Goal: Information Seeking & Learning: Compare options

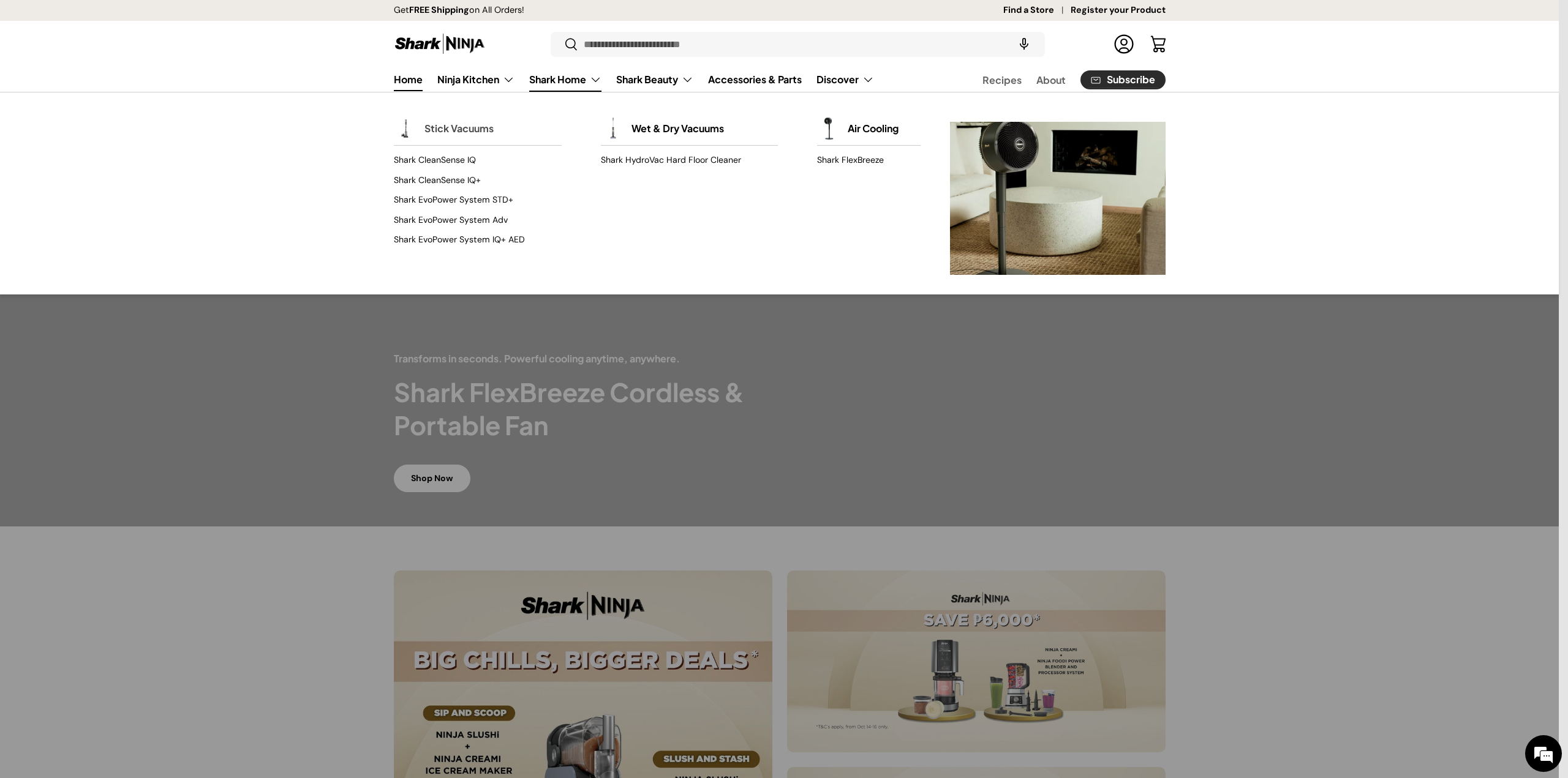
click at [458, 119] on link "Stick Vacuums" at bounding box center [459, 128] width 69 height 27
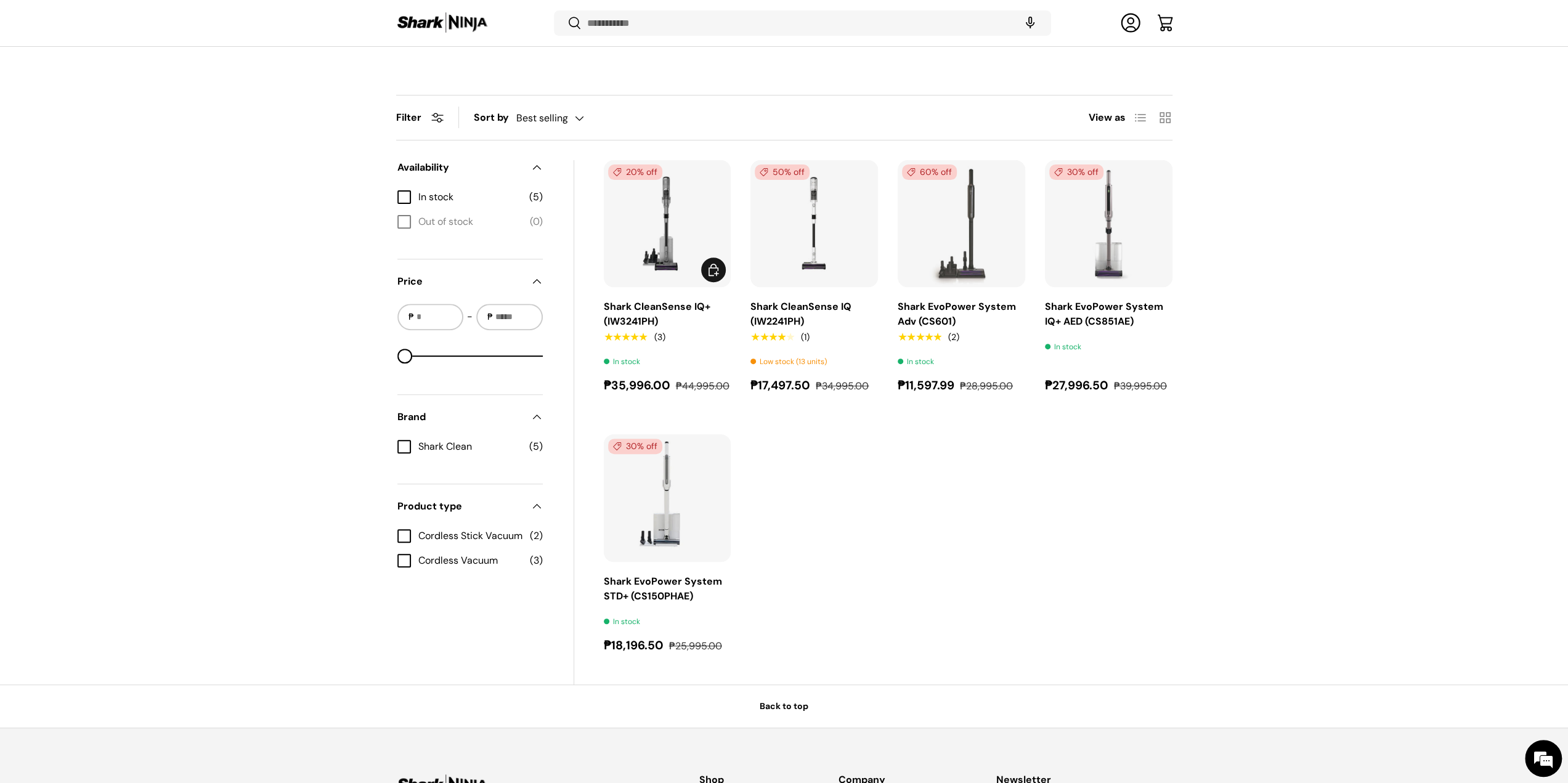
click at [0, 0] on img "Shark CleanSense IQ+ (IW3241PH)" at bounding box center [0, 0] width 0 height 0
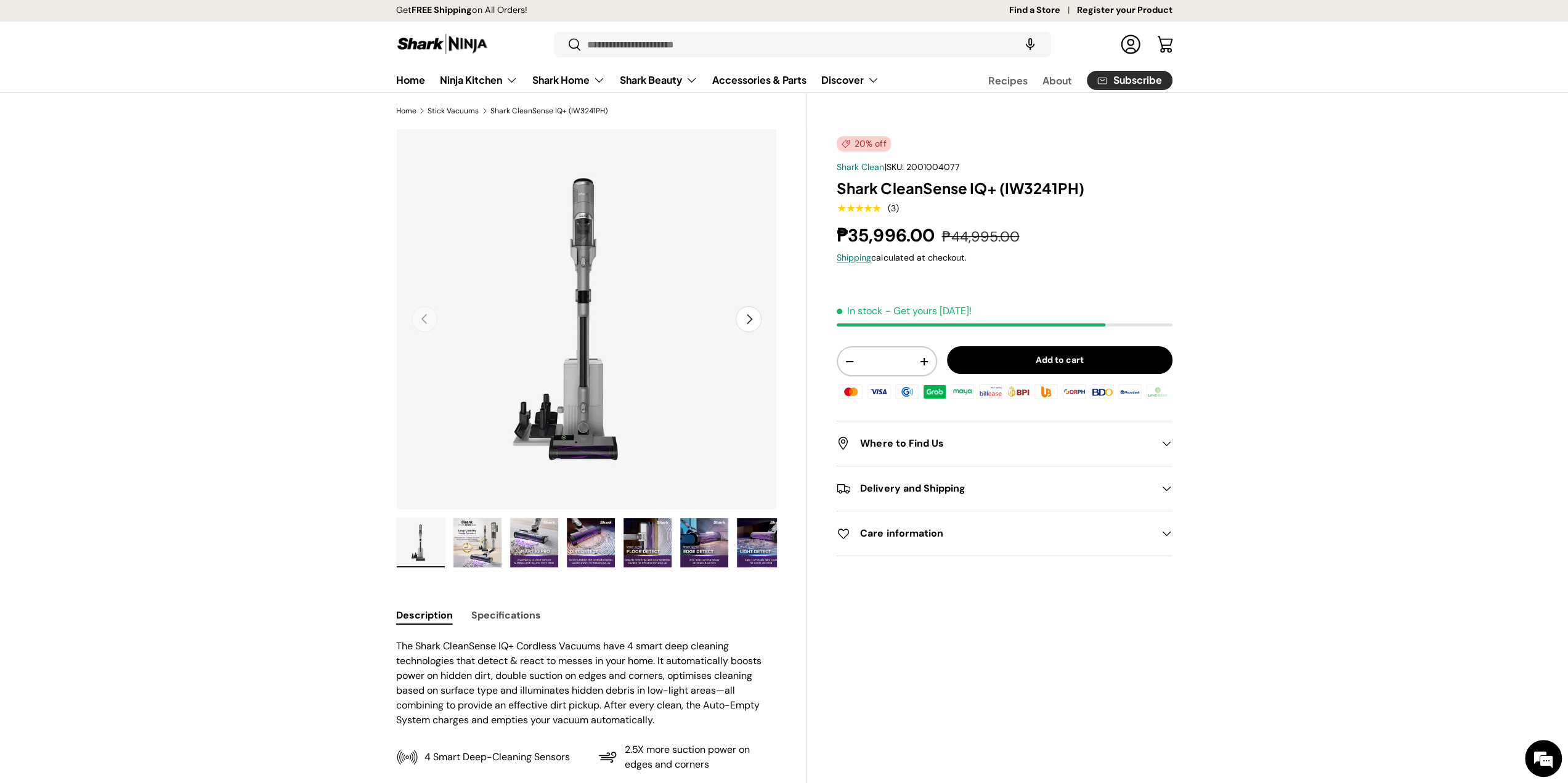
click at [476, 547] on img "Gallery Viewer" at bounding box center [477, 542] width 48 height 49
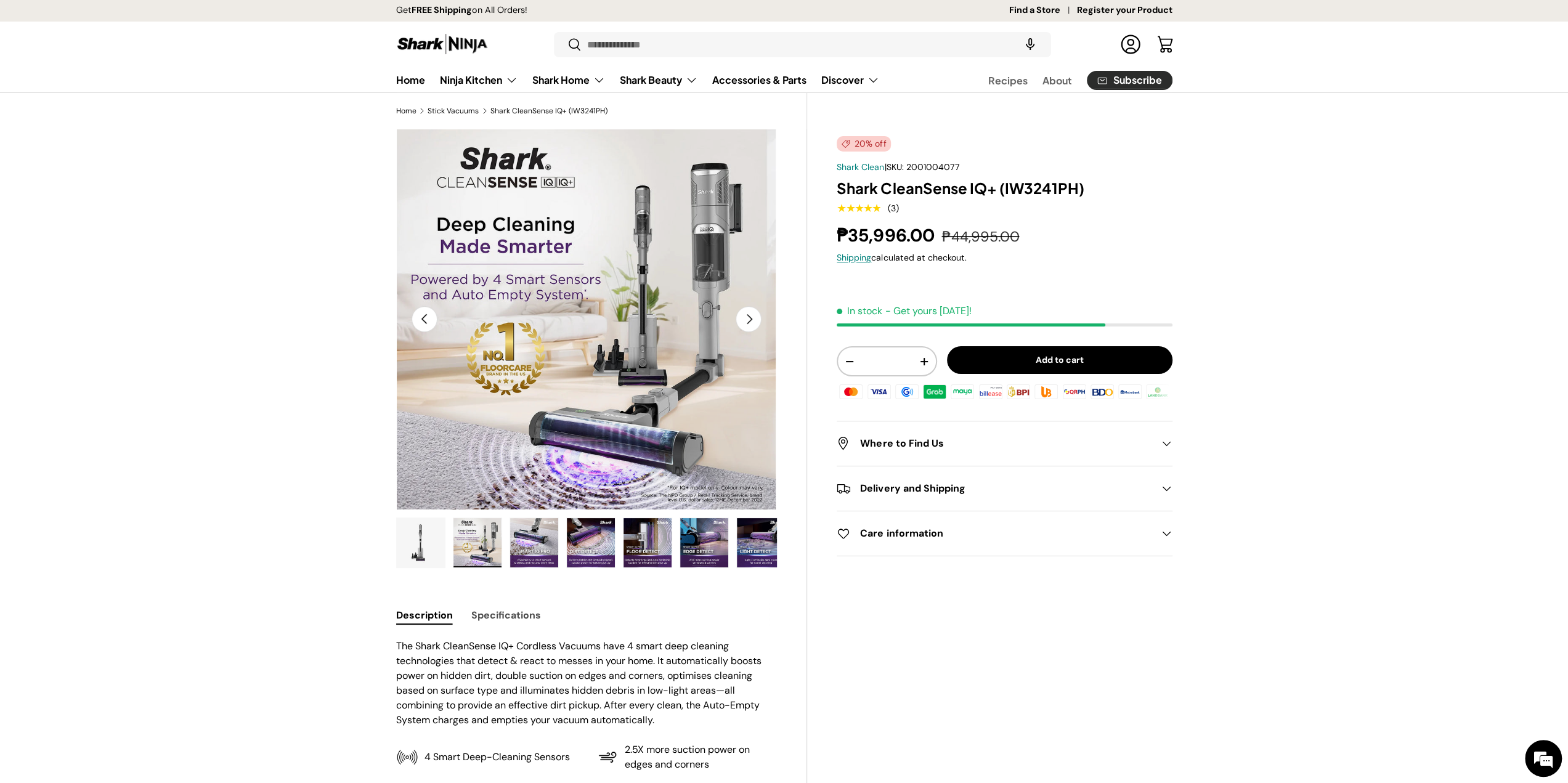
click at [519, 544] on img "Gallery Viewer" at bounding box center [534, 542] width 48 height 49
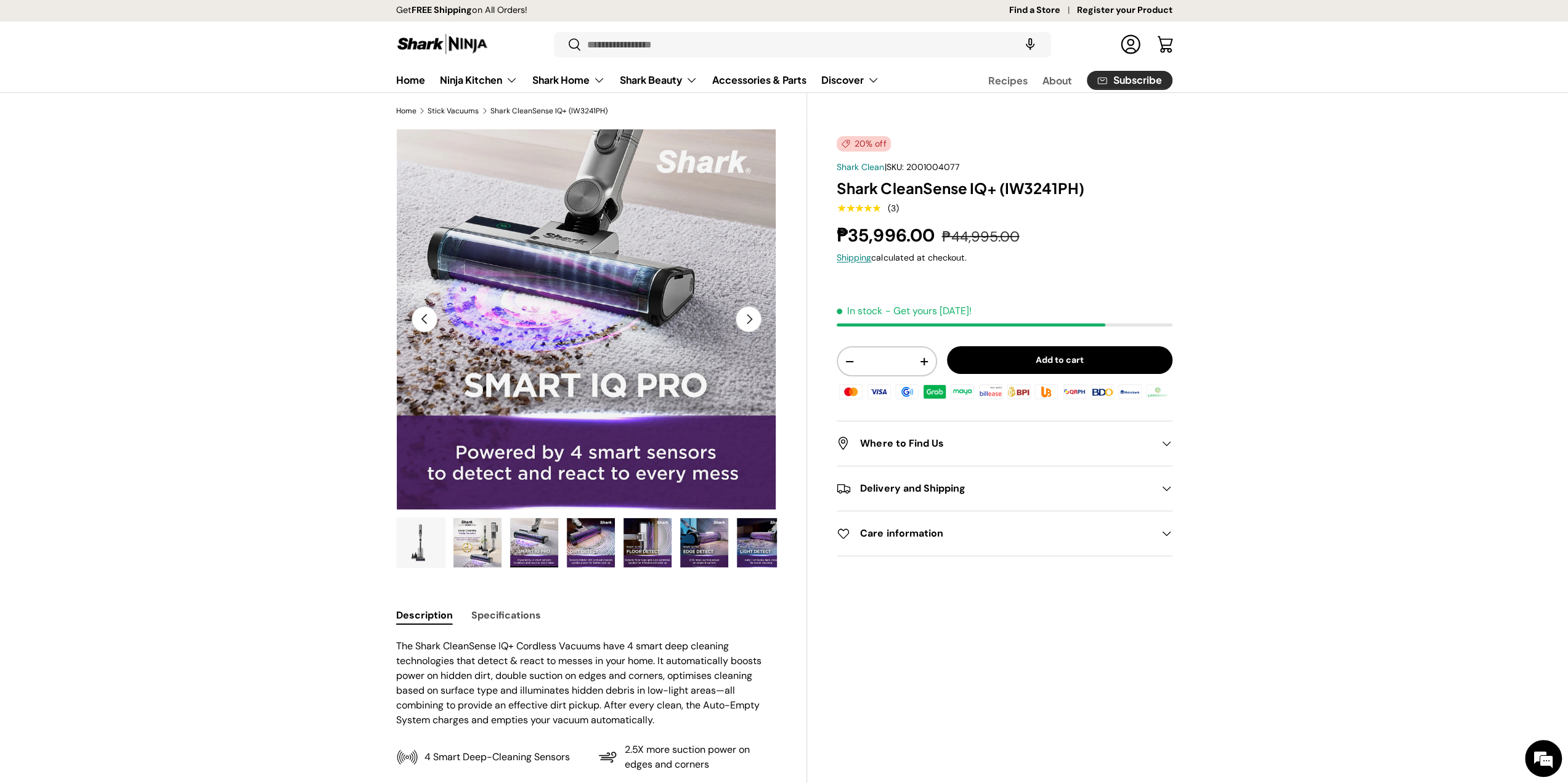
click at [558, 539] on ul "Load image 1 in gallery view Load image 2 in gallery view Load image 3 in galle…" at bounding box center [587, 544] width 381 height 54
click at [593, 539] on img "Gallery Viewer" at bounding box center [590, 542] width 48 height 49
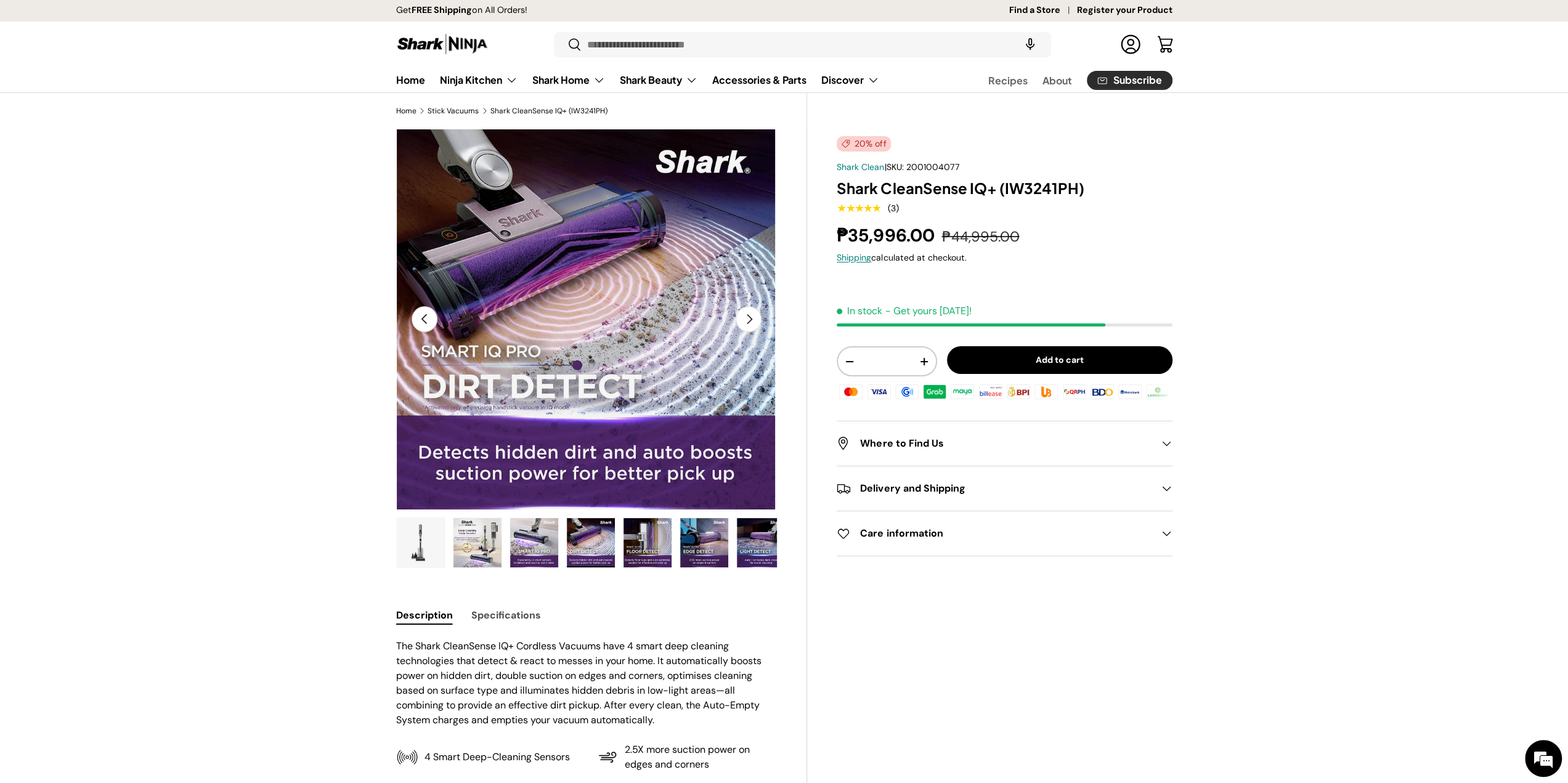
click at [648, 537] on img "Gallery Viewer" at bounding box center [647, 542] width 48 height 49
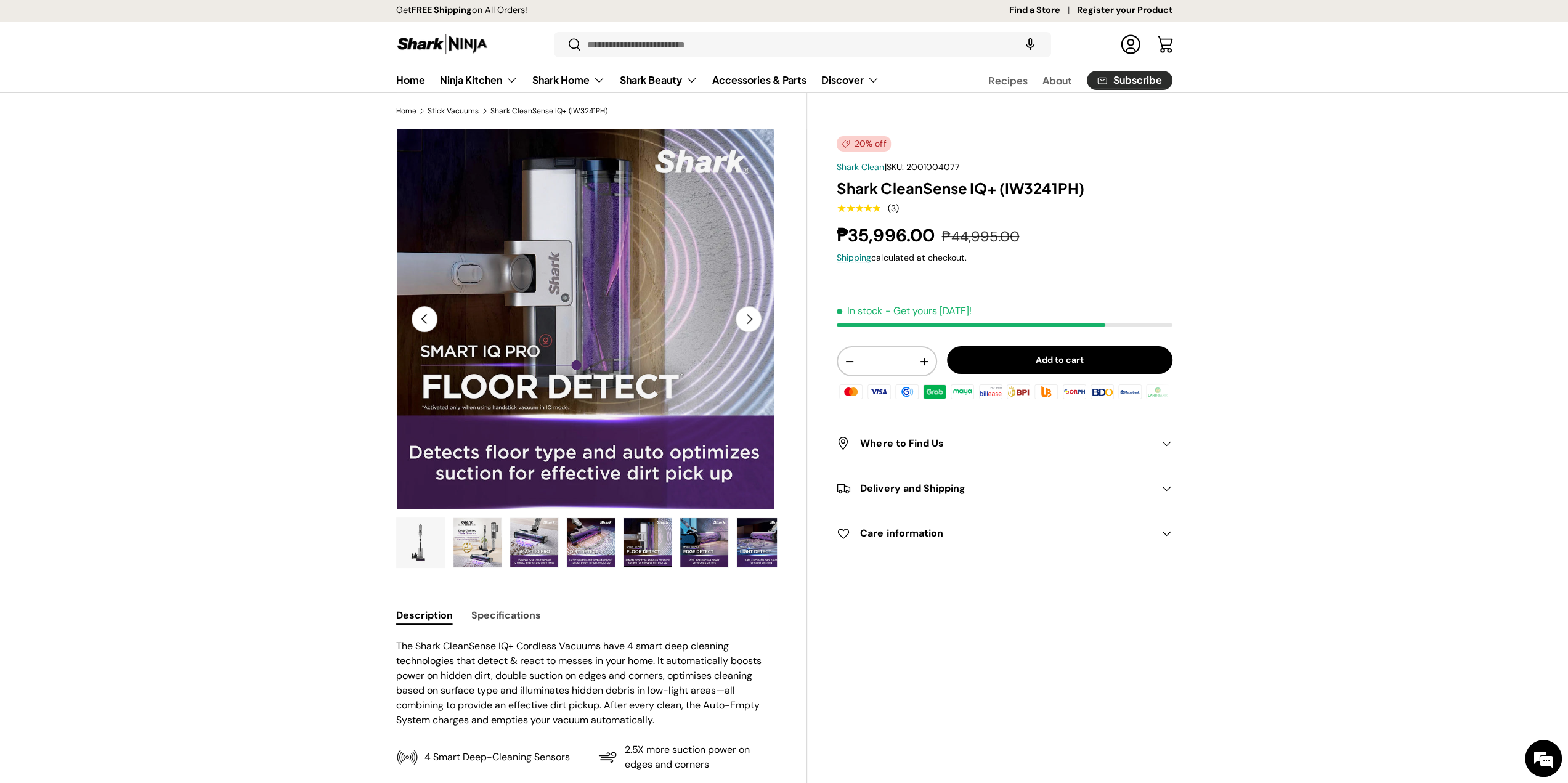
click at [705, 537] on img "Gallery Viewer" at bounding box center [704, 542] width 48 height 49
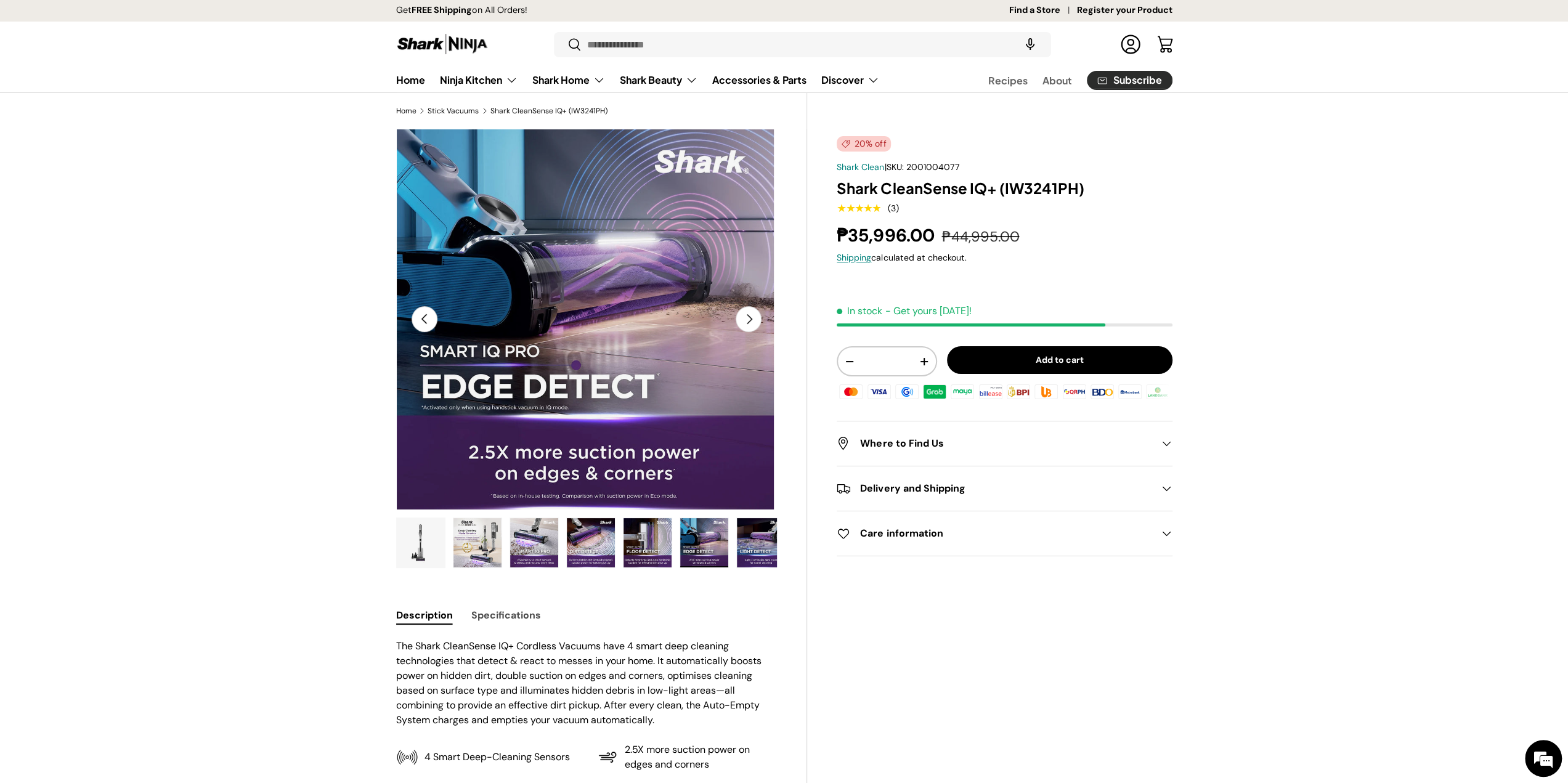
click at [749, 548] on img "Gallery Viewer" at bounding box center [760, 542] width 48 height 49
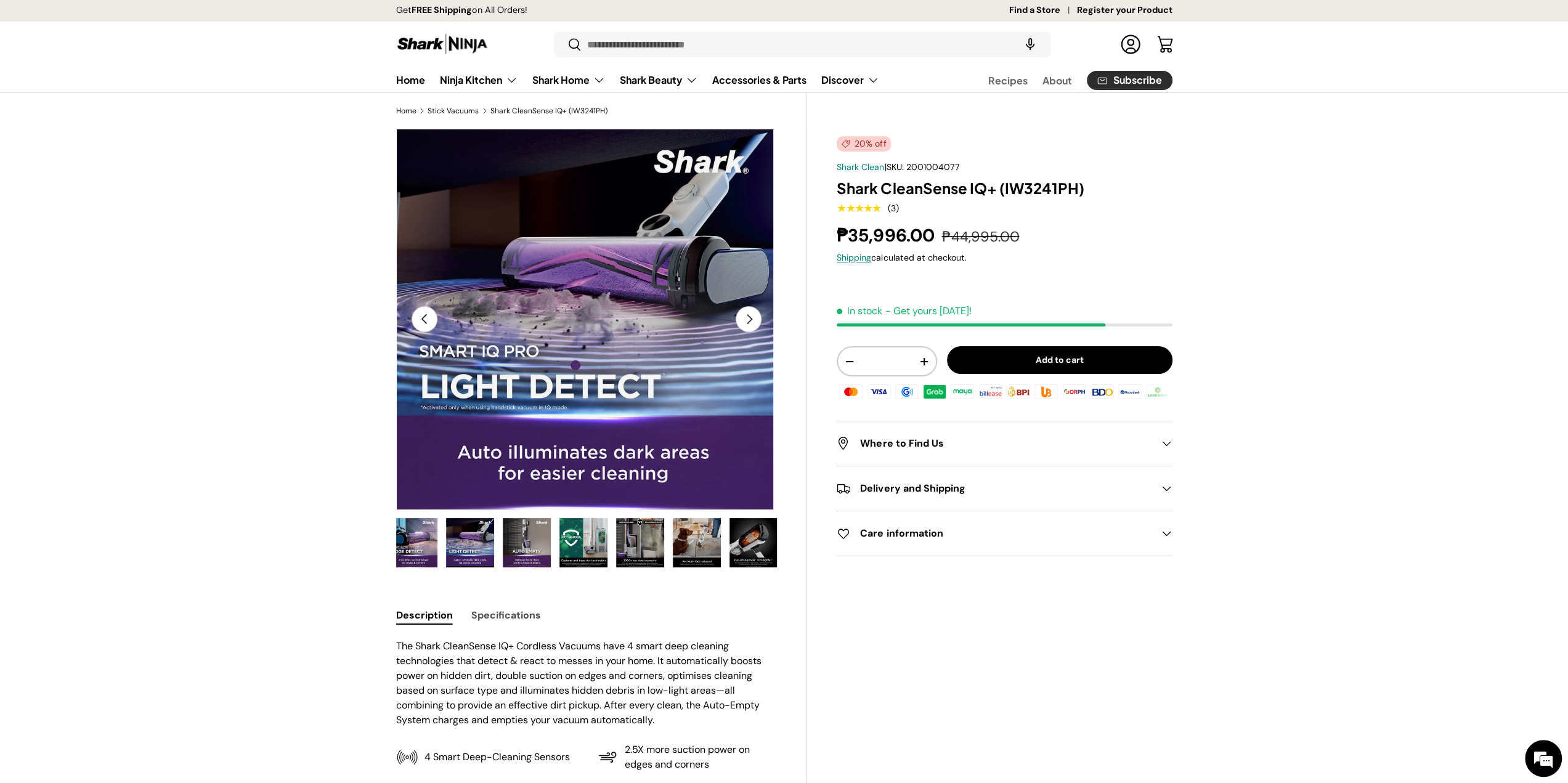
scroll to position [0, 0]
click at [414, 319] on button "Previous" at bounding box center [424, 319] width 26 height 26
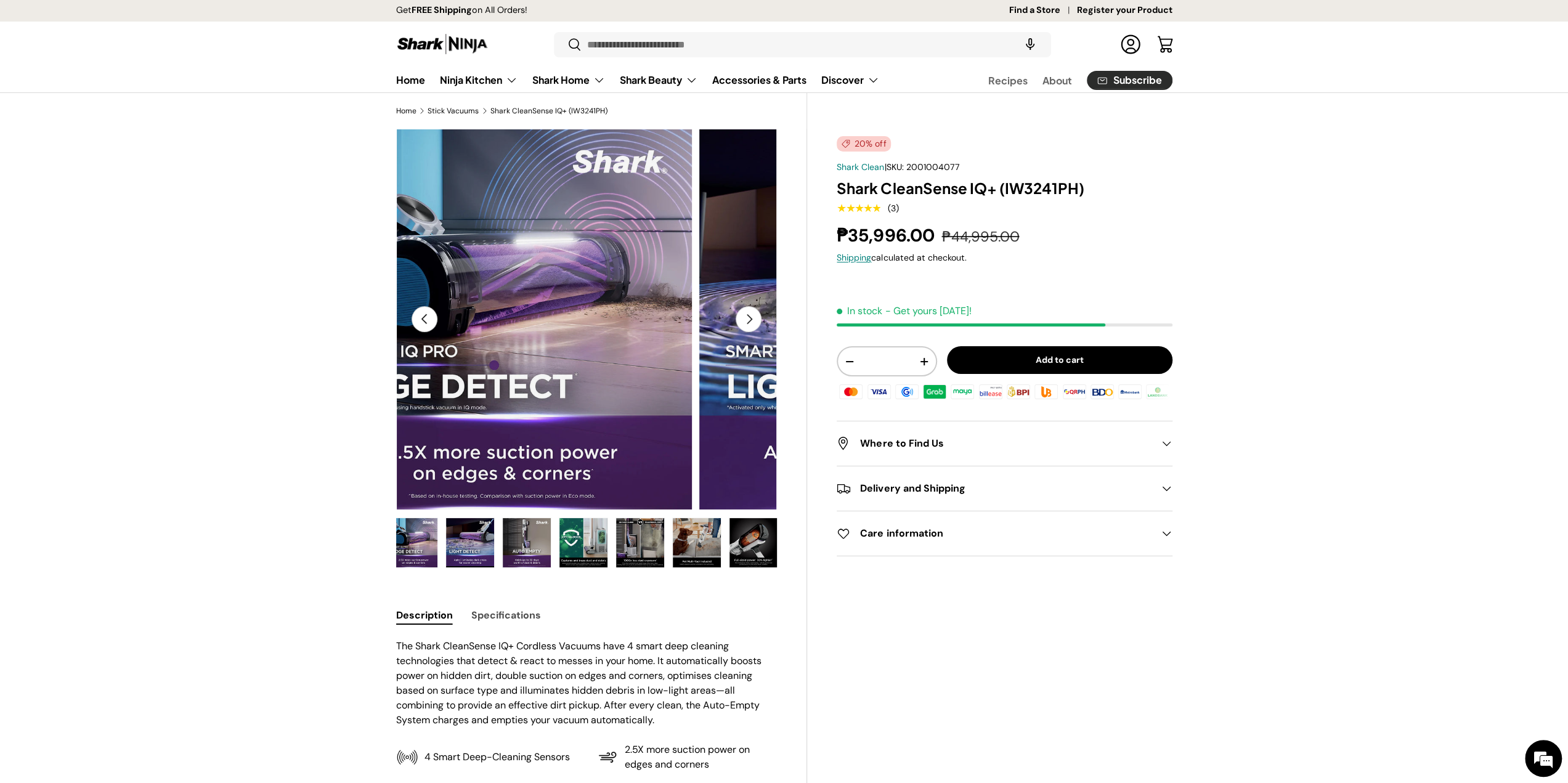
scroll to position [0, 284]
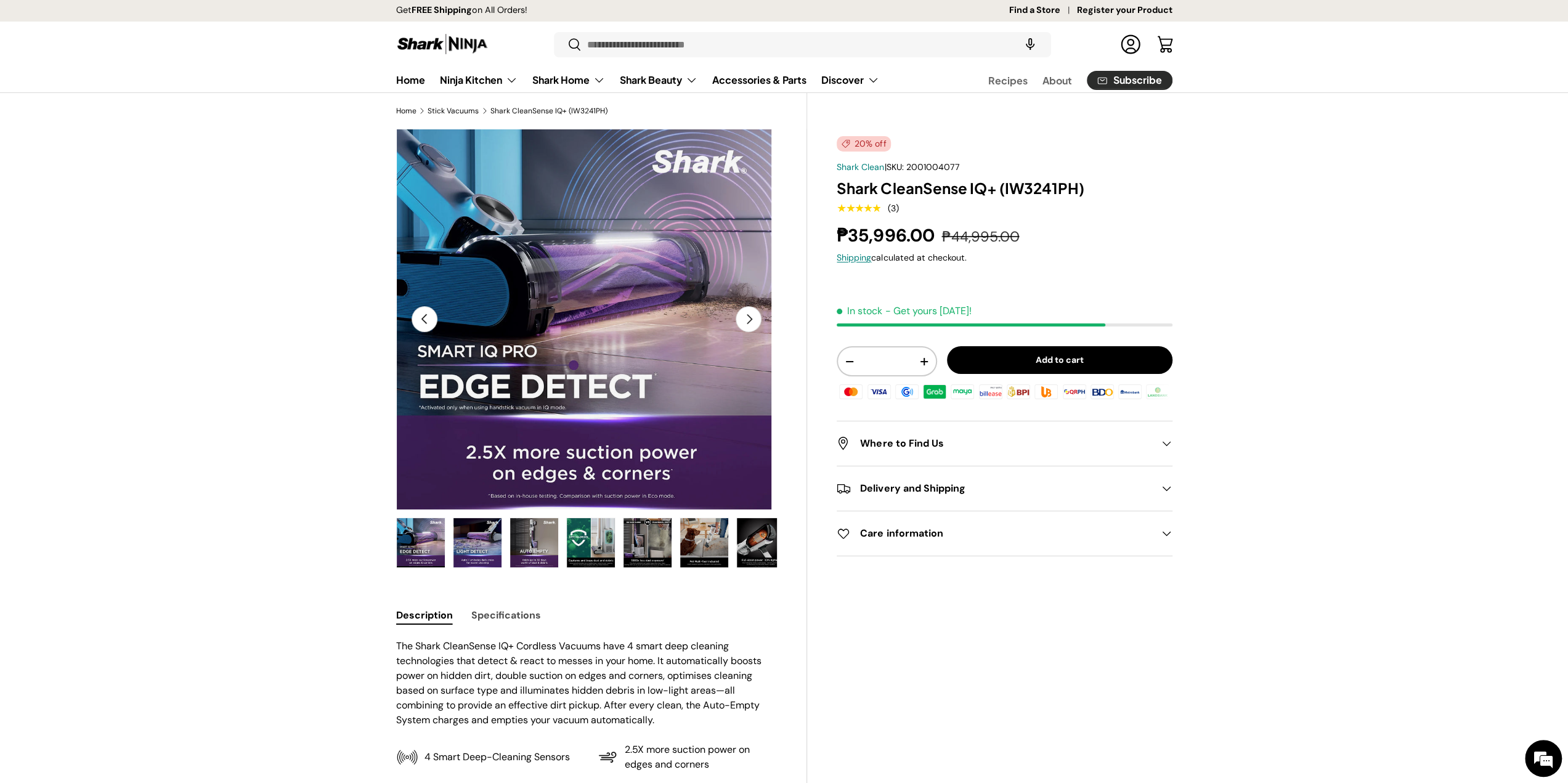
click at [414, 319] on button "Previous" at bounding box center [424, 319] width 26 height 26
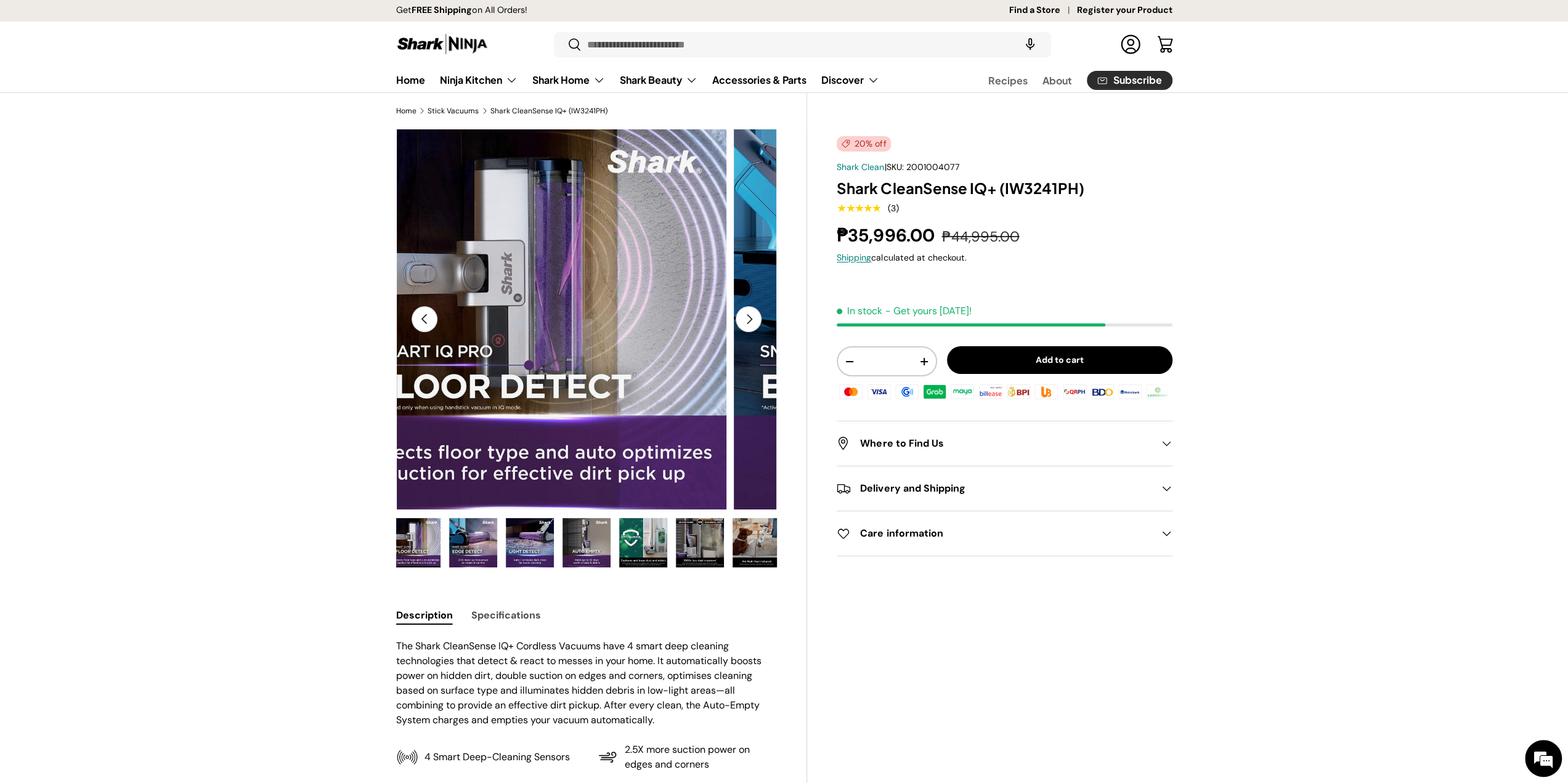
scroll to position [0, 226]
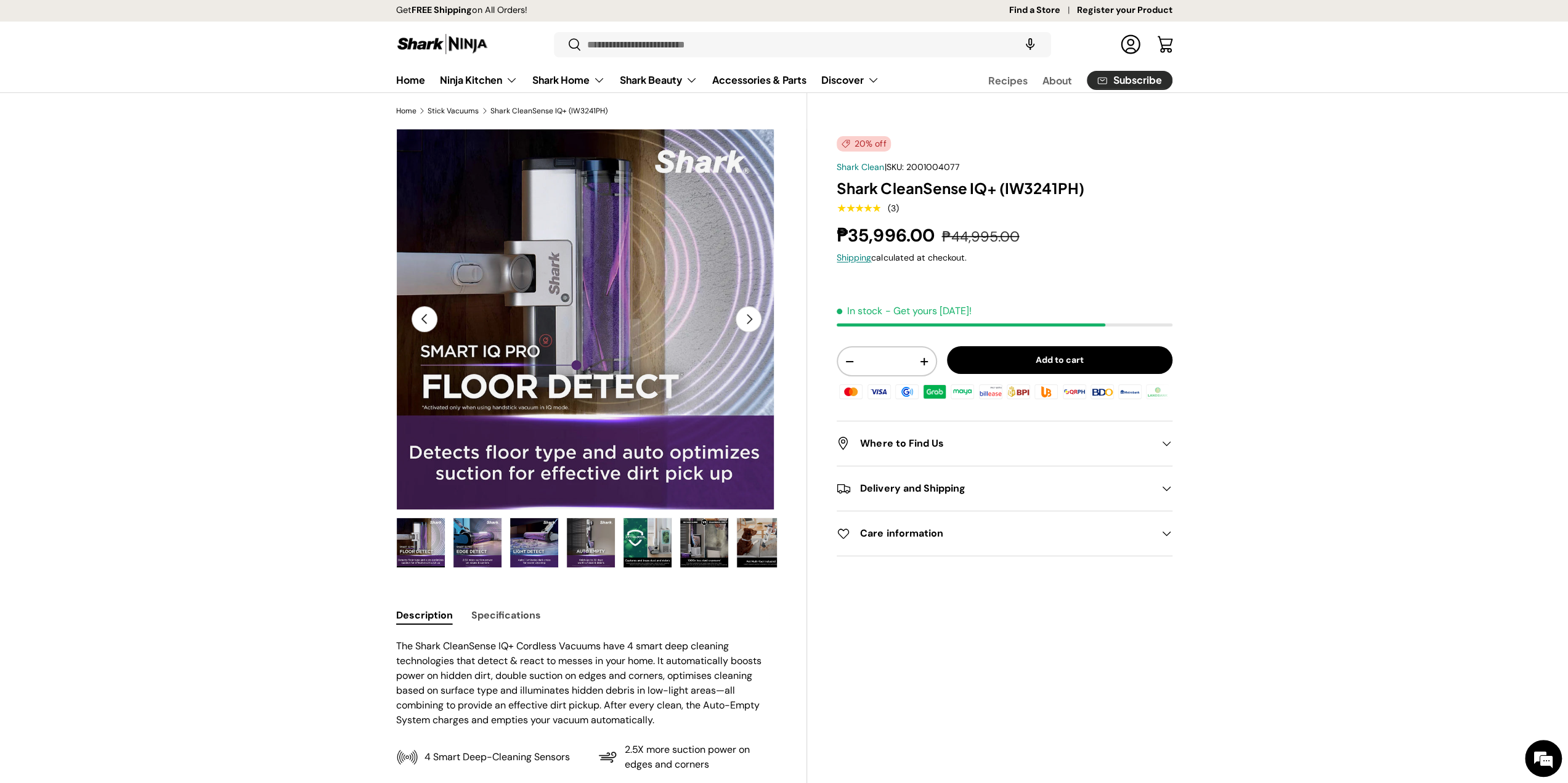
click at [414, 319] on button "Previous" at bounding box center [424, 319] width 26 height 26
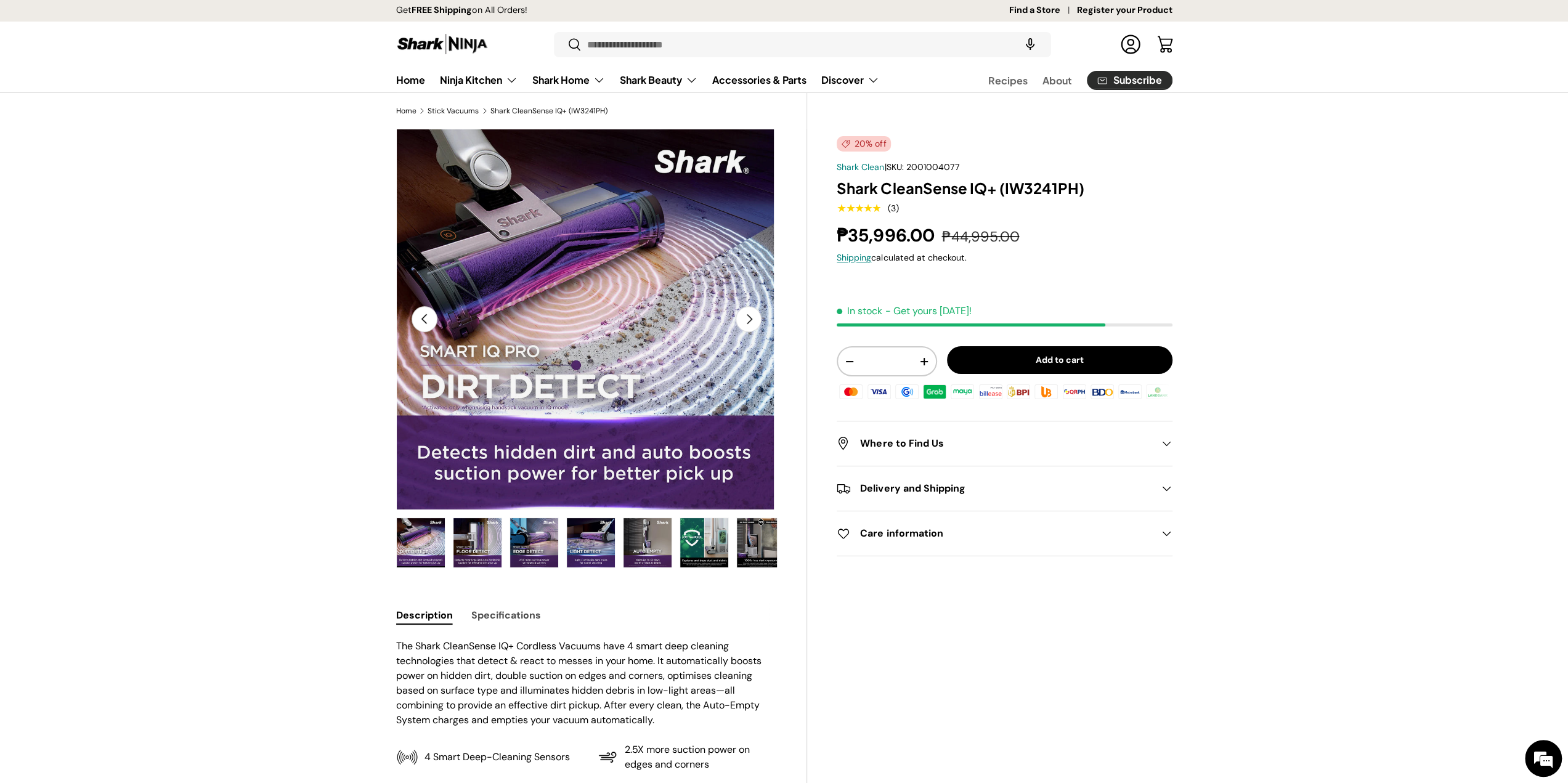
scroll to position [0, 1164]
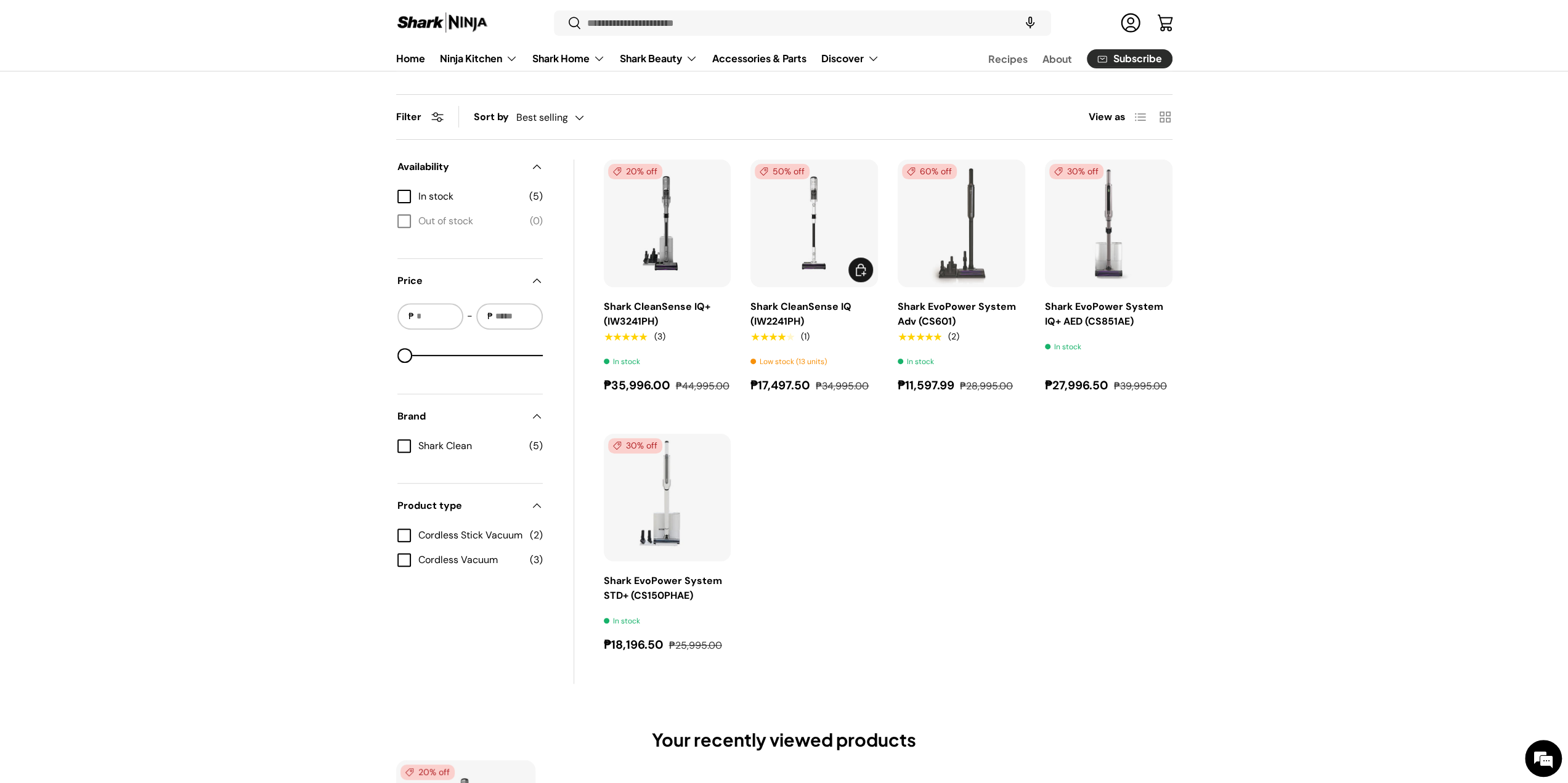
click at [0, 0] on img "Shark CleanSense IQ (IW2241PH)" at bounding box center [0, 0] width 0 height 0
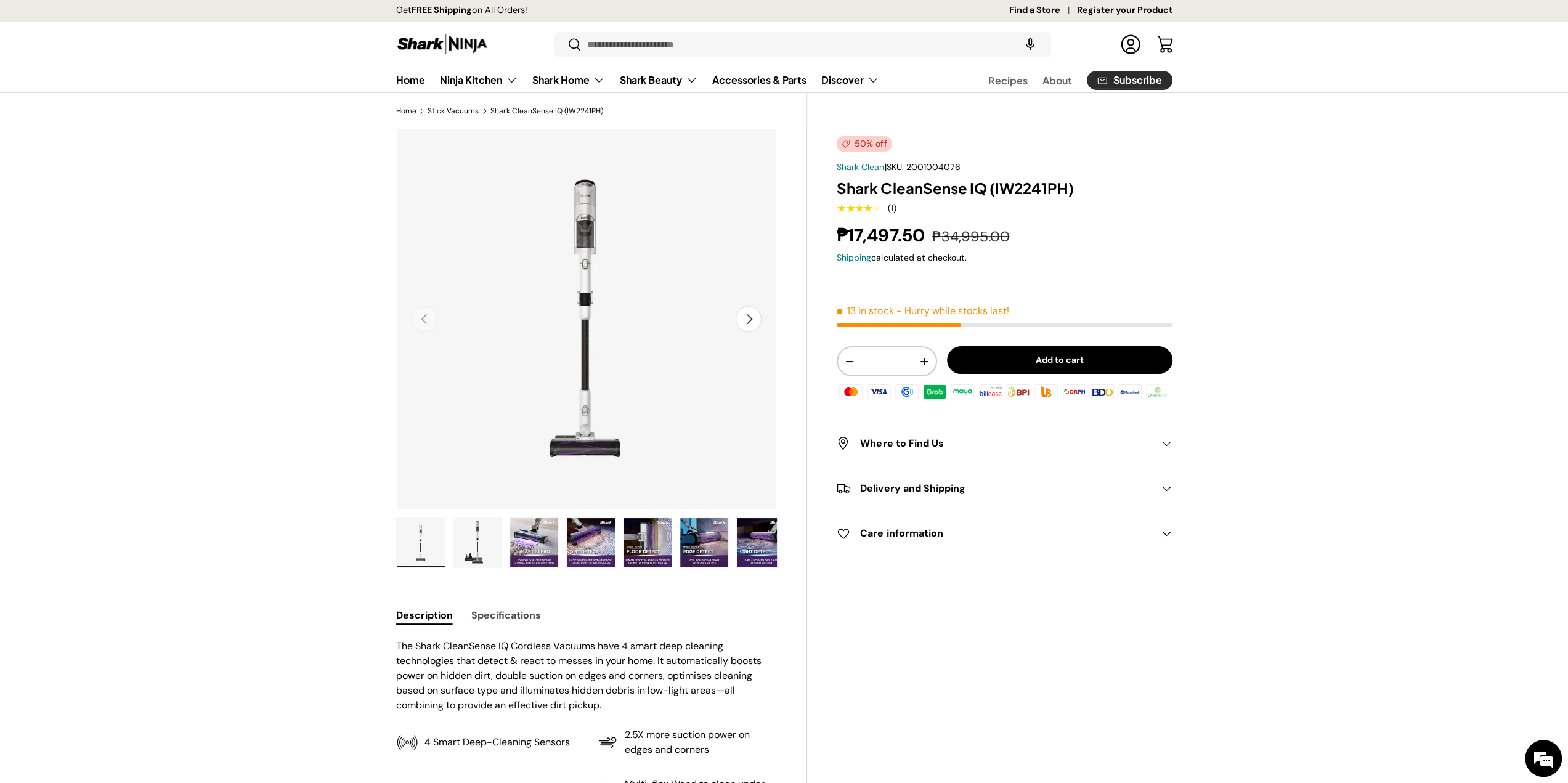
click at [481, 544] on img "Gallery Viewer" at bounding box center [477, 542] width 48 height 49
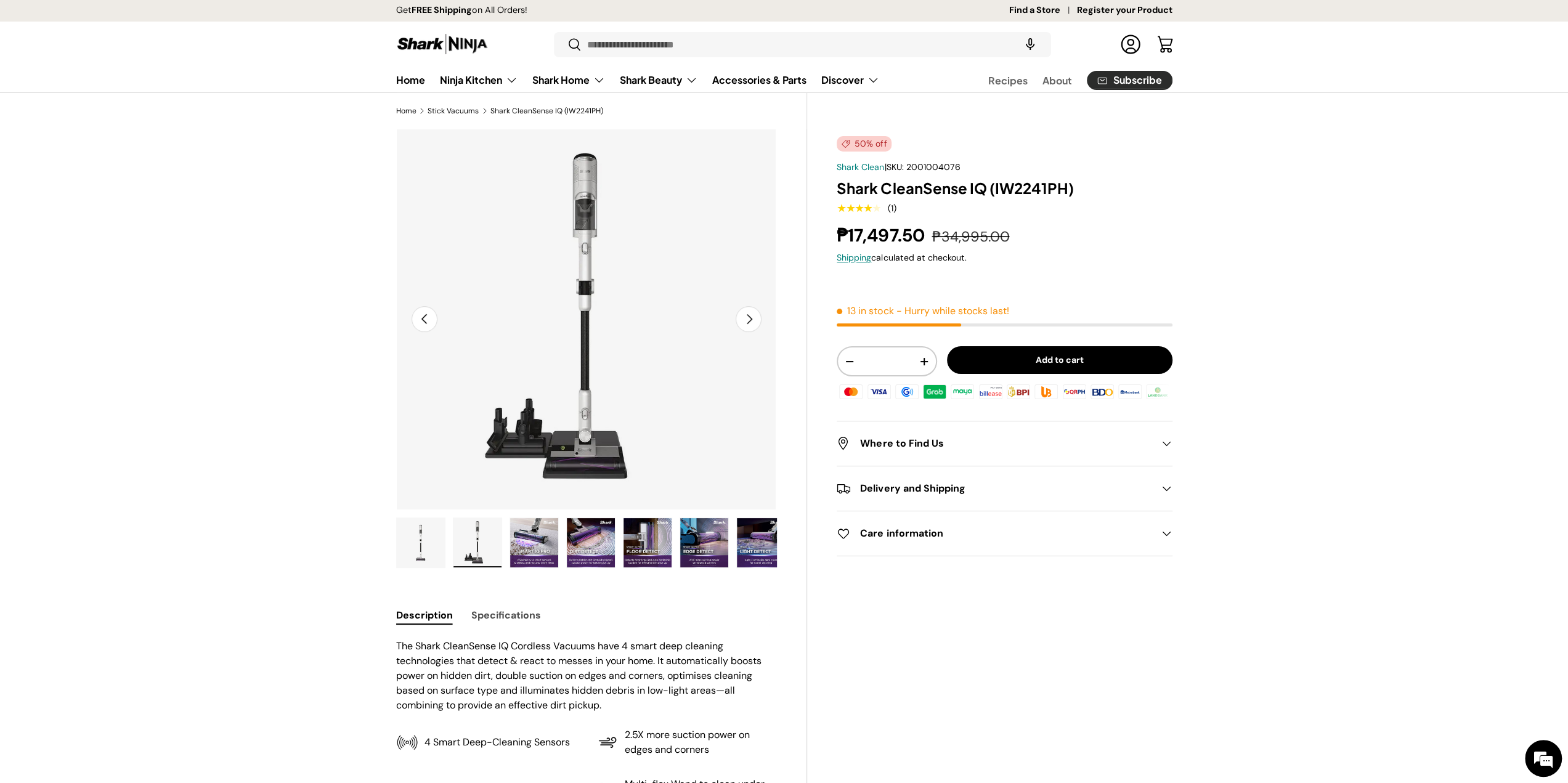
click at [514, 539] on img "Gallery Viewer" at bounding box center [534, 542] width 48 height 49
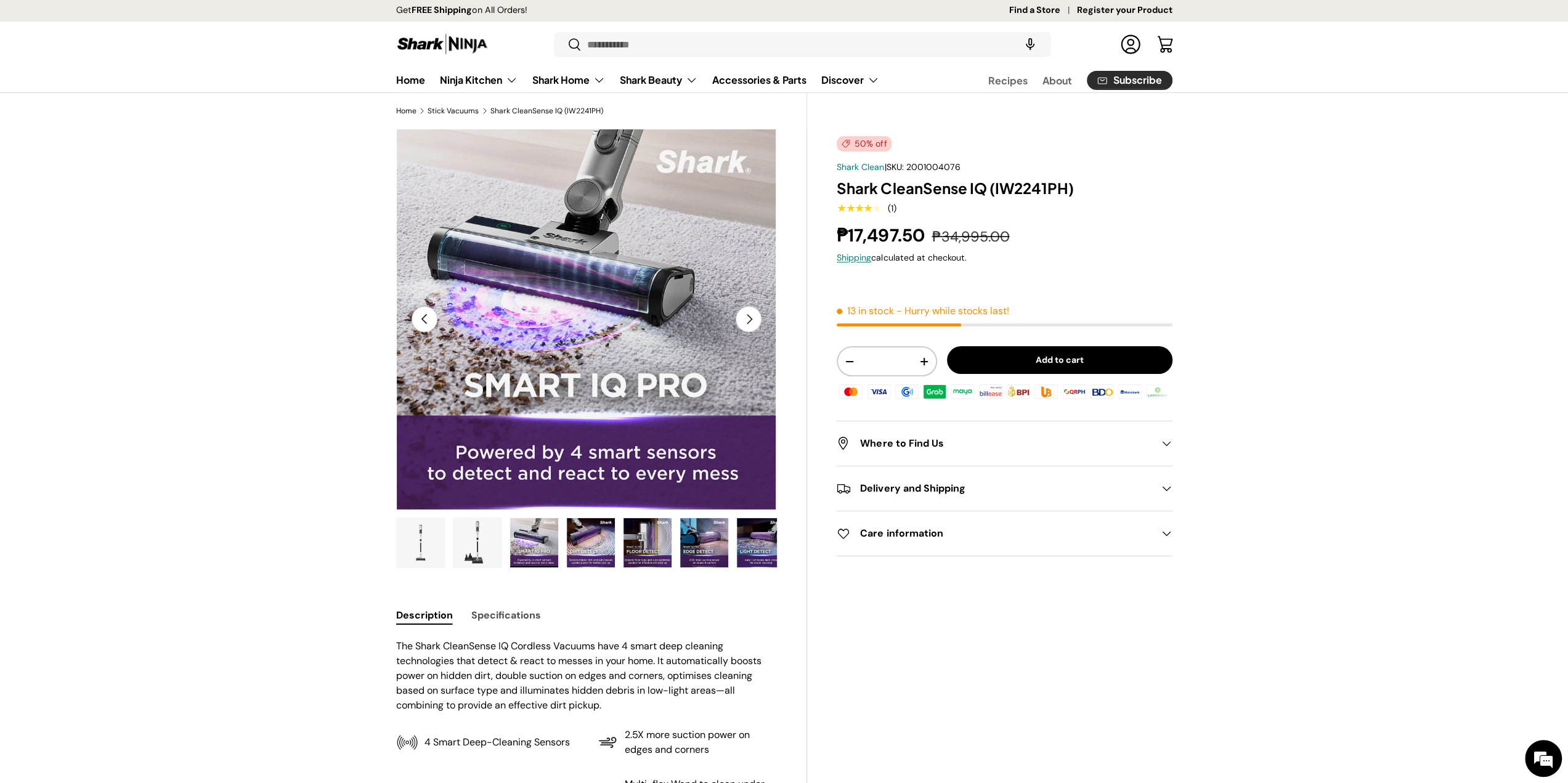
click at [485, 535] on img "Gallery Viewer" at bounding box center [477, 542] width 48 height 49
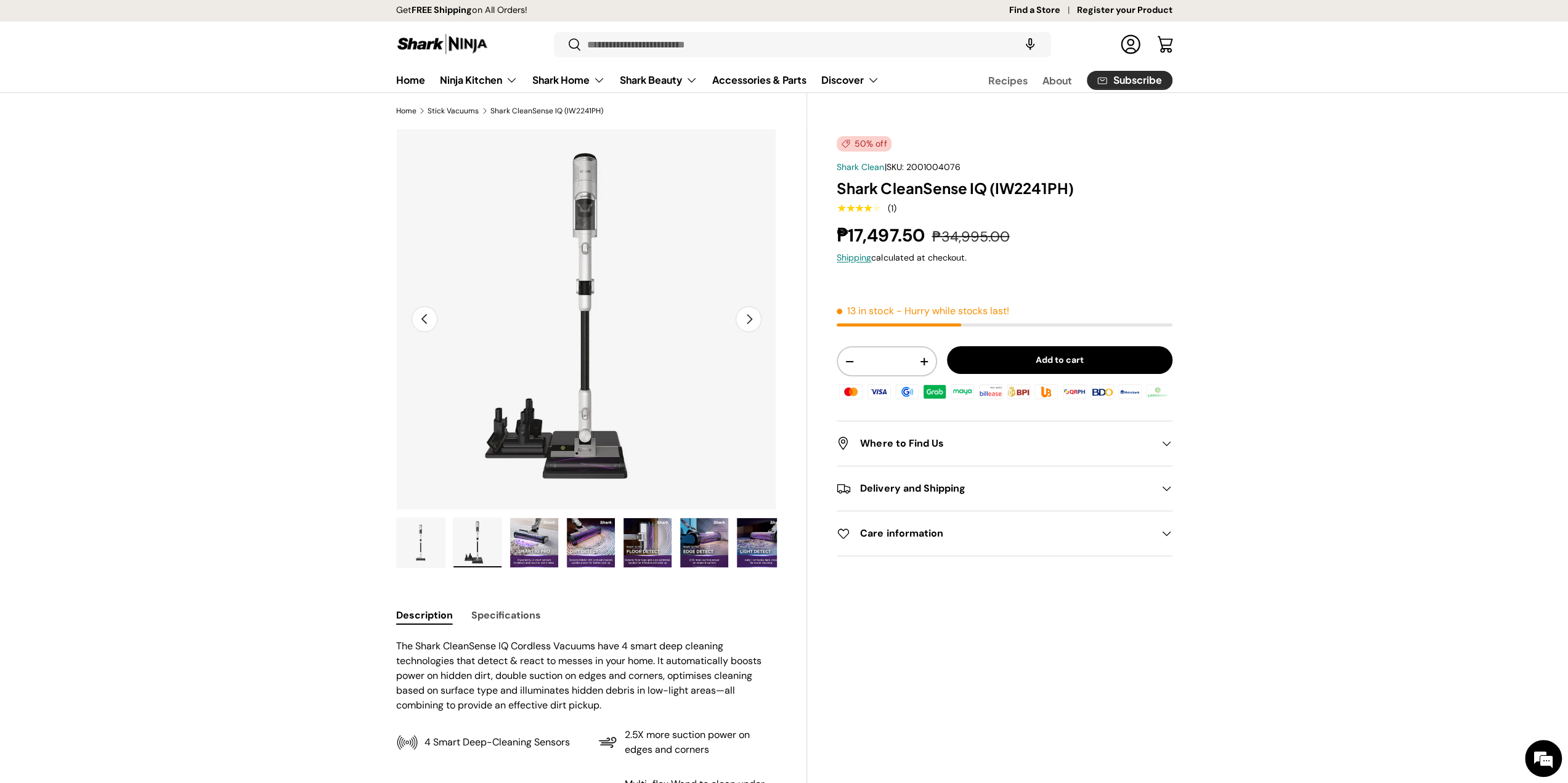
click at [544, 539] on img "Gallery Viewer" at bounding box center [534, 542] width 48 height 49
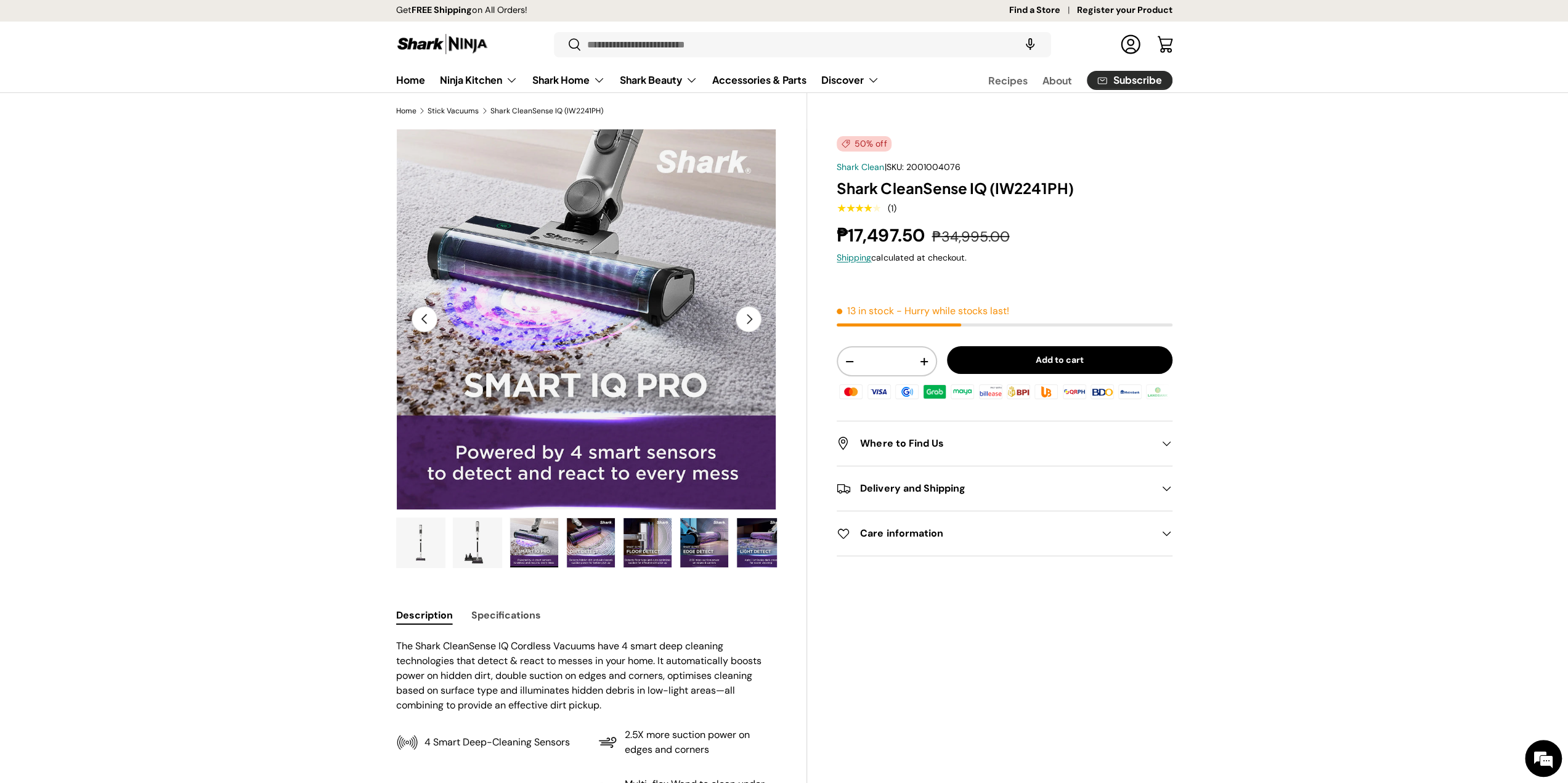
click at [583, 542] on img "Gallery Viewer" at bounding box center [590, 542] width 48 height 49
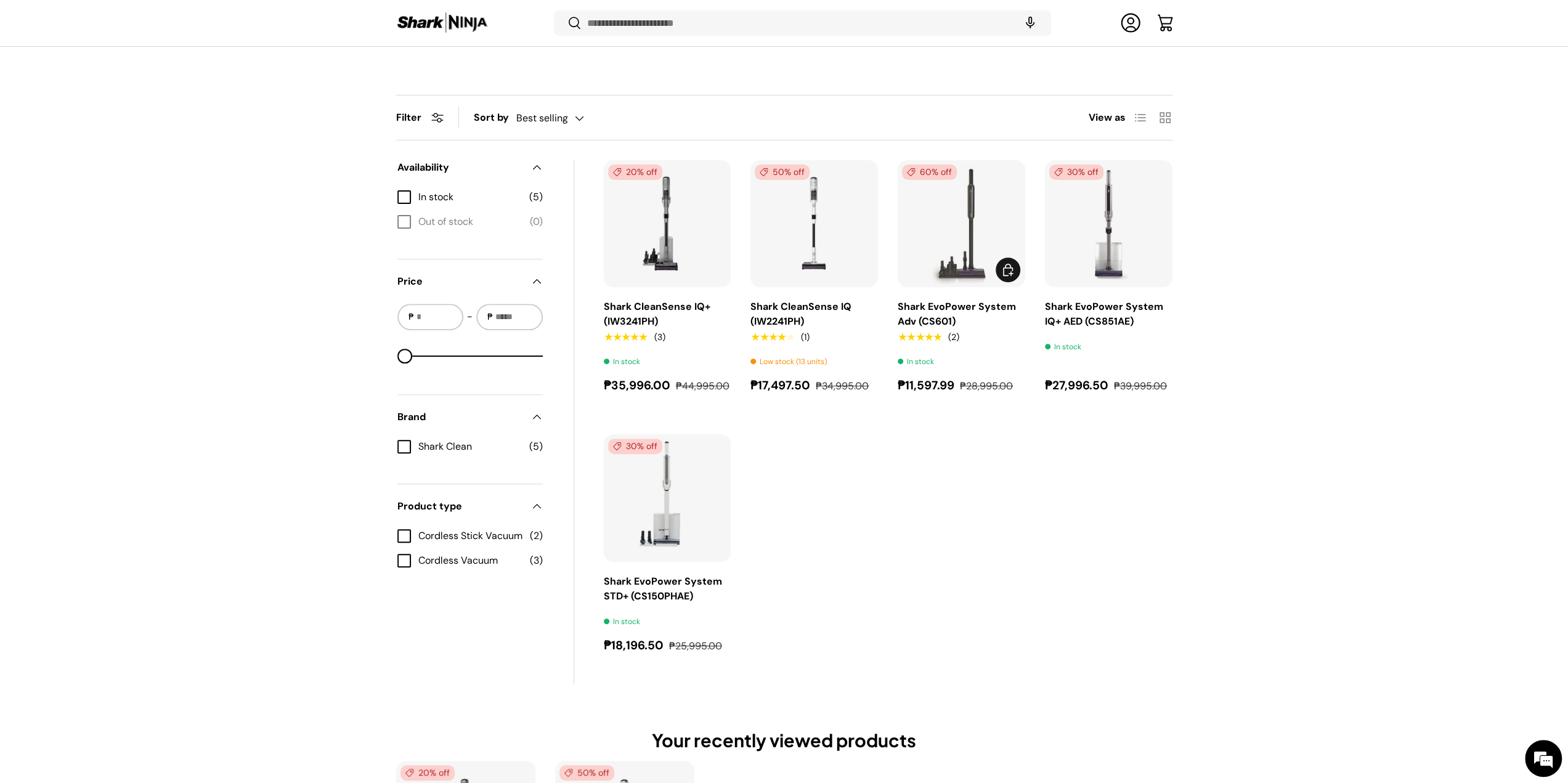
click at [0, 0] on img "Shark EvoPower System Adv (CS601)" at bounding box center [0, 0] width 0 height 0
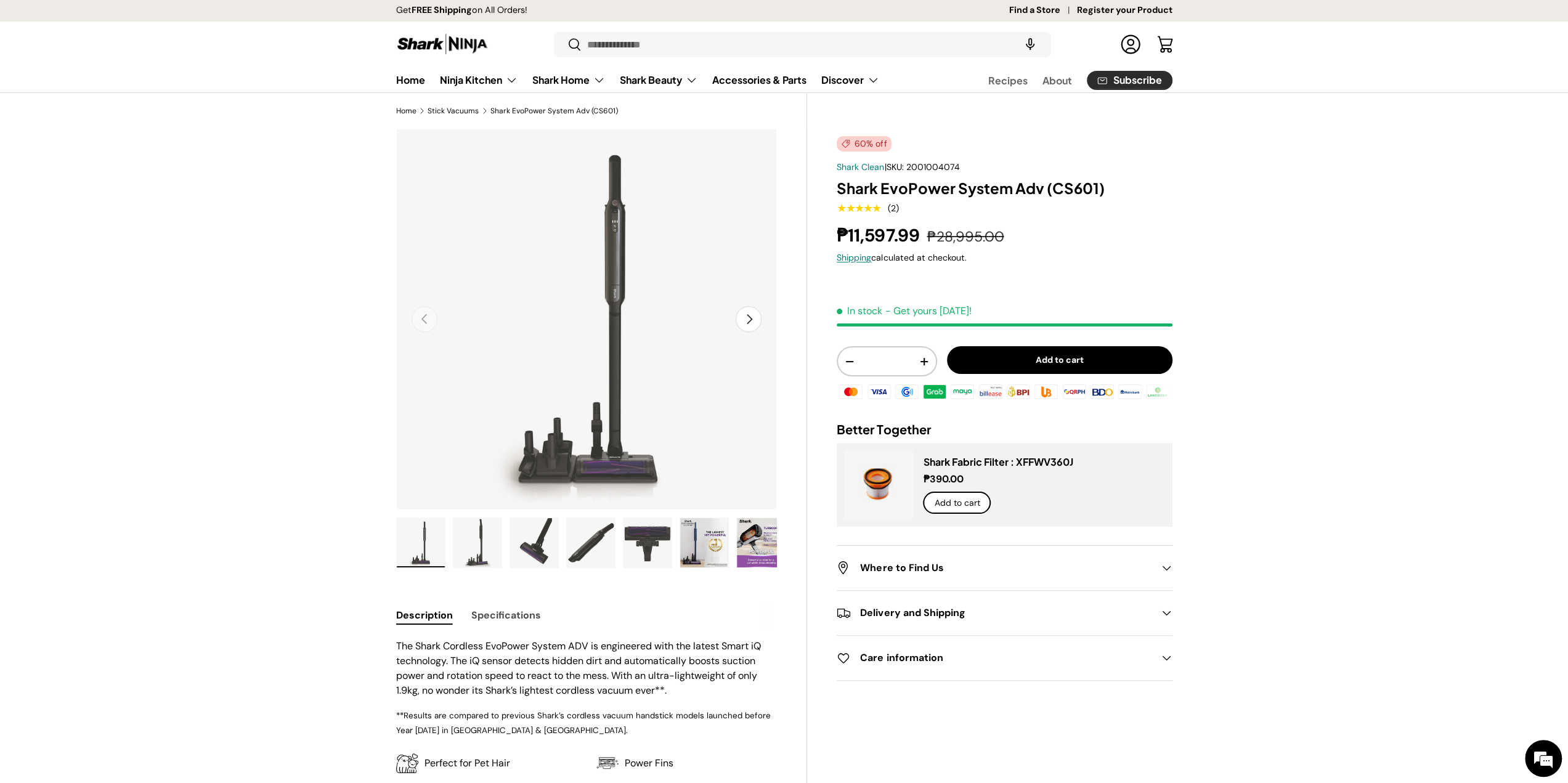
click at [477, 557] on img "Gallery Viewer" at bounding box center [477, 542] width 48 height 49
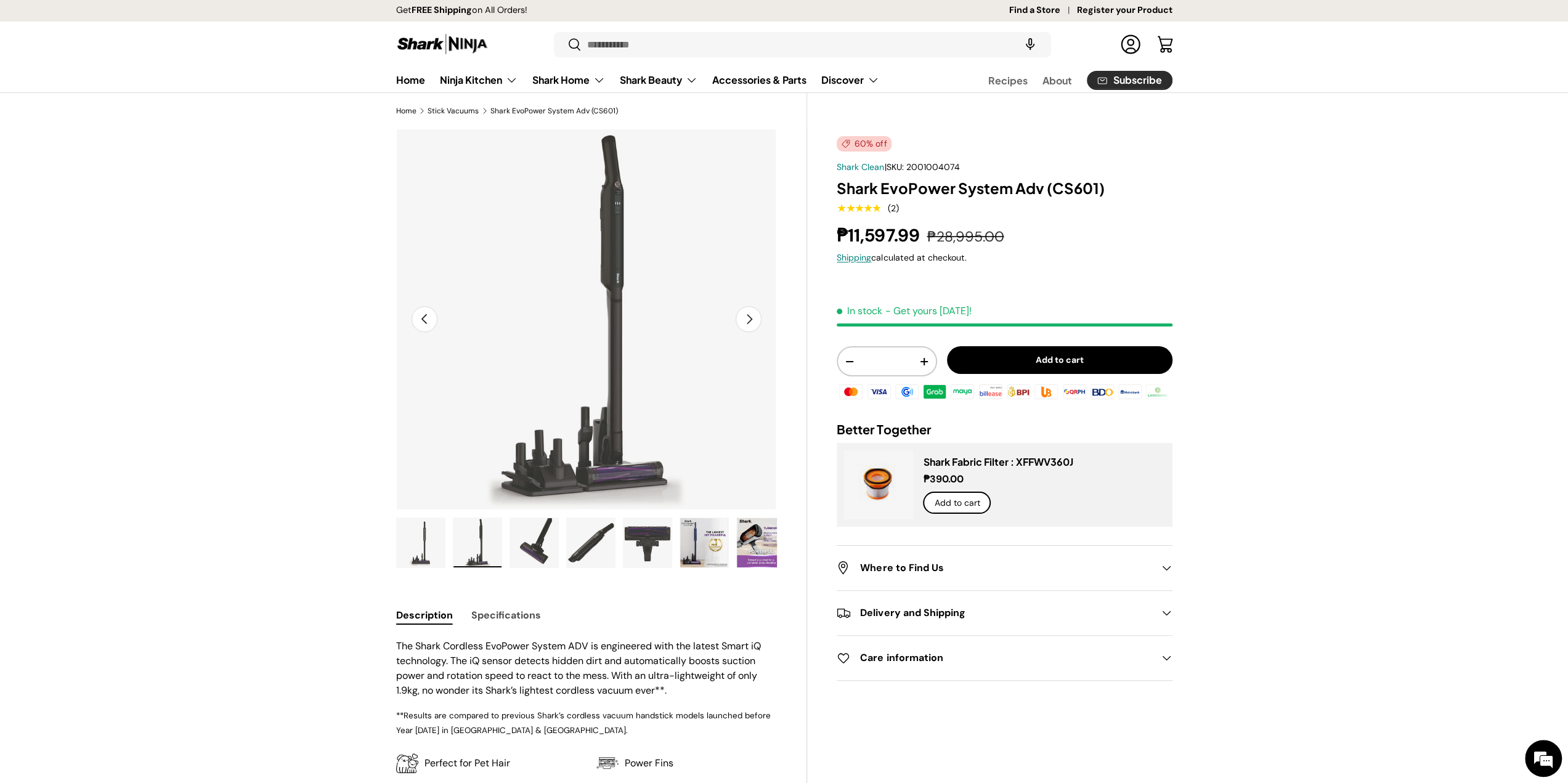
click at [531, 547] on img "Gallery Viewer" at bounding box center [534, 542] width 48 height 49
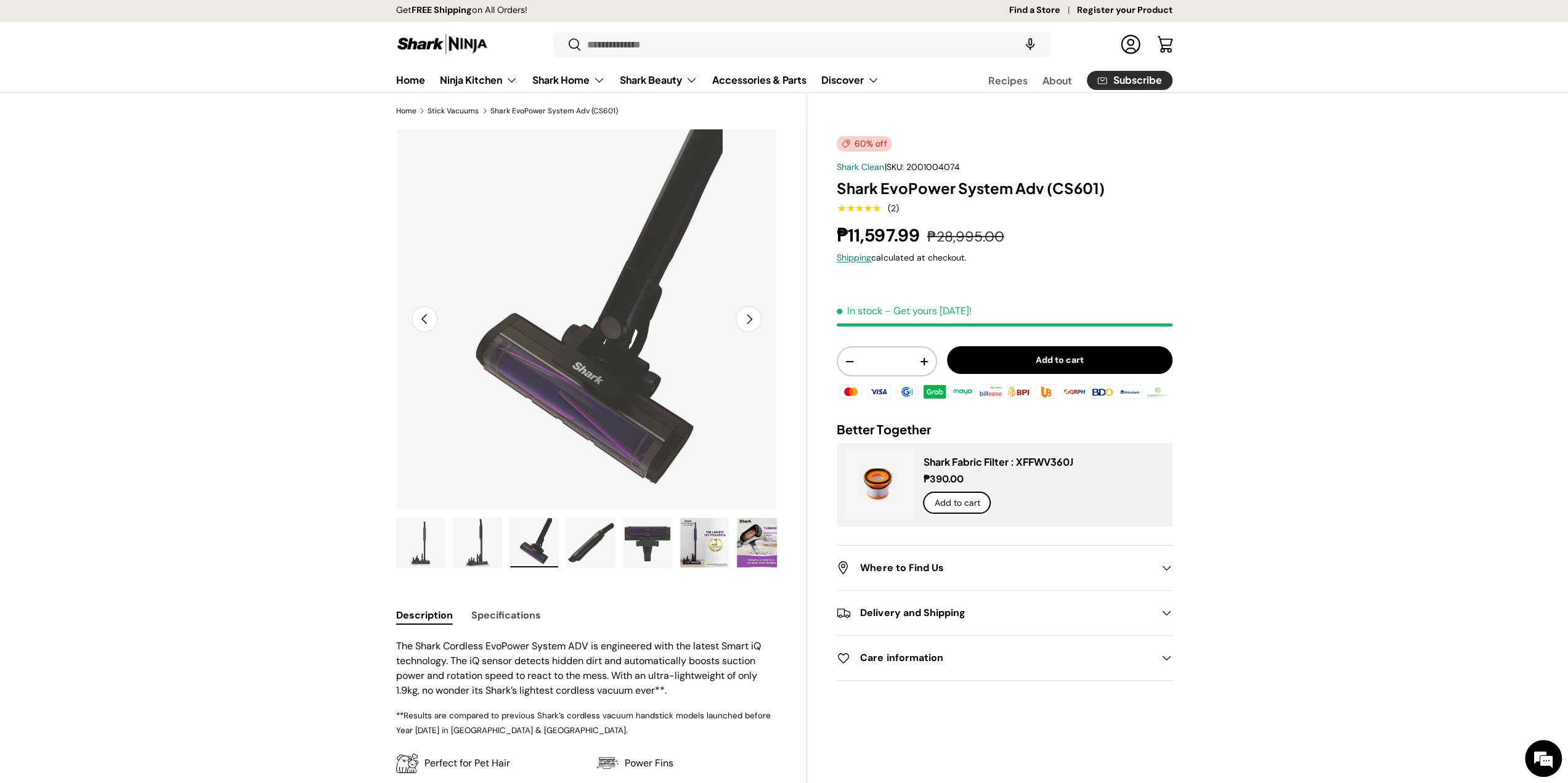
click at [575, 538] on img "Gallery Viewer" at bounding box center [590, 542] width 48 height 49
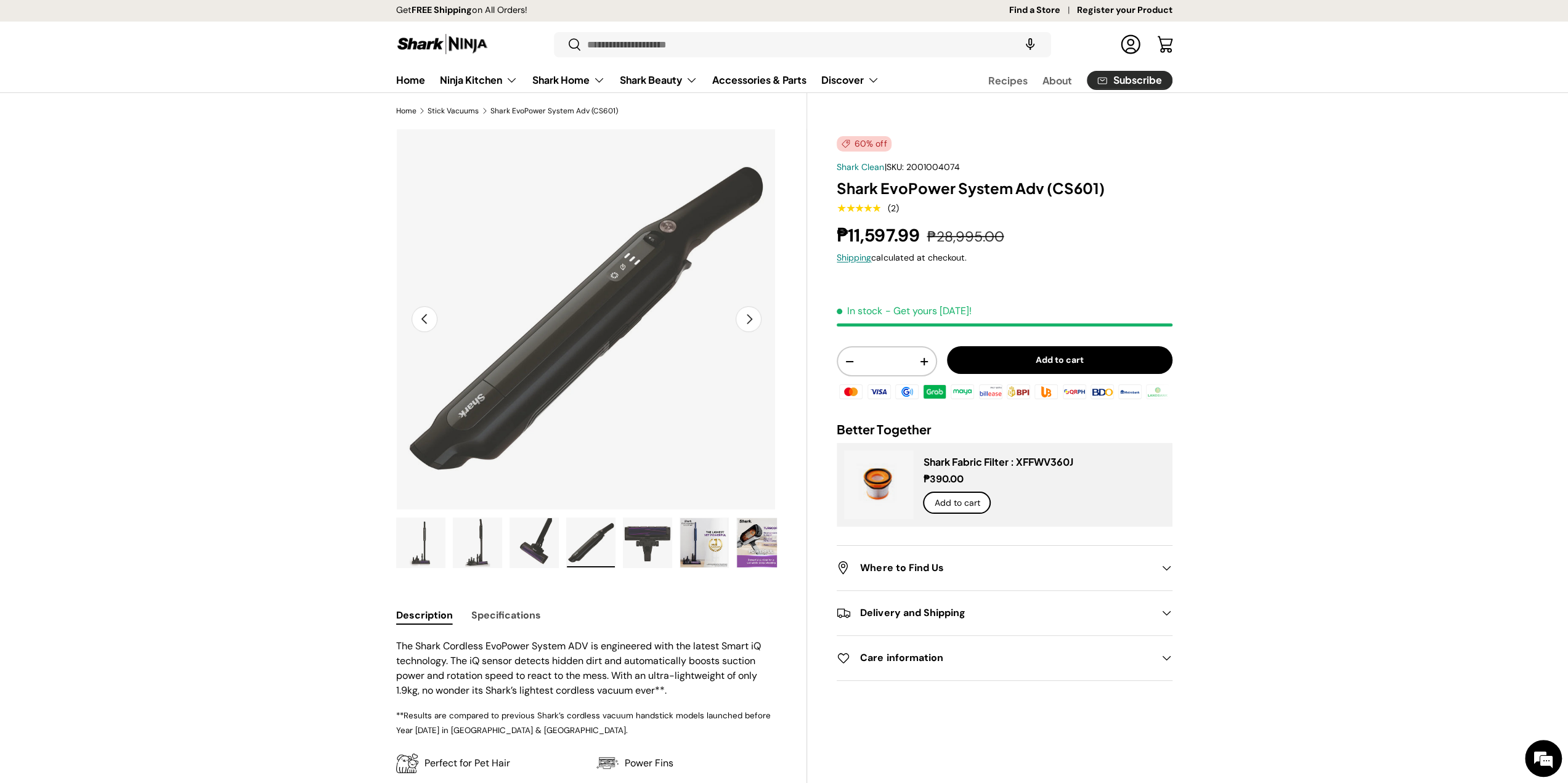
click at [443, 552] on img "Gallery Viewer" at bounding box center [420, 542] width 48 height 49
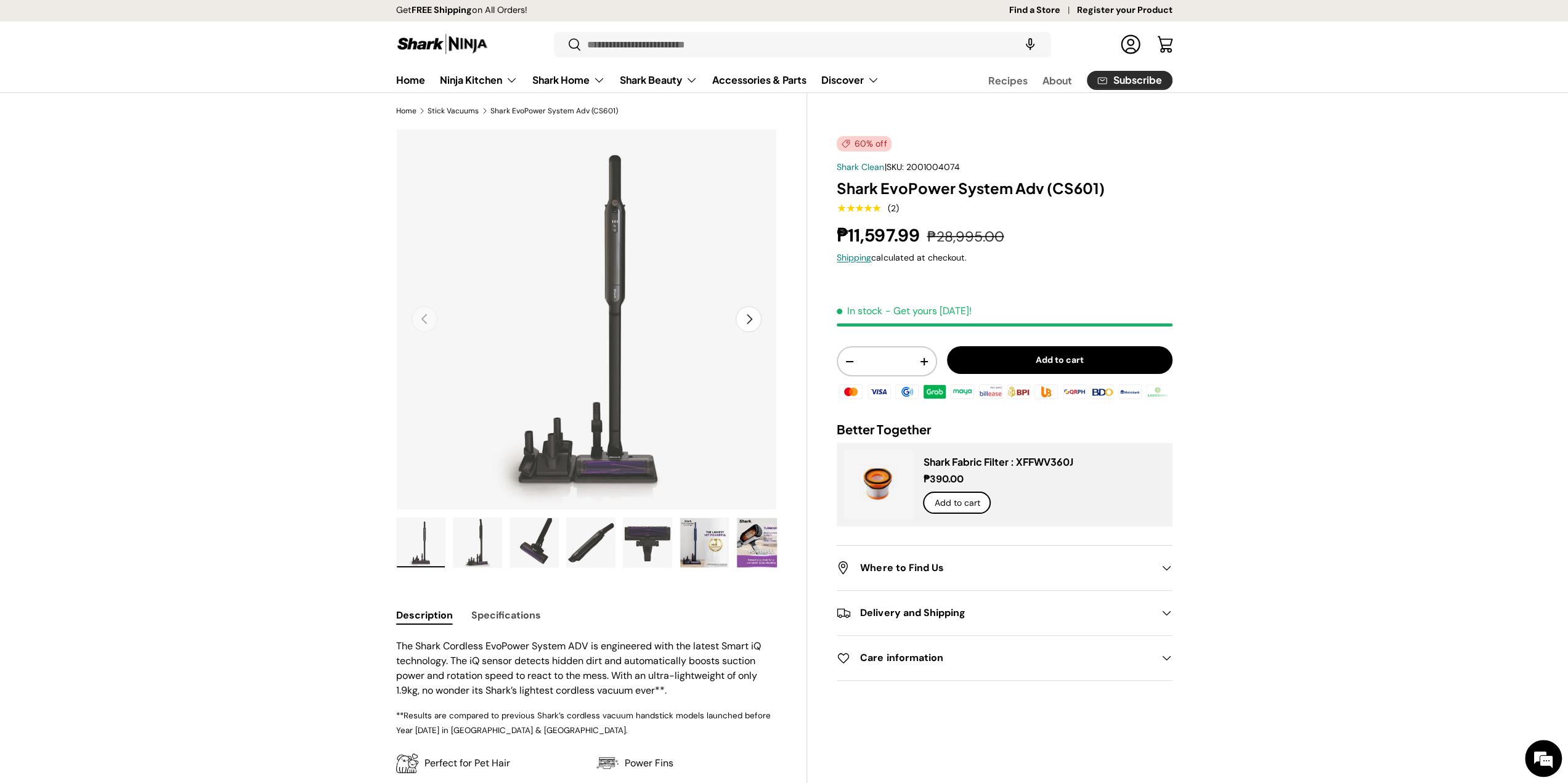
click at [467, 542] on img "Gallery Viewer" at bounding box center [477, 542] width 48 height 49
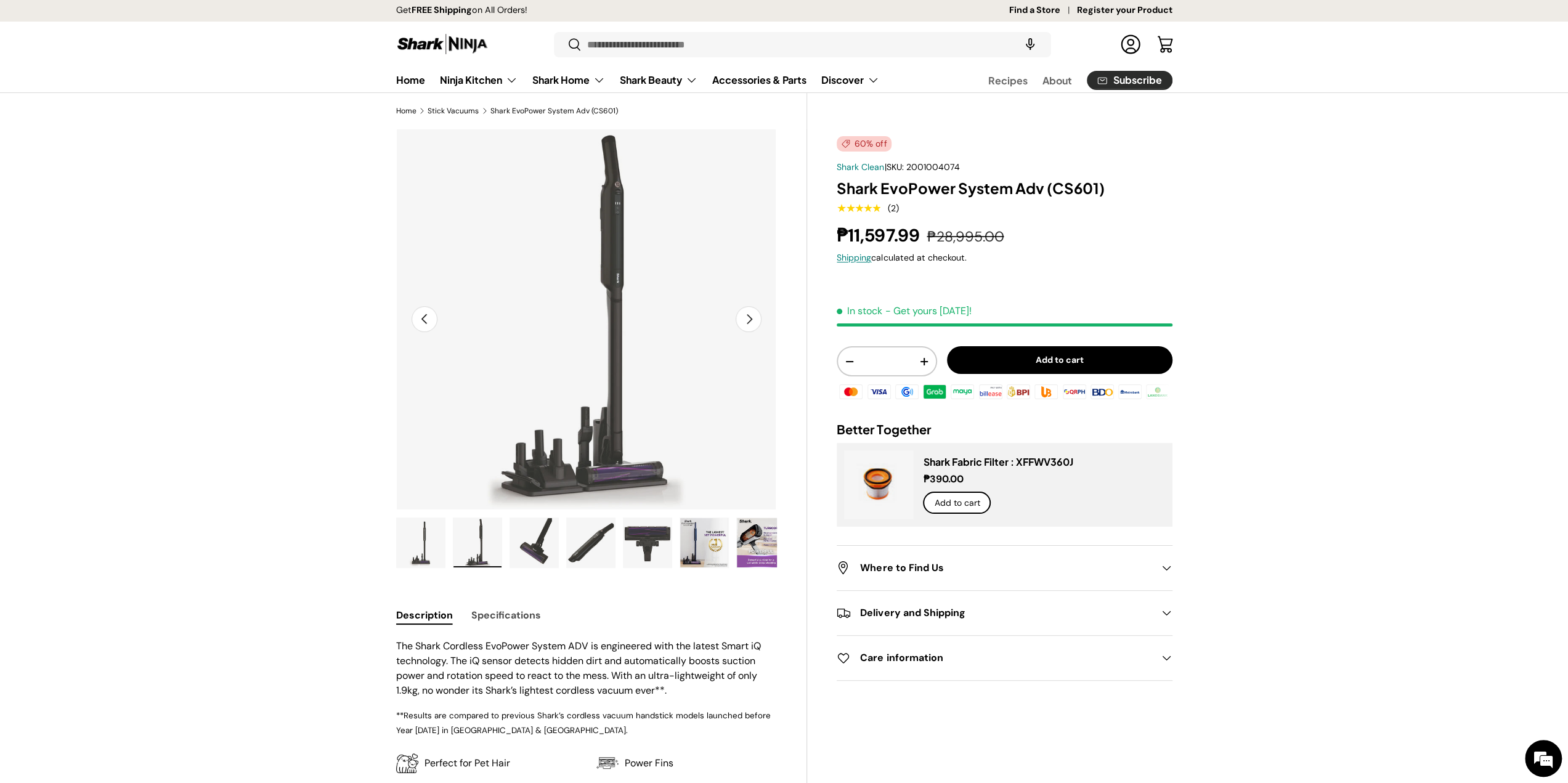
click at [539, 547] on img "Gallery Viewer" at bounding box center [534, 542] width 48 height 49
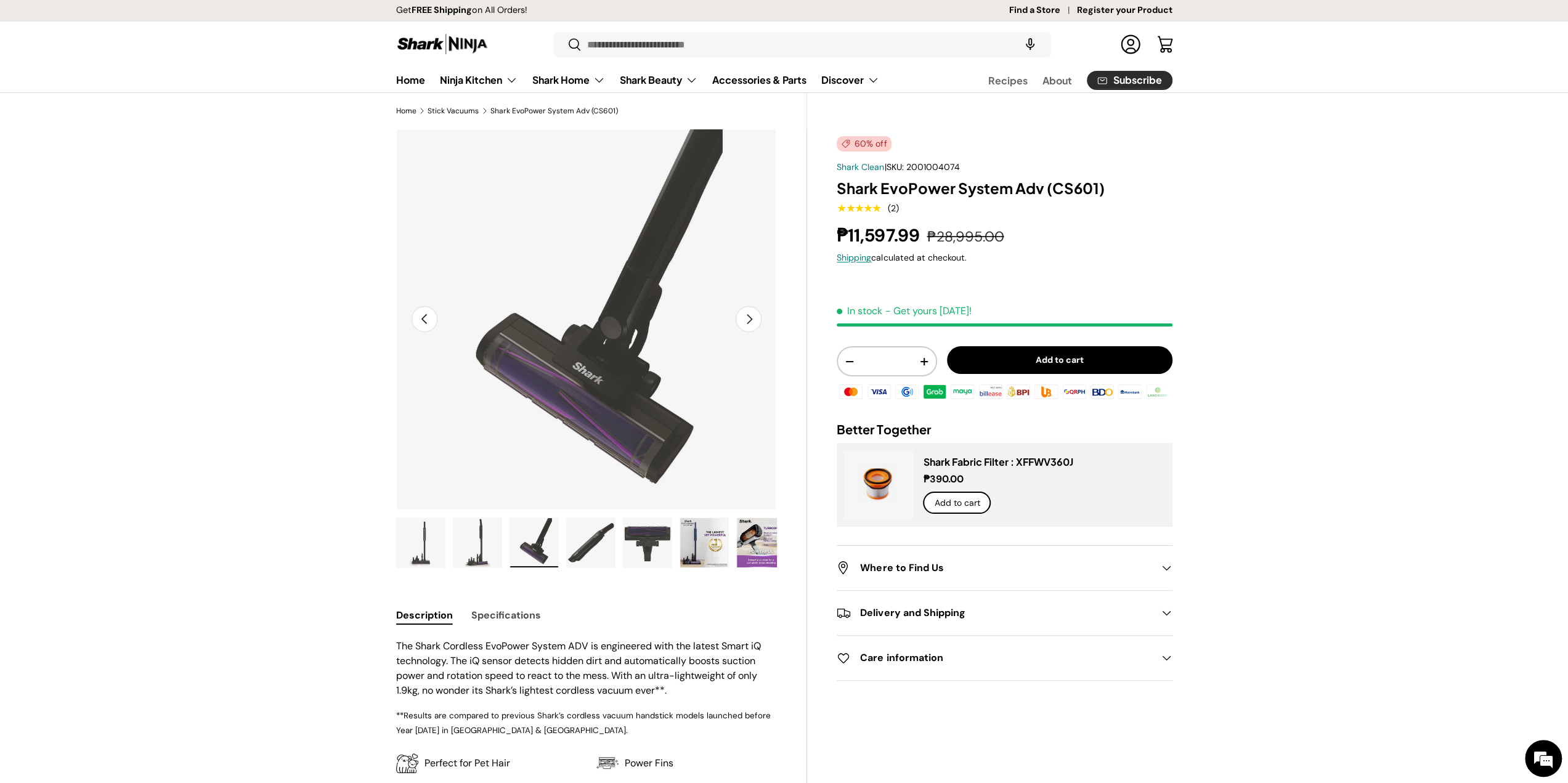
click at [574, 541] on img "Gallery Viewer" at bounding box center [590, 542] width 48 height 49
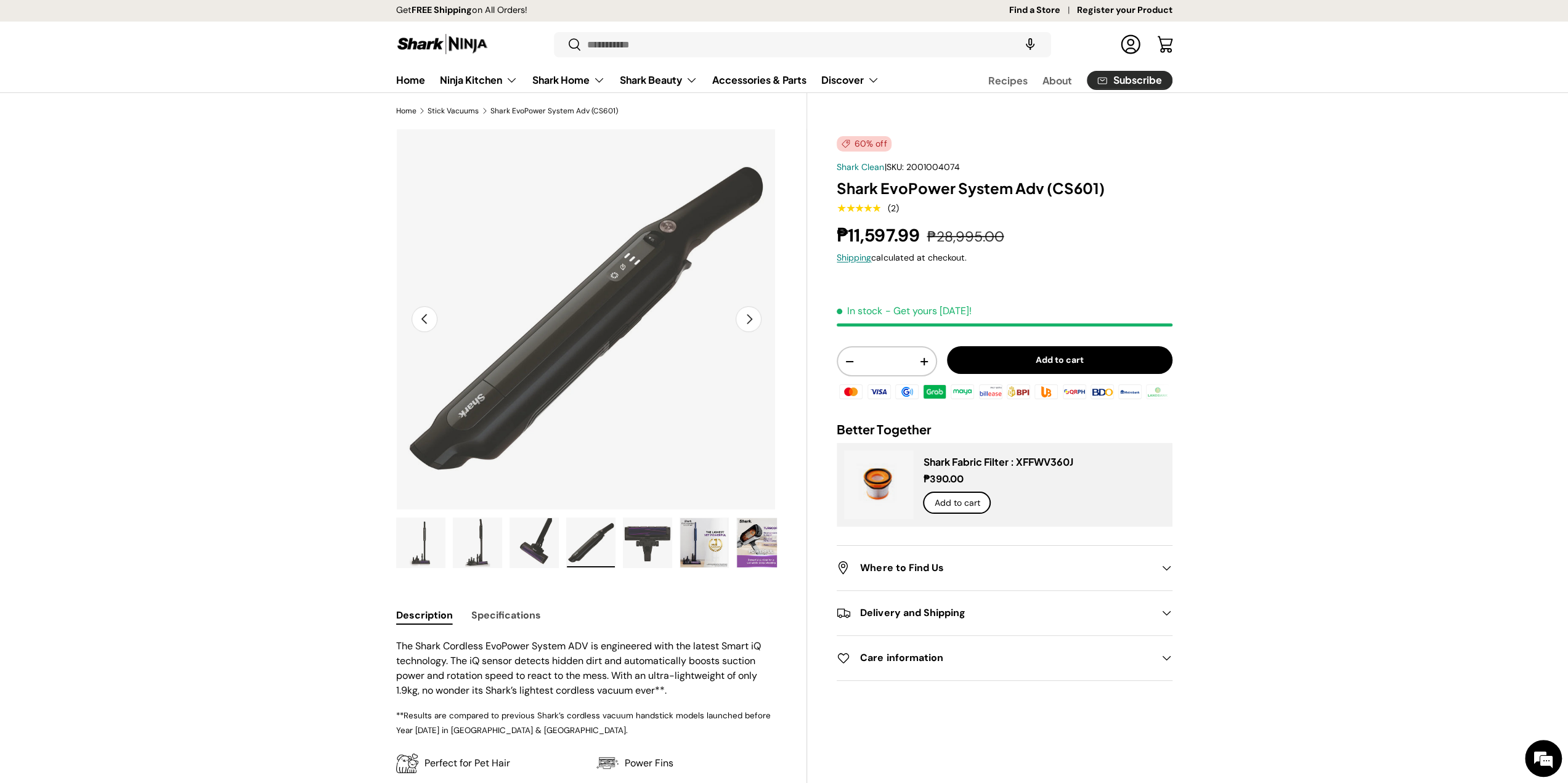
click at [680, 538] on img "Gallery Viewer" at bounding box center [704, 542] width 48 height 49
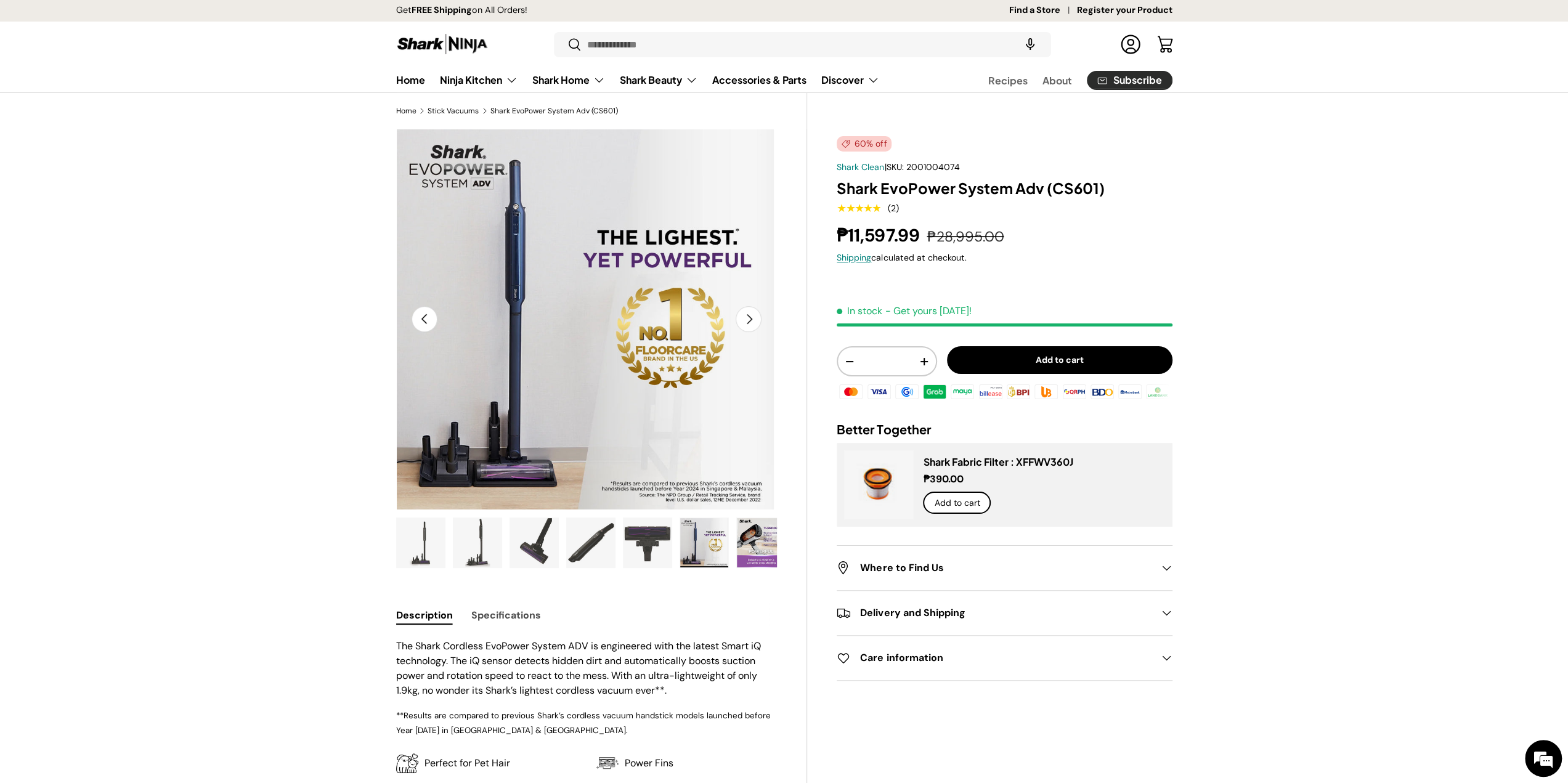
click at [700, 542] on img "Gallery Viewer" at bounding box center [704, 542] width 48 height 49
click at [766, 551] on img "Gallery Viewer" at bounding box center [760, 542] width 48 height 49
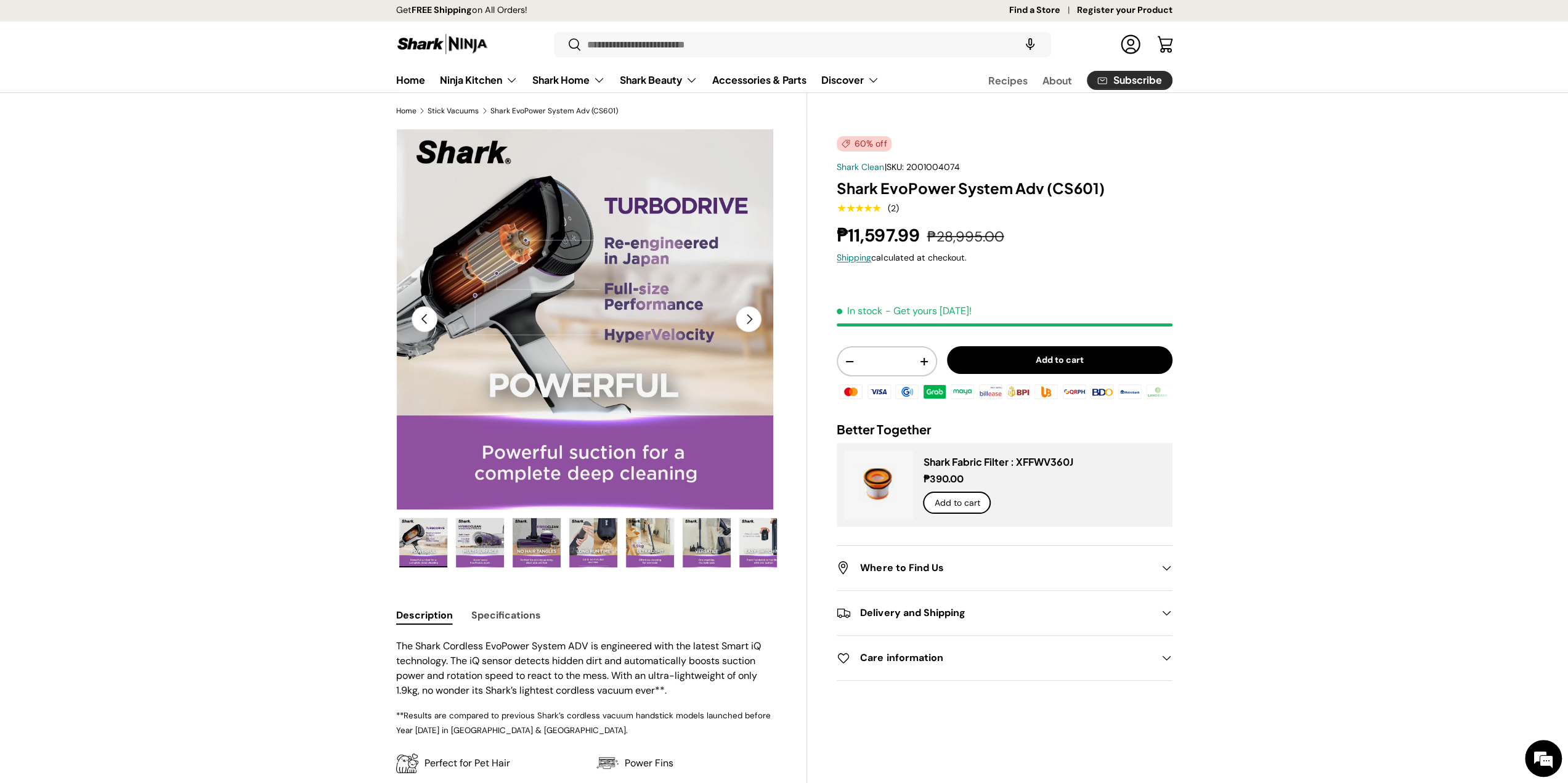
scroll to position [0, 340]
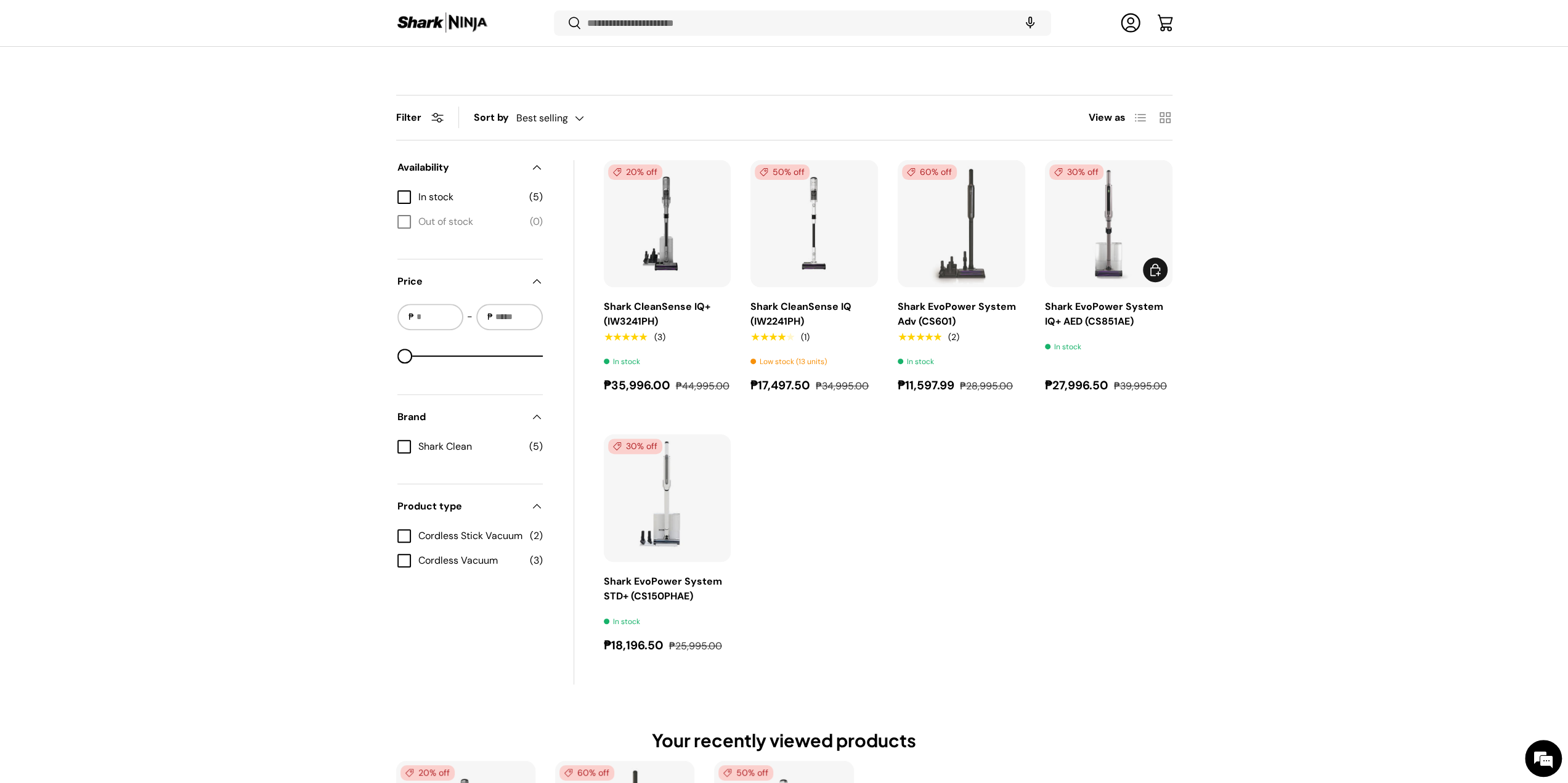
click at [0, 0] on img "Shark EvoPower System IQ+ AED (CS851AE)" at bounding box center [0, 0] width 0 height 0
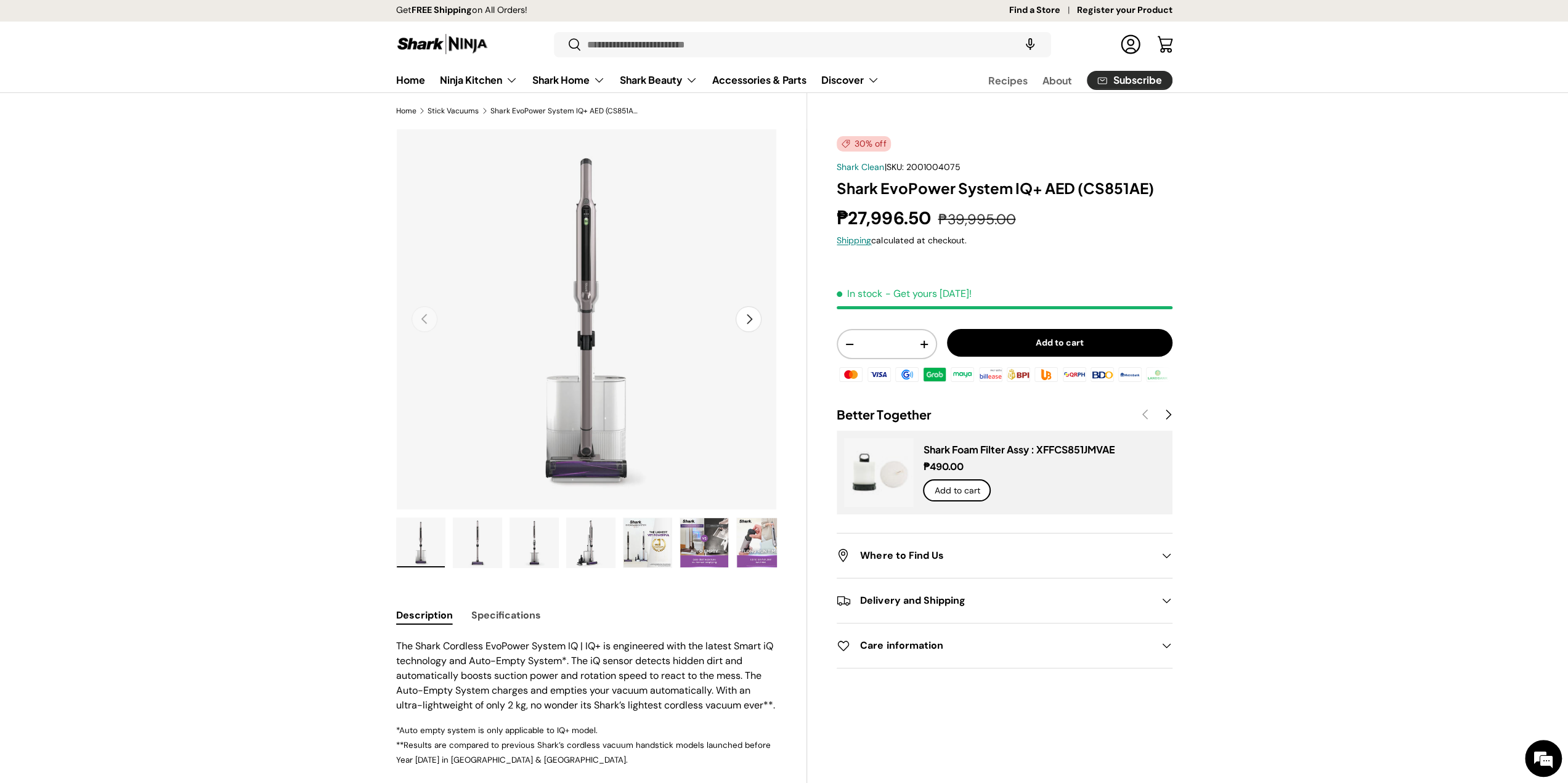
click at [489, 549] on img "Gallery Viewer" at bounding box center [477, 542] width 48 height 49
click at [518, 540] on img "Gallery Viewer" at bounding box center [534, 542] width 48 height 49
click at [569, 540] on img "Gallery Viewer" at bounding box center [590, 542] width 48 height 49
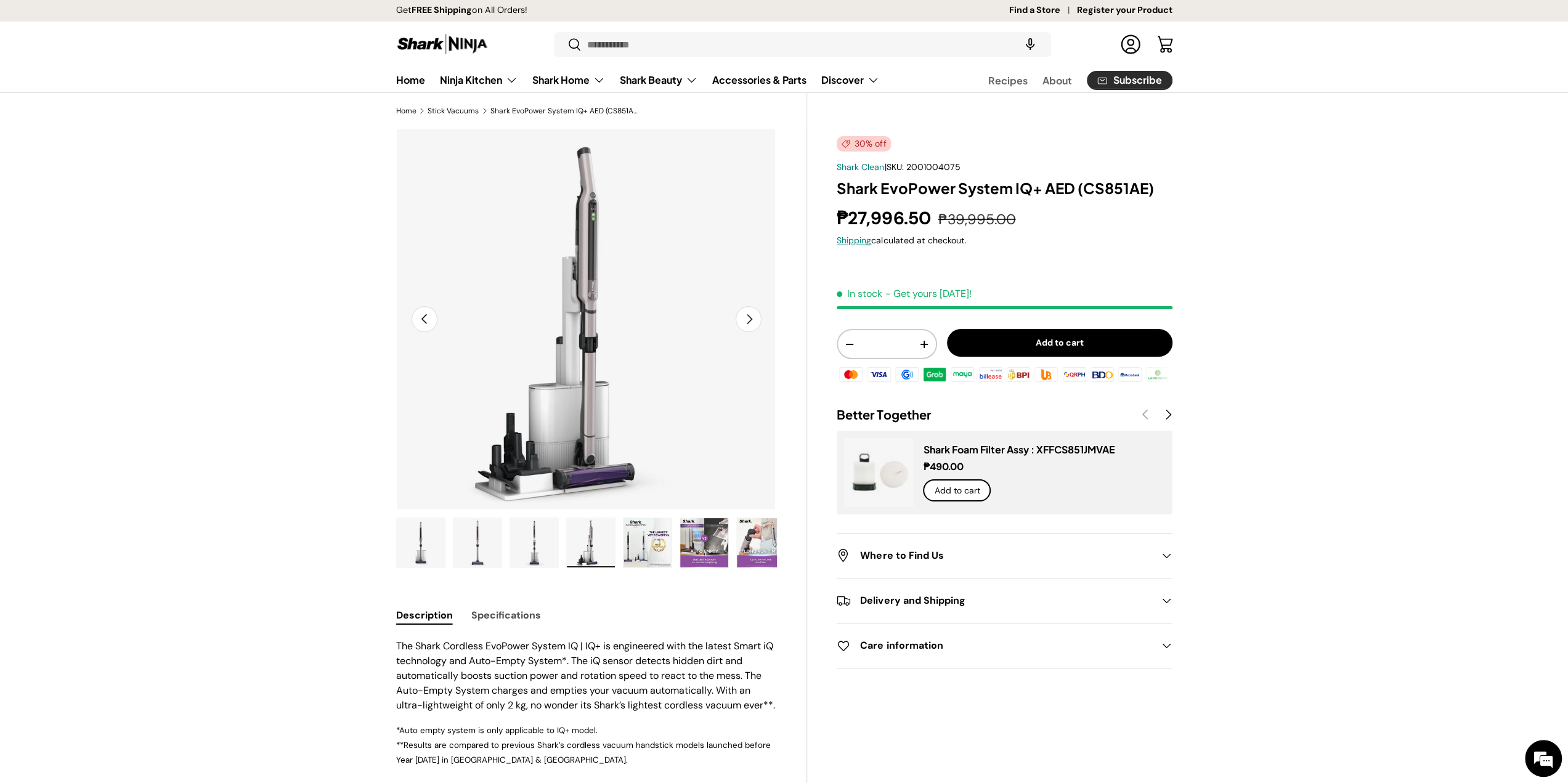
click at [656, 533] on img "Gallery Viewer" at bounding box center [647, 542] width 48 height 49
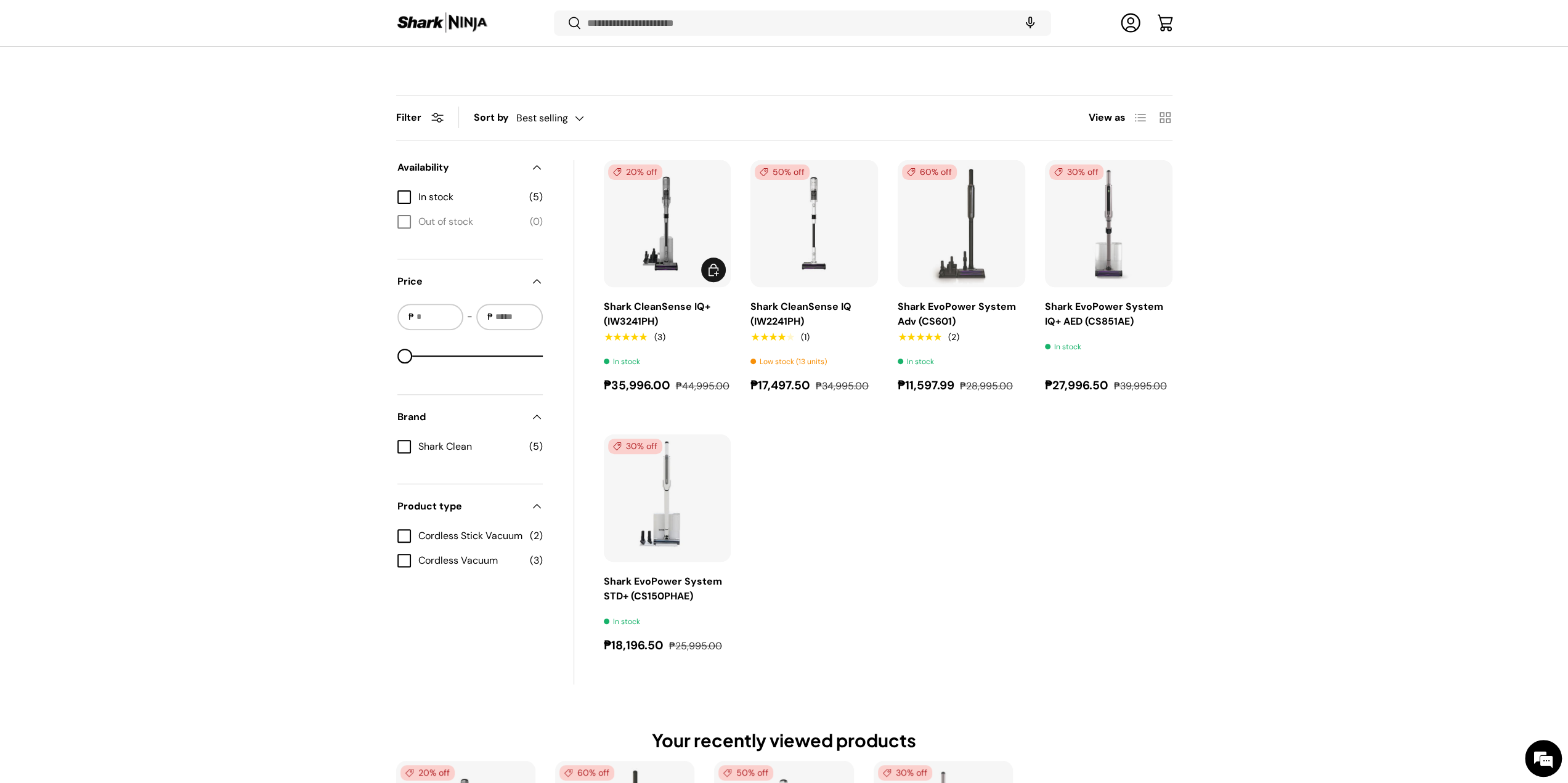
click at [0, 0] on img "Shark CleanSense IQ+ (IW3241PH)" at bounding box center [0, 0] width 0 height 0
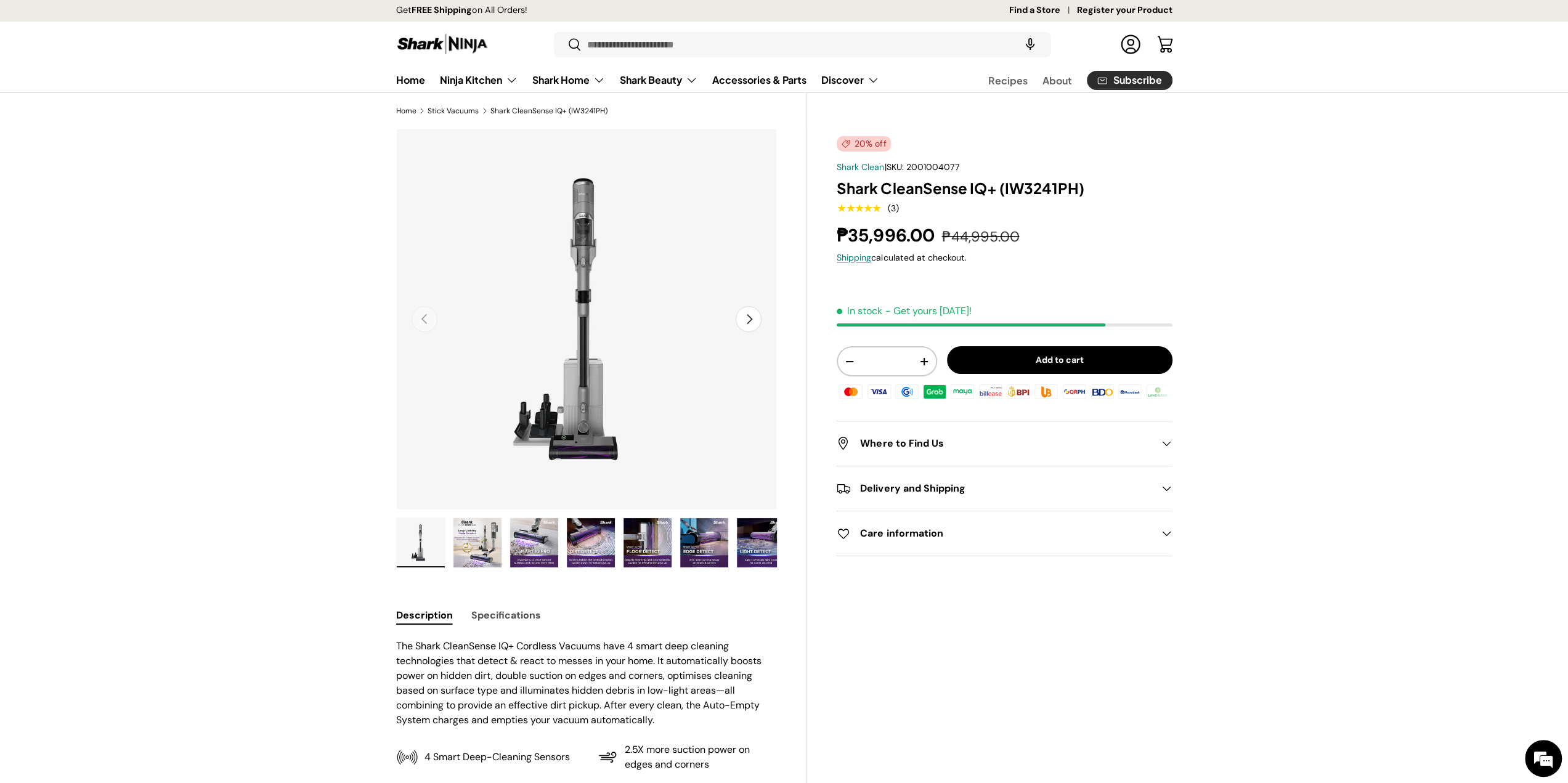
click at [421, 542] on img "Gallery Viewer" at bounding box center [420, 542] width 48 height 49
click at [463, 544] on img "Gallery Viewer" at bounding box center [477, 542] width 48 height 49
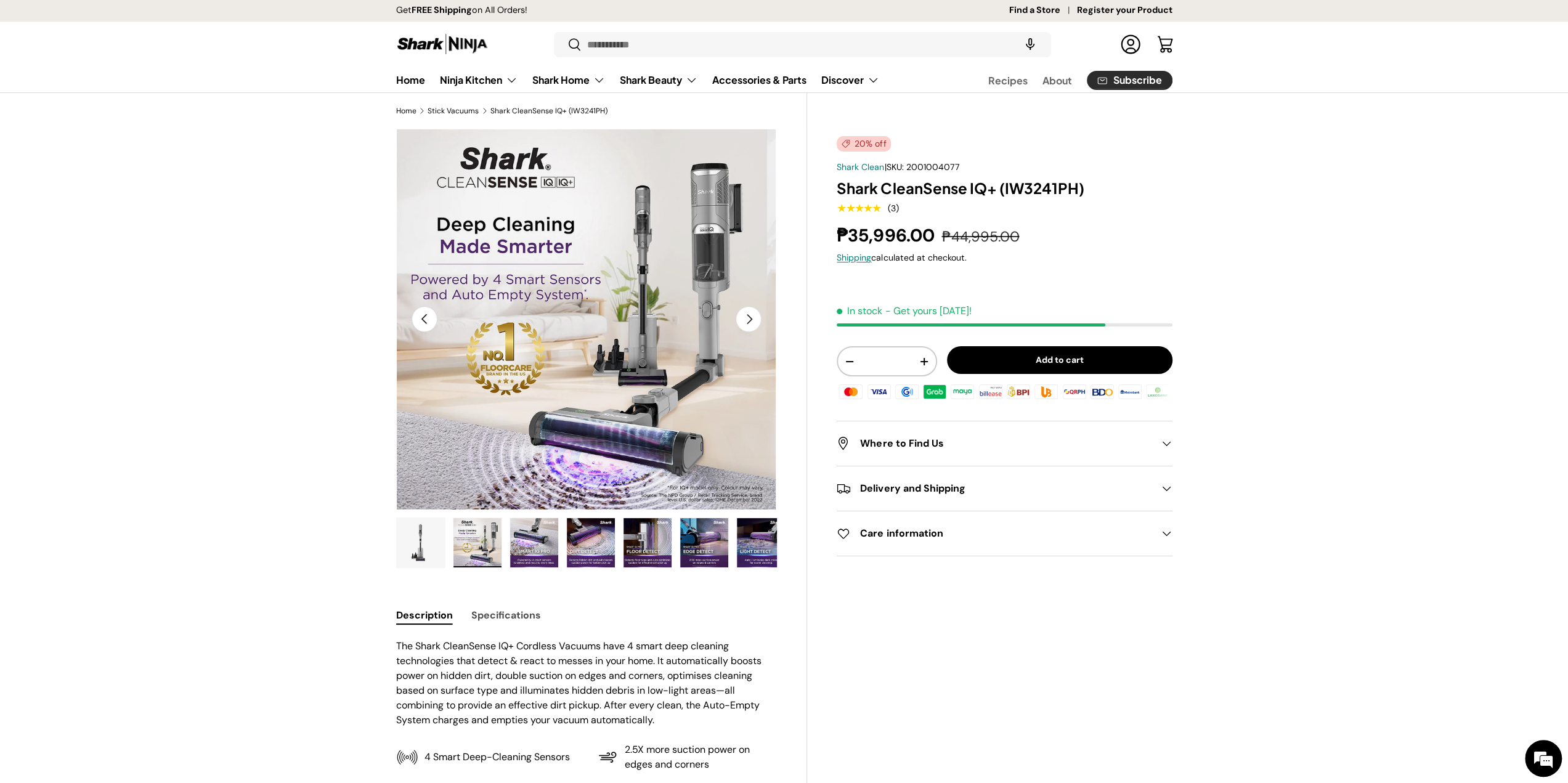
click at [532, 550] on img "Gallery Viewer" at bounding box center [534, 542] width 48 height 49
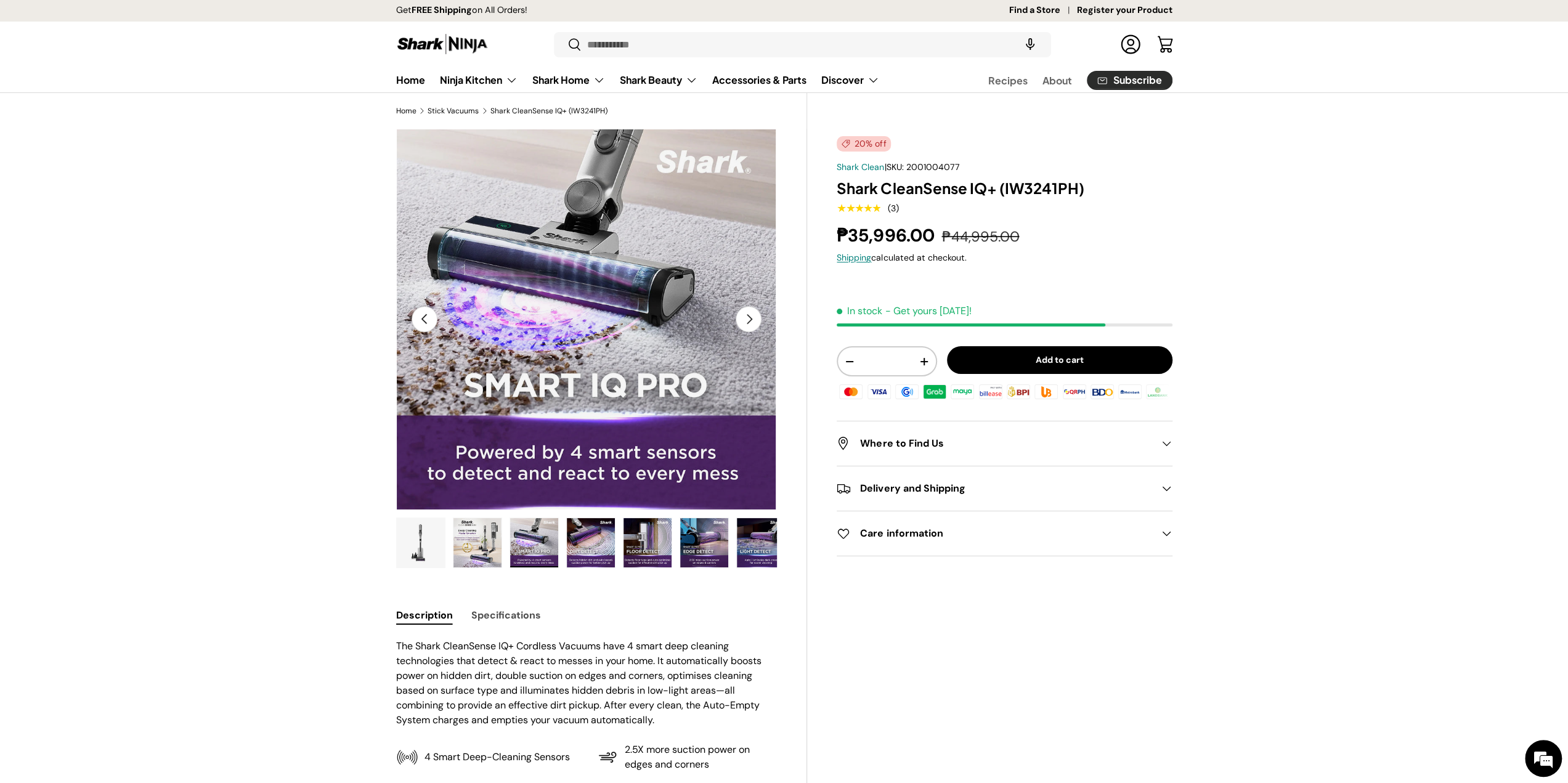
click at [594, 545] on img "Gallery Viewer" at bounding box center [590, 542] width 48 height 49
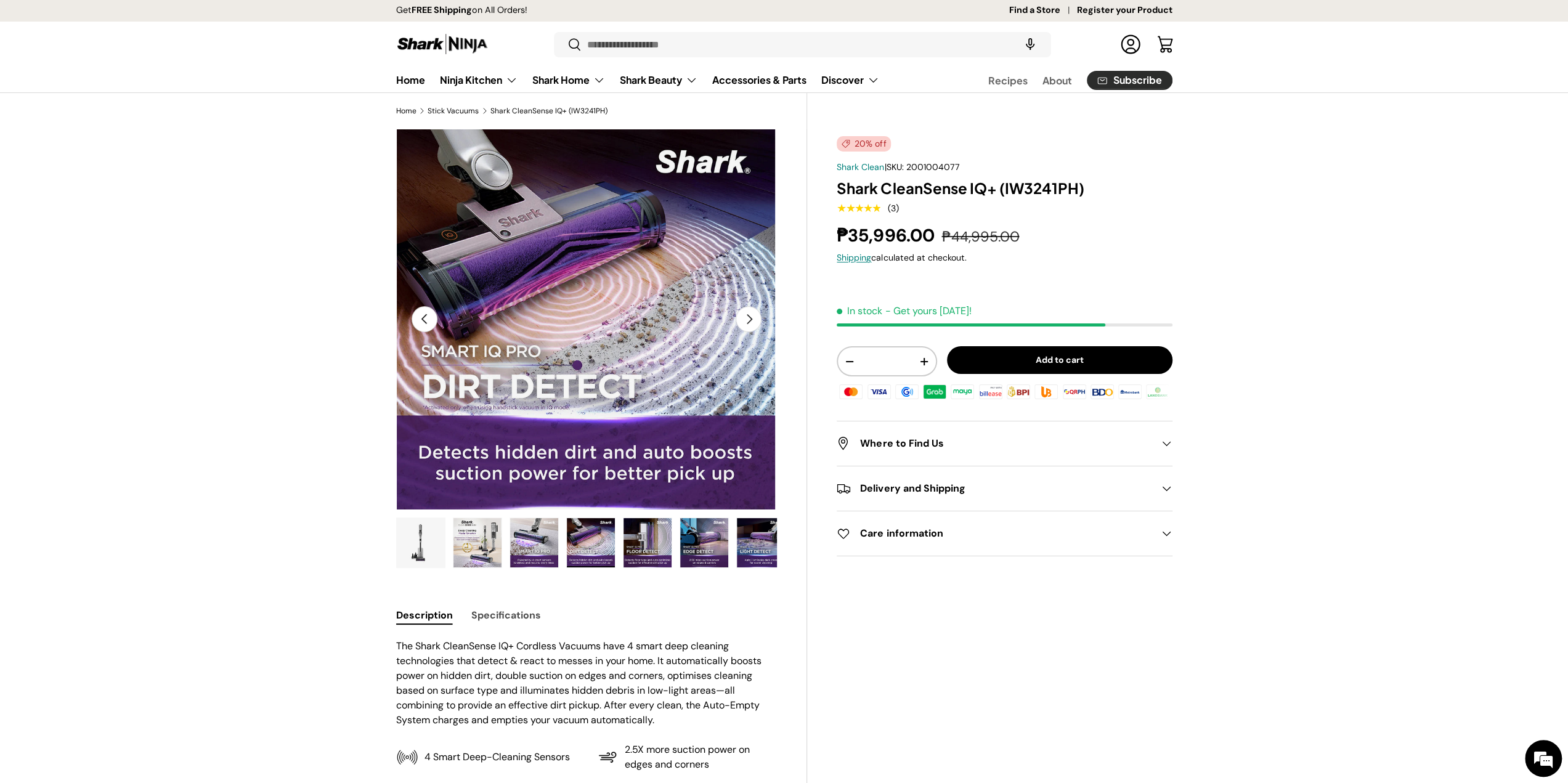
click at [535, 532] on img "Gallery Viewer" at bounding box center [534, 542] width 48 height 49
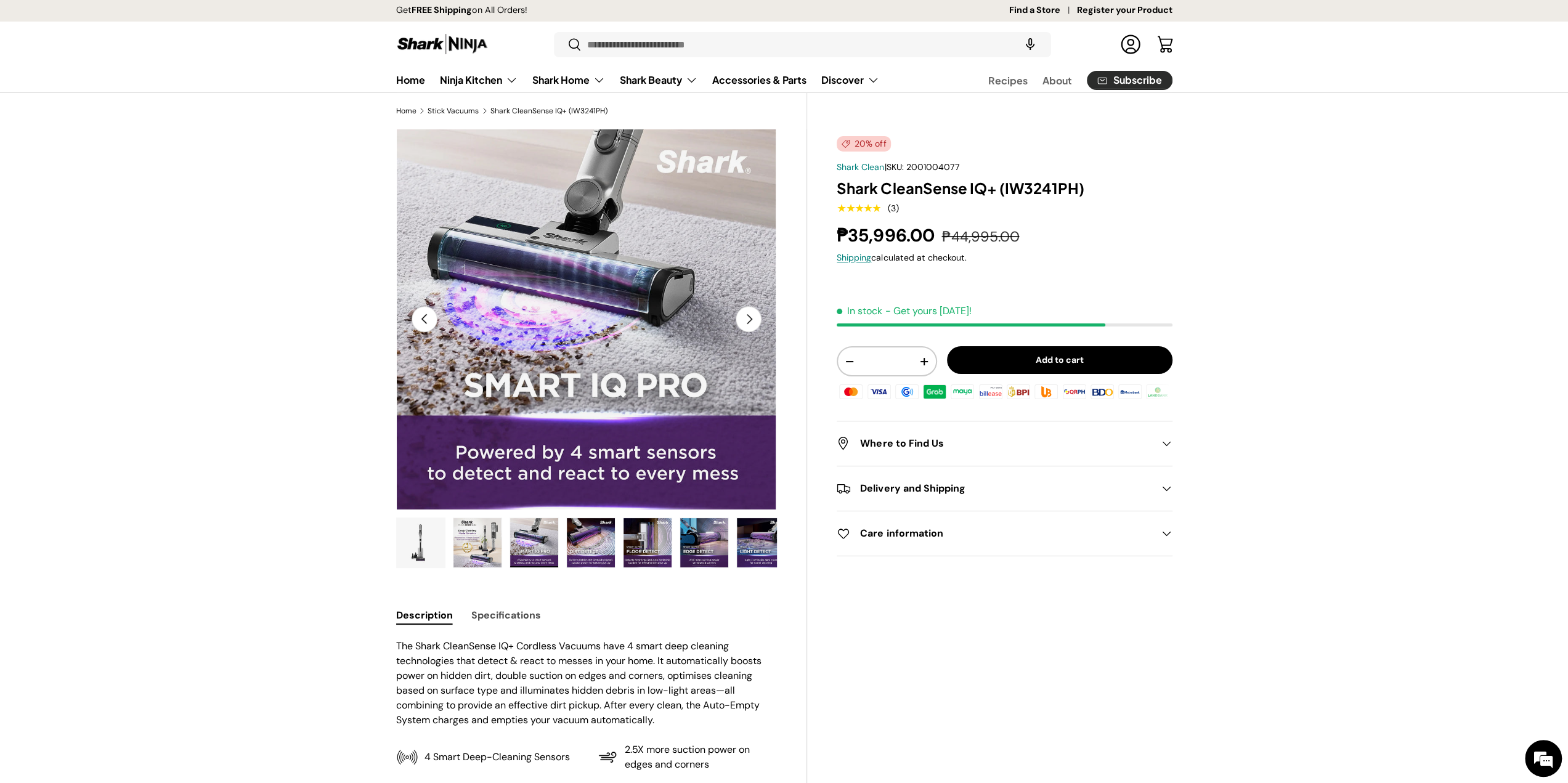
click at [642, 547] on img "Gallery Viewer" at bounding box center [647, 542] width 48 height 49
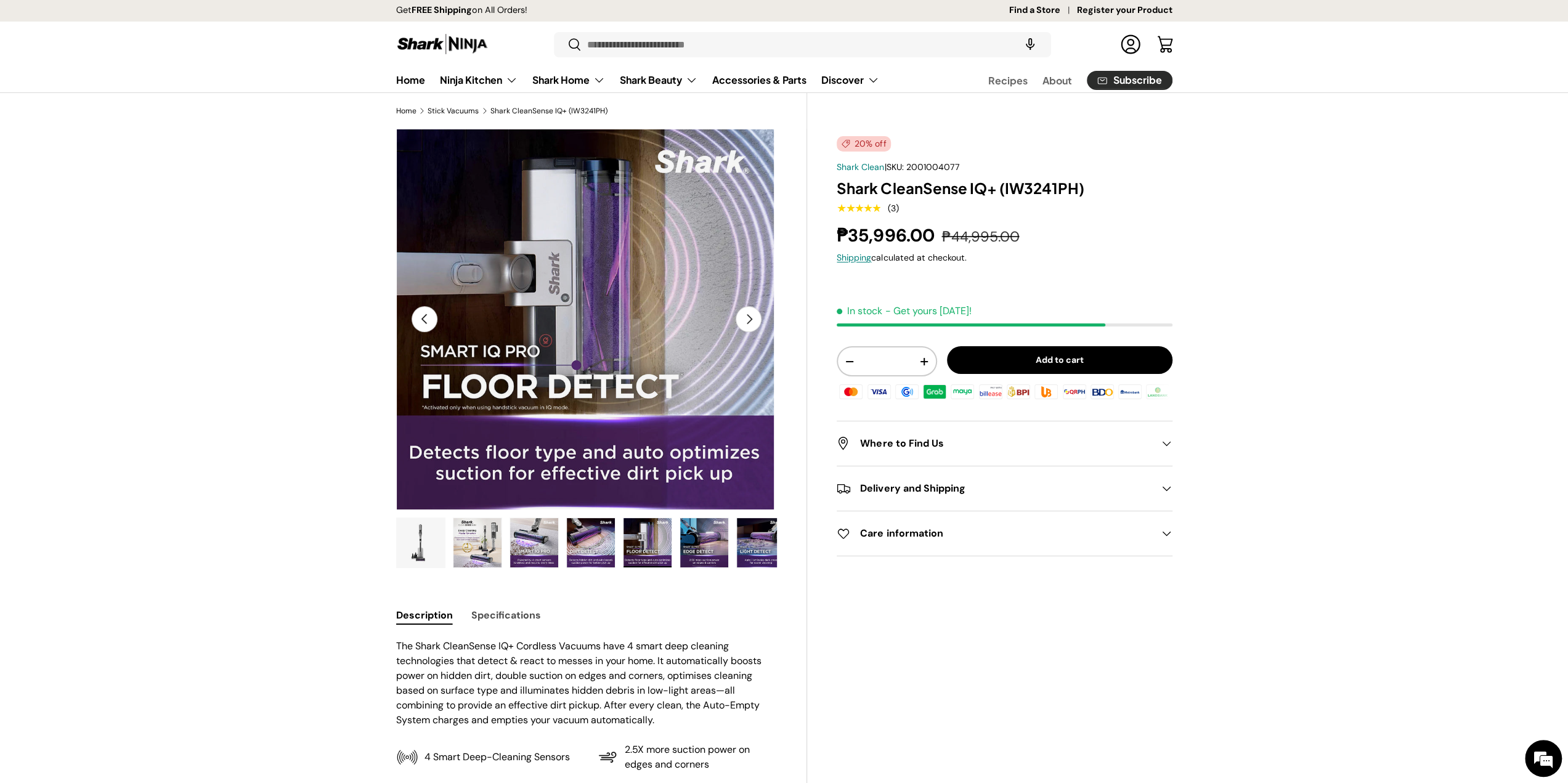
click at [699, 547] on img "Gallery Viewer" at bounding box center [704, 542] width 48 height 49
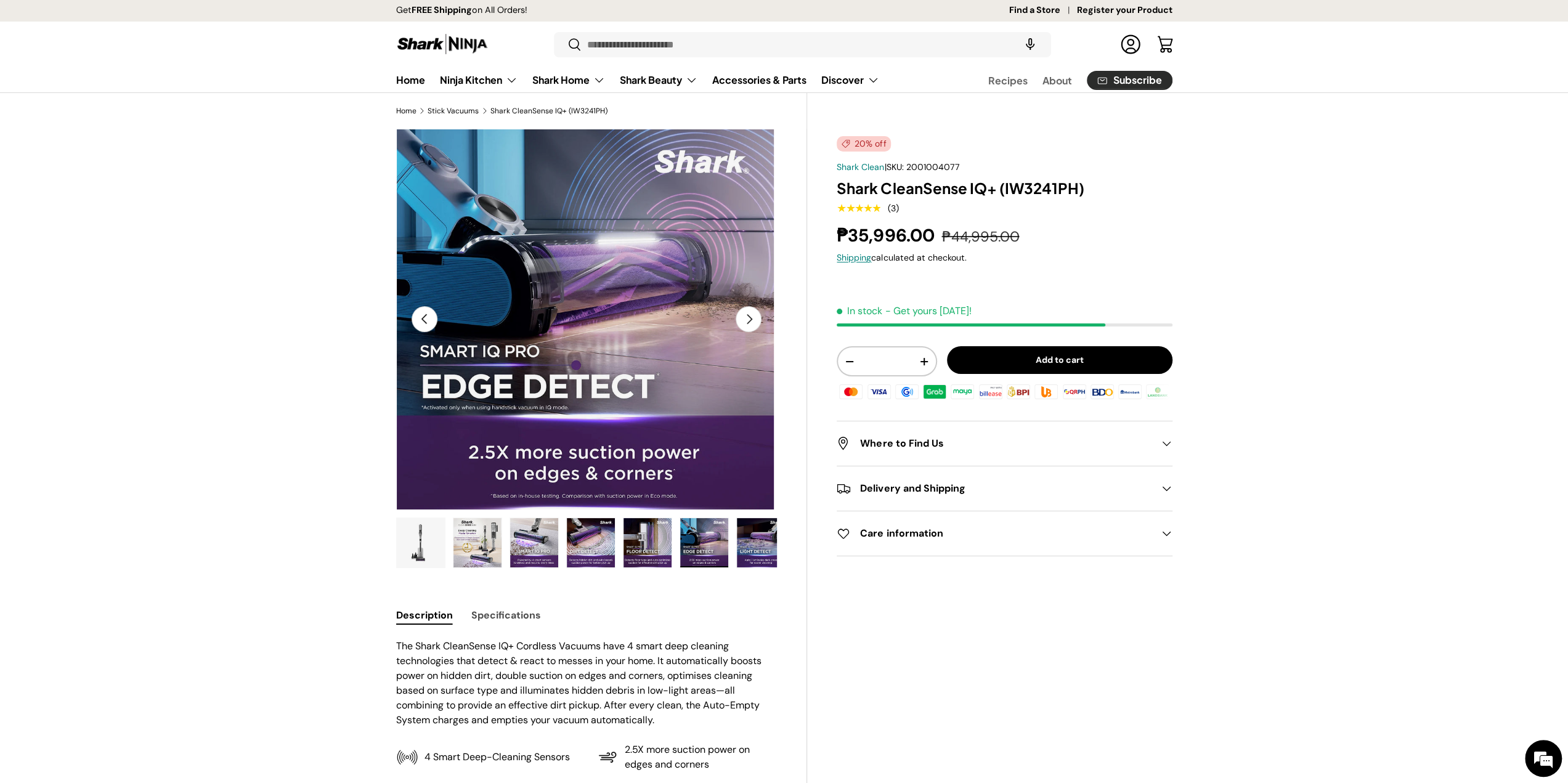
click at [746, 539] on img "Gallery Viewer" at bounding box center [760, 542] width 48 height 49
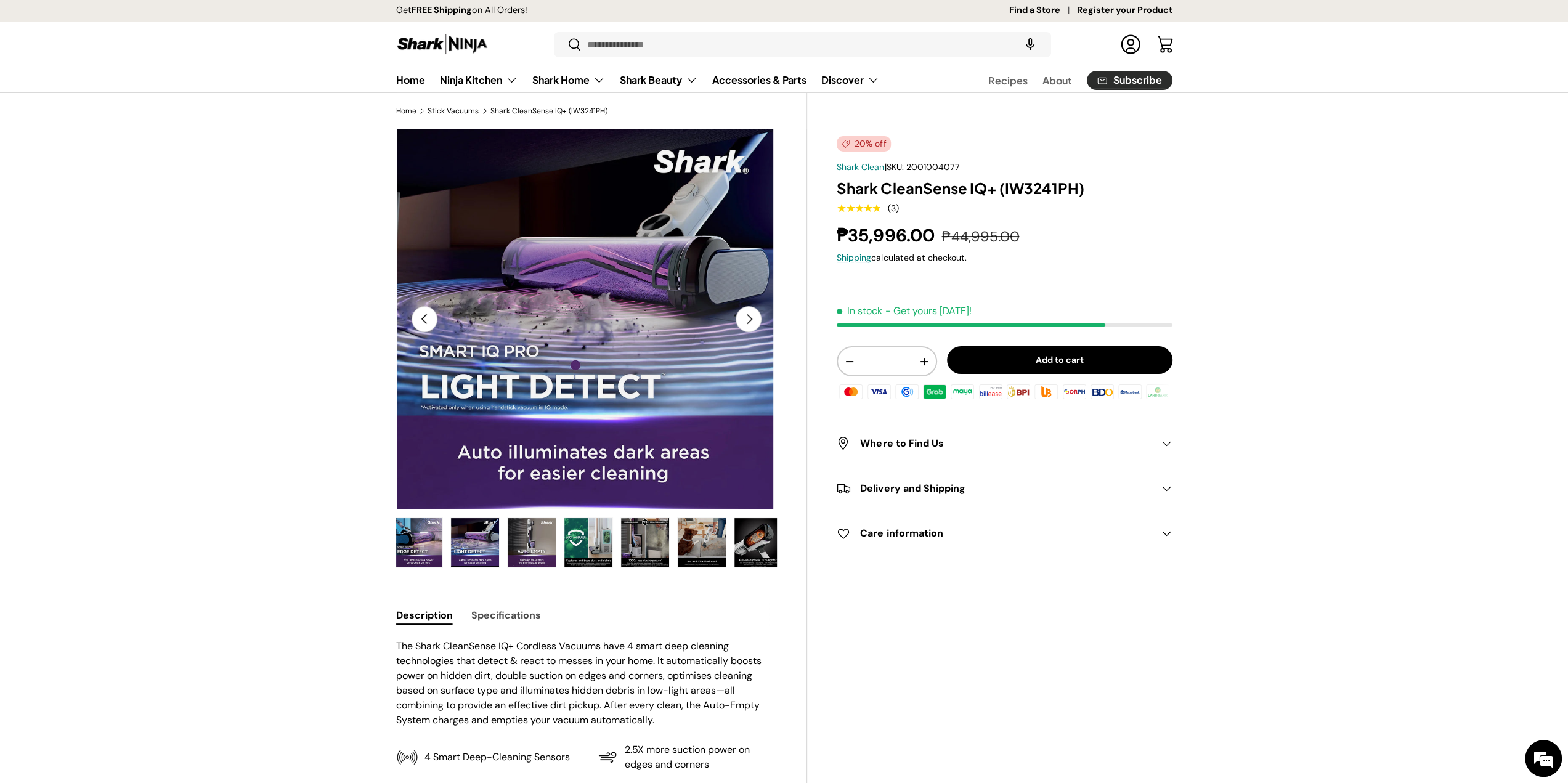
scroll to position [0, 291]
click at [600, 534] on img "Gallery Viewer" at bounding box center [583, 542] width 48 height 49
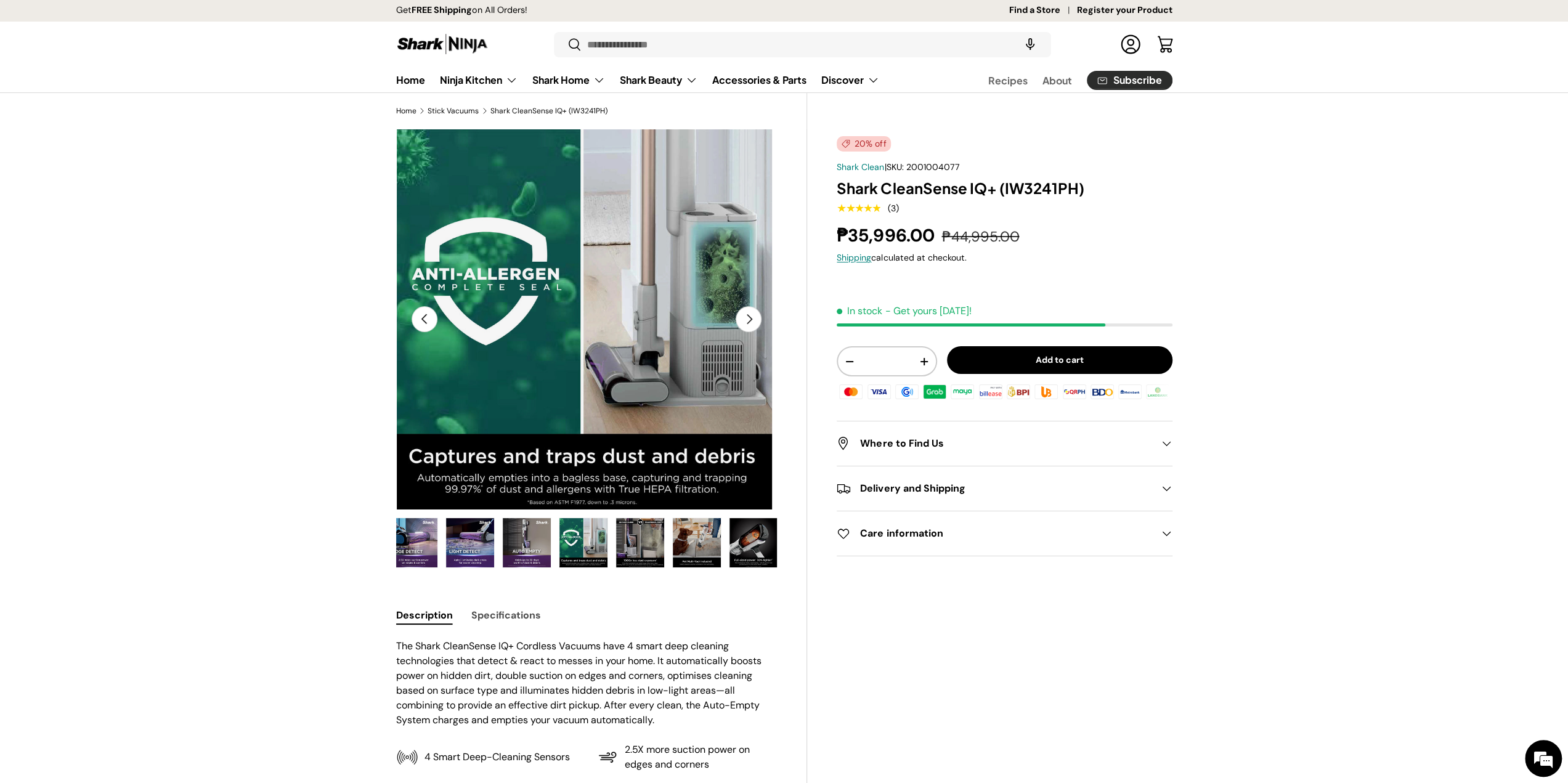
click at [631, 537] on img "Gallery Viewer" at bounding box center [639, 542] width 48 height 49
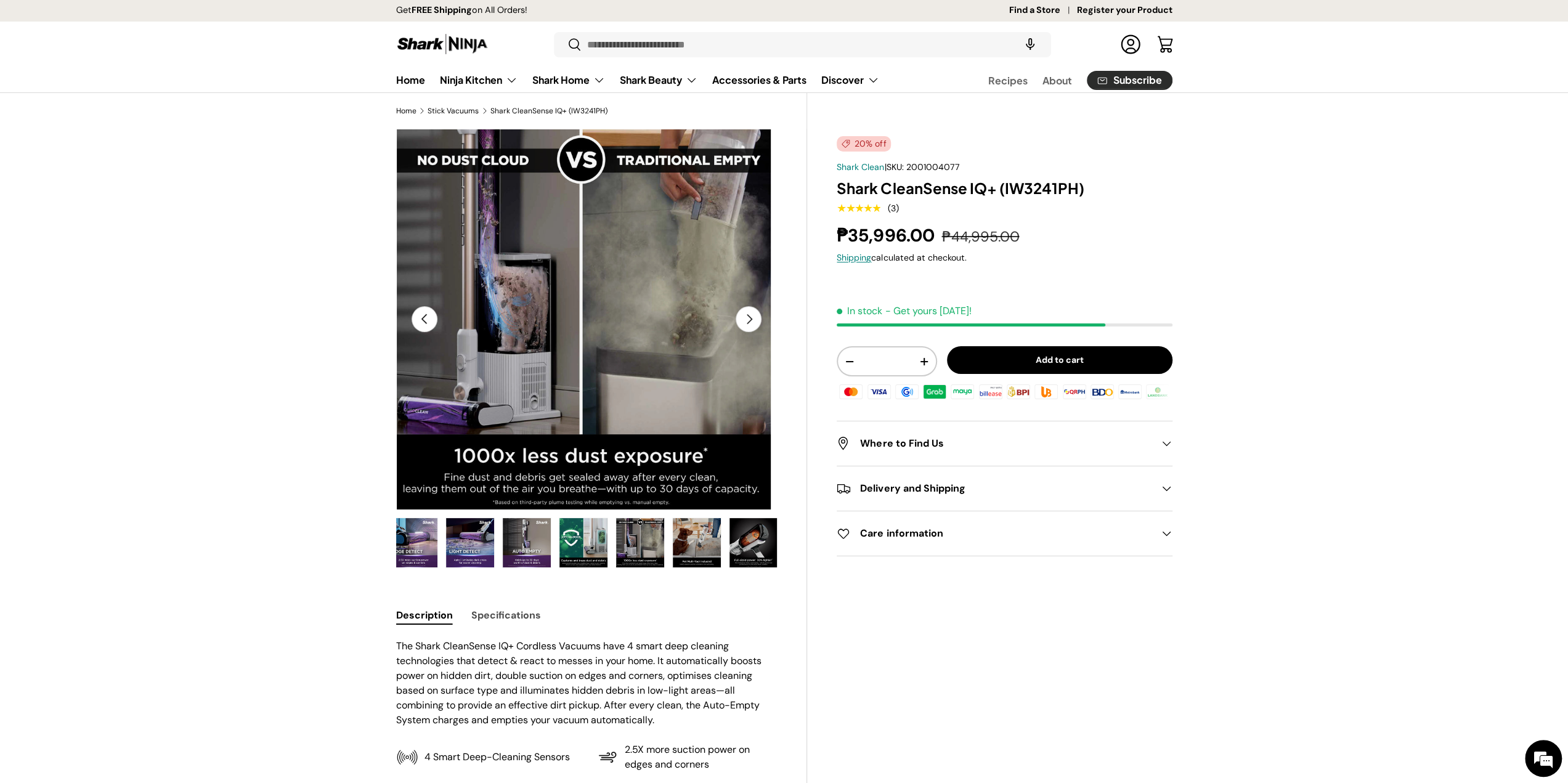
scroll to position [0, 0]
click at [694, 537] on img "Gallery Viewer" at bounding box center [696, 542] width 48 height 49
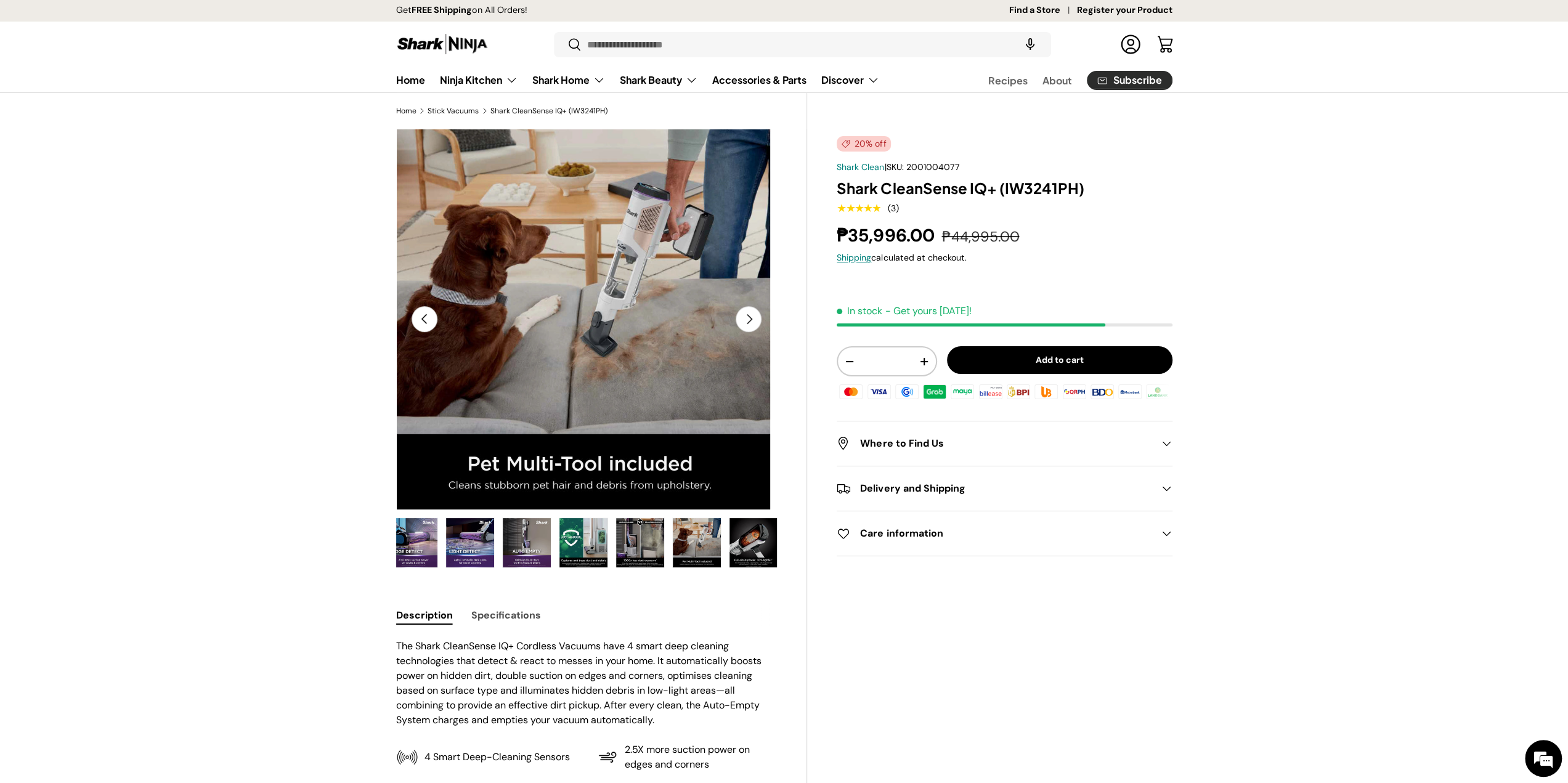
click at [746, 544] on img "Gallery Viewer" at bounding box center [753, 542] width 48 height 49
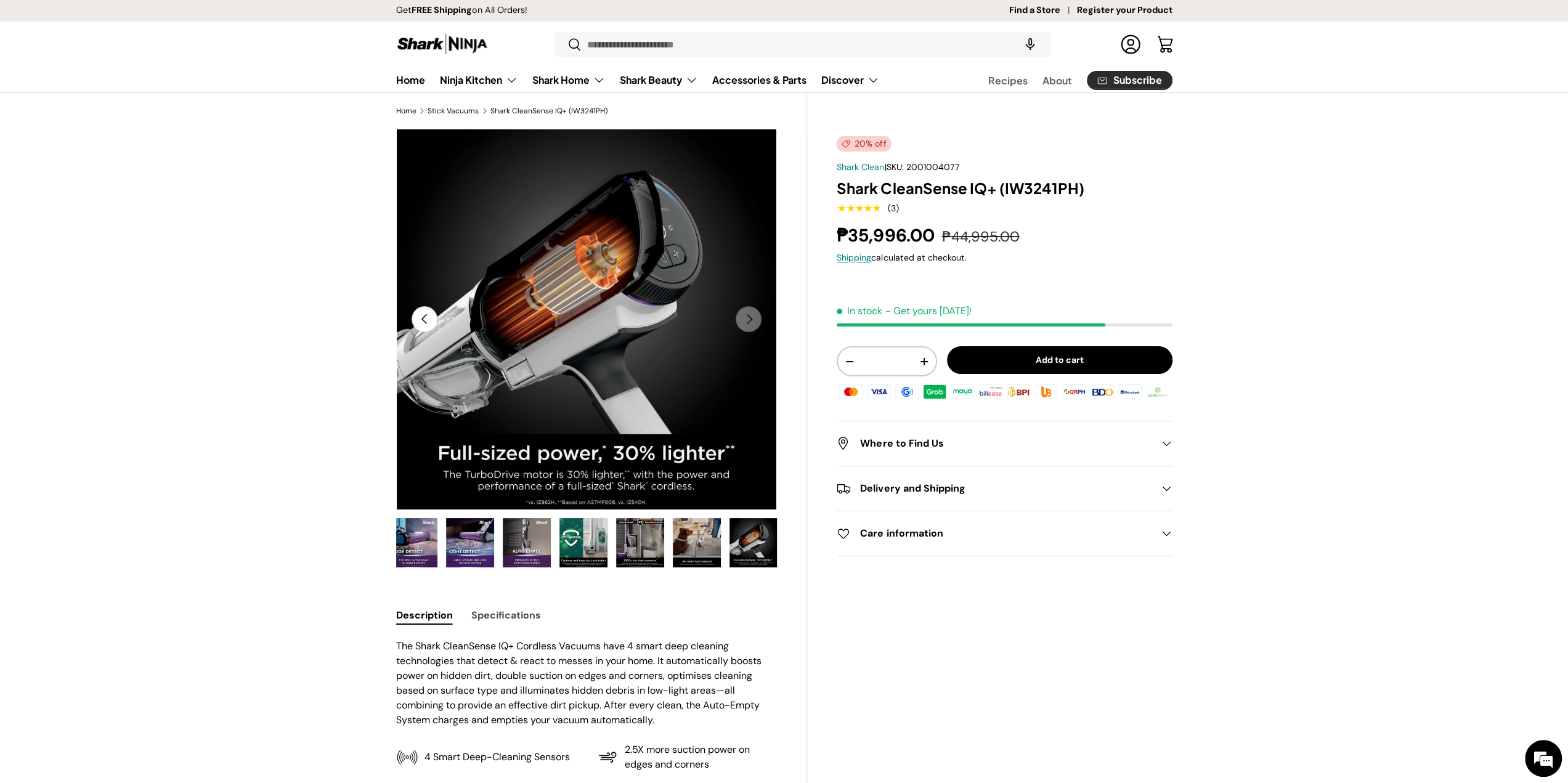
click at [690, 547] on img "Gallery Viewer" at bounding box center [696, 542] width 48 height 49
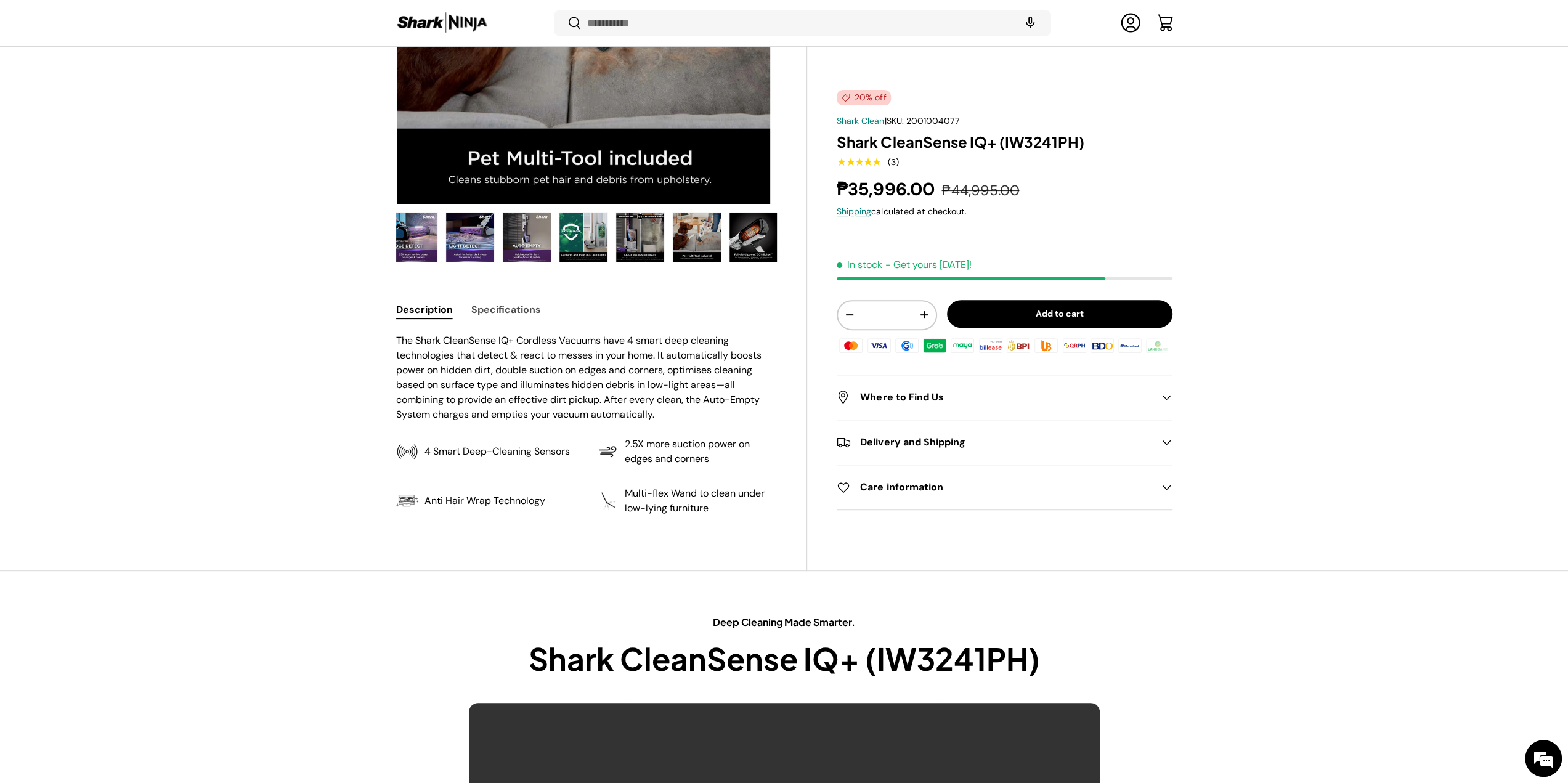
scroll to position [429, 0]
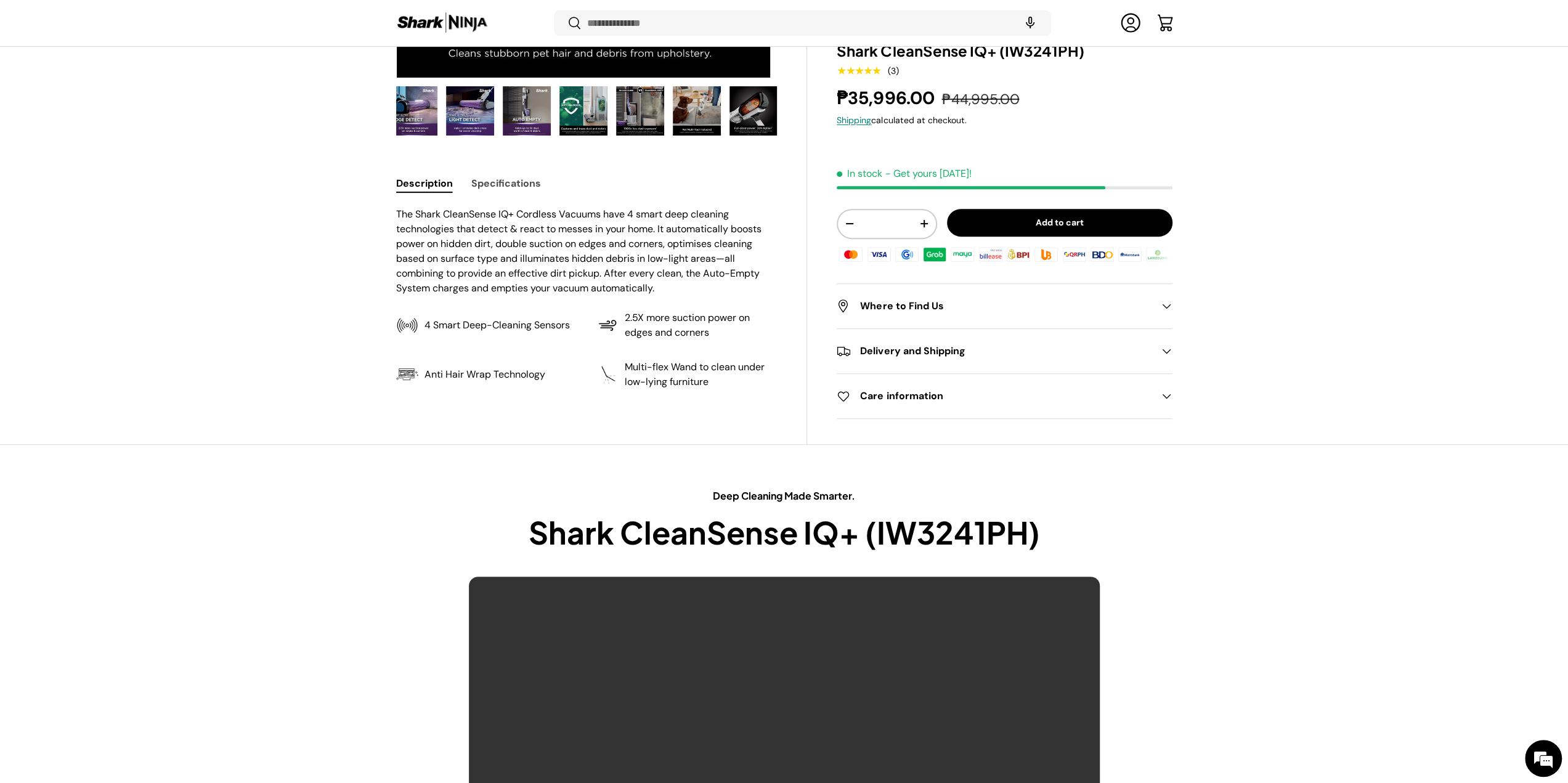
click at [478, 176] on button "Specifications" at bounding box center [506, 183] width 69 height 28
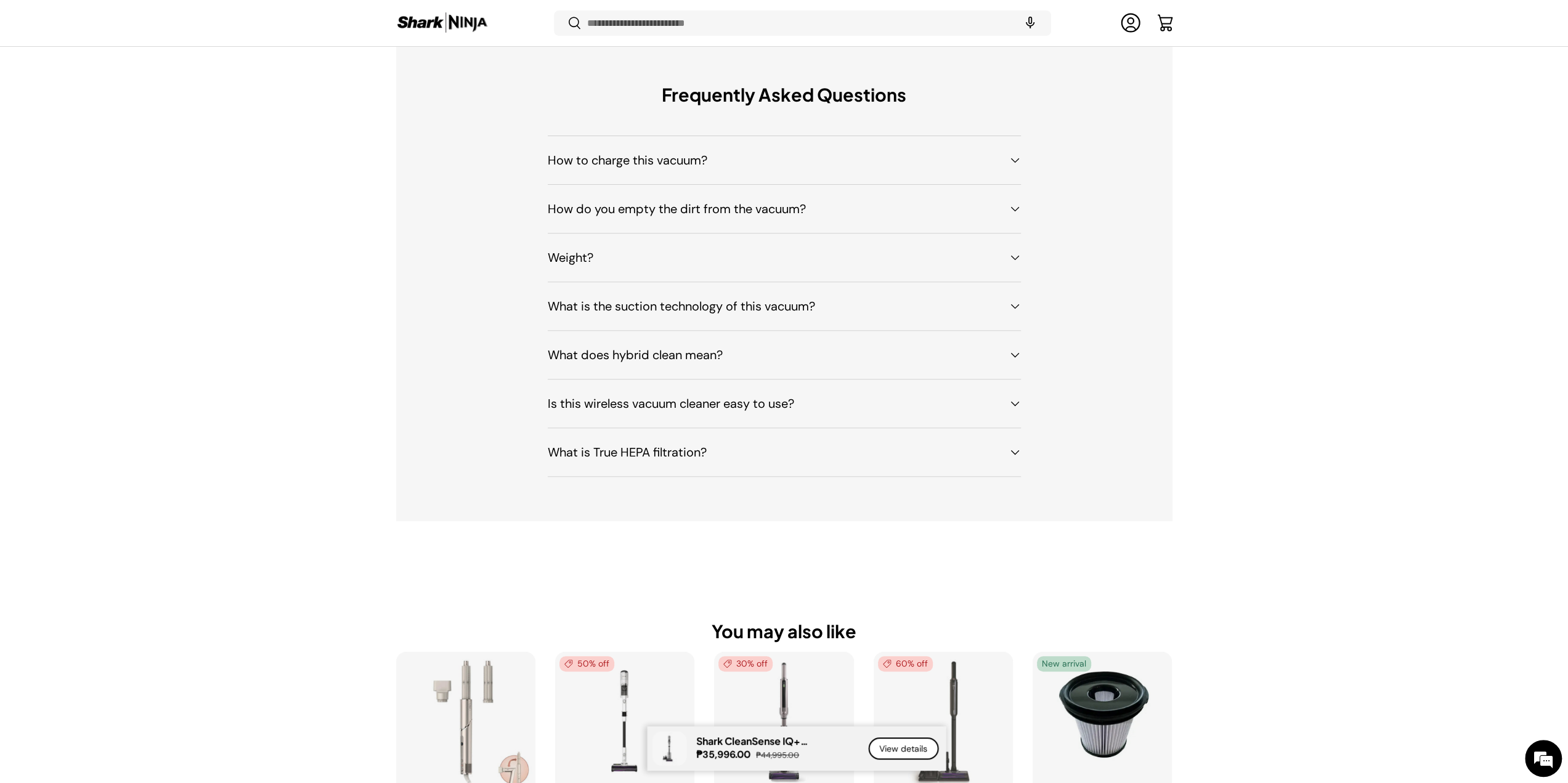
scroll to position [10102, 0]
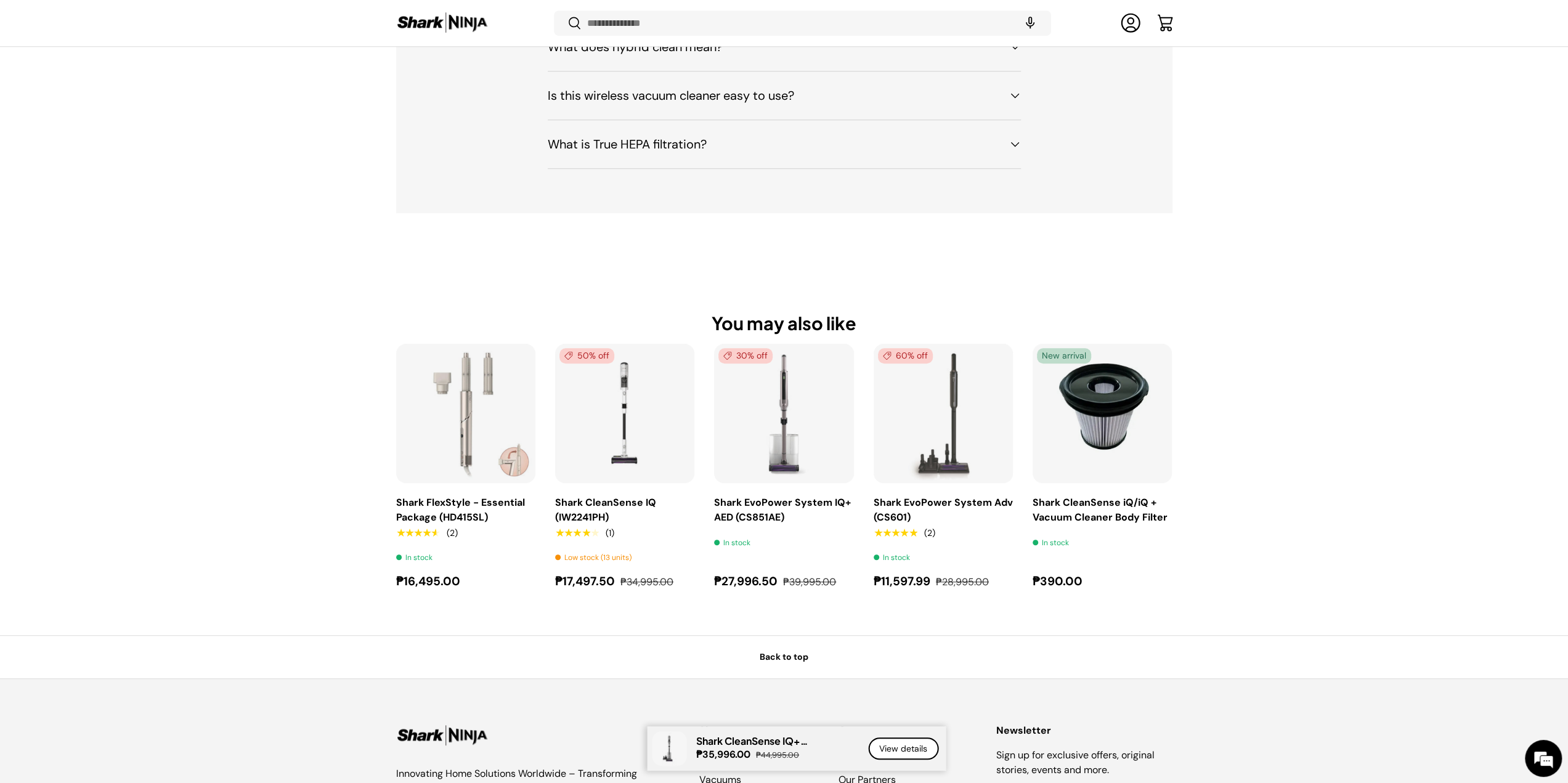
drag, startPoint x: 1269, startPoint y: 222, endPoint x: 1270, endPoint y: 211, distance: 11.0
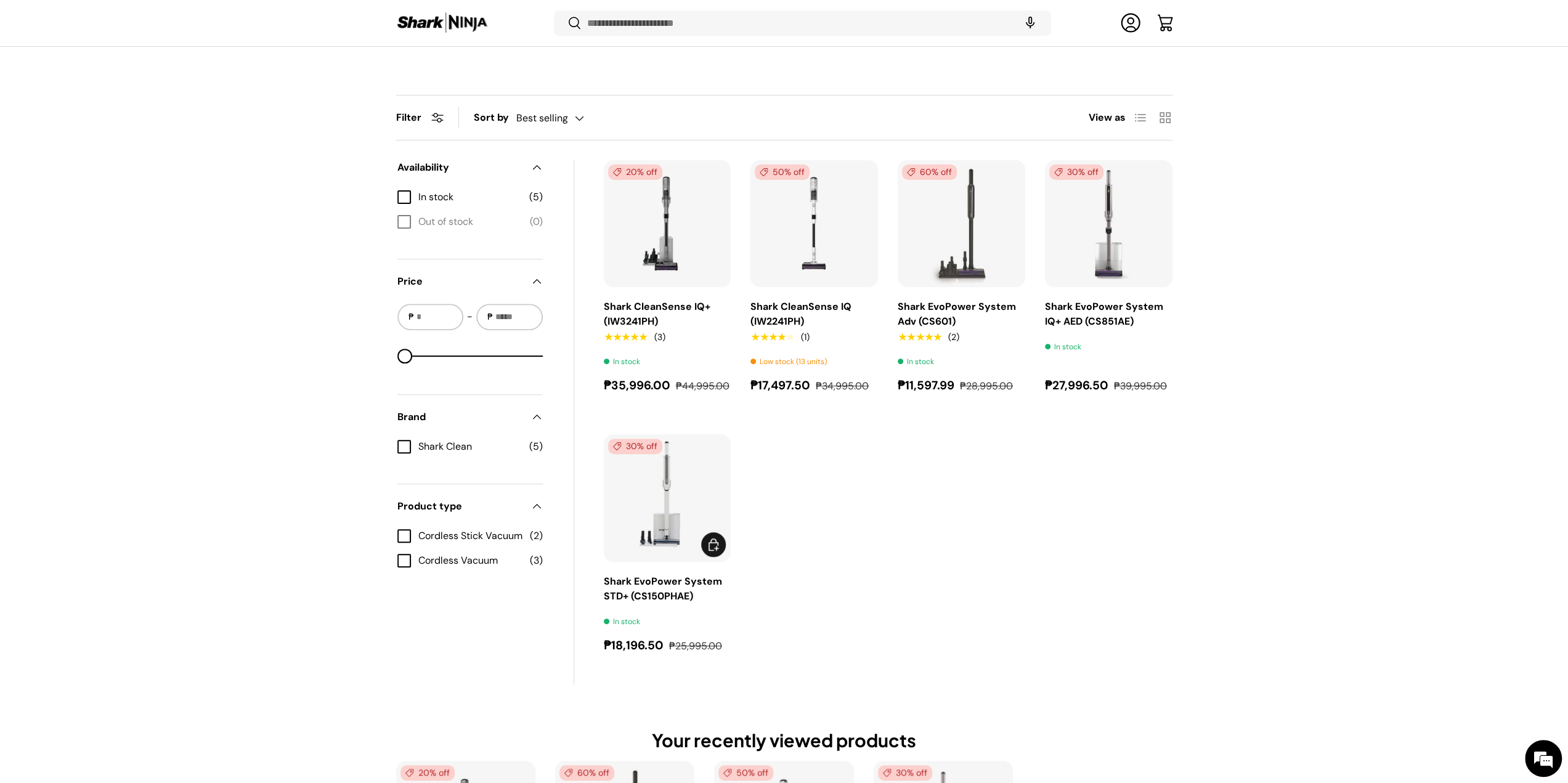
click at [0, 0] on img "Shark EvoPower System STD+ (CS150PHAE)" at bounding box center [0, 0] width 0 height 0
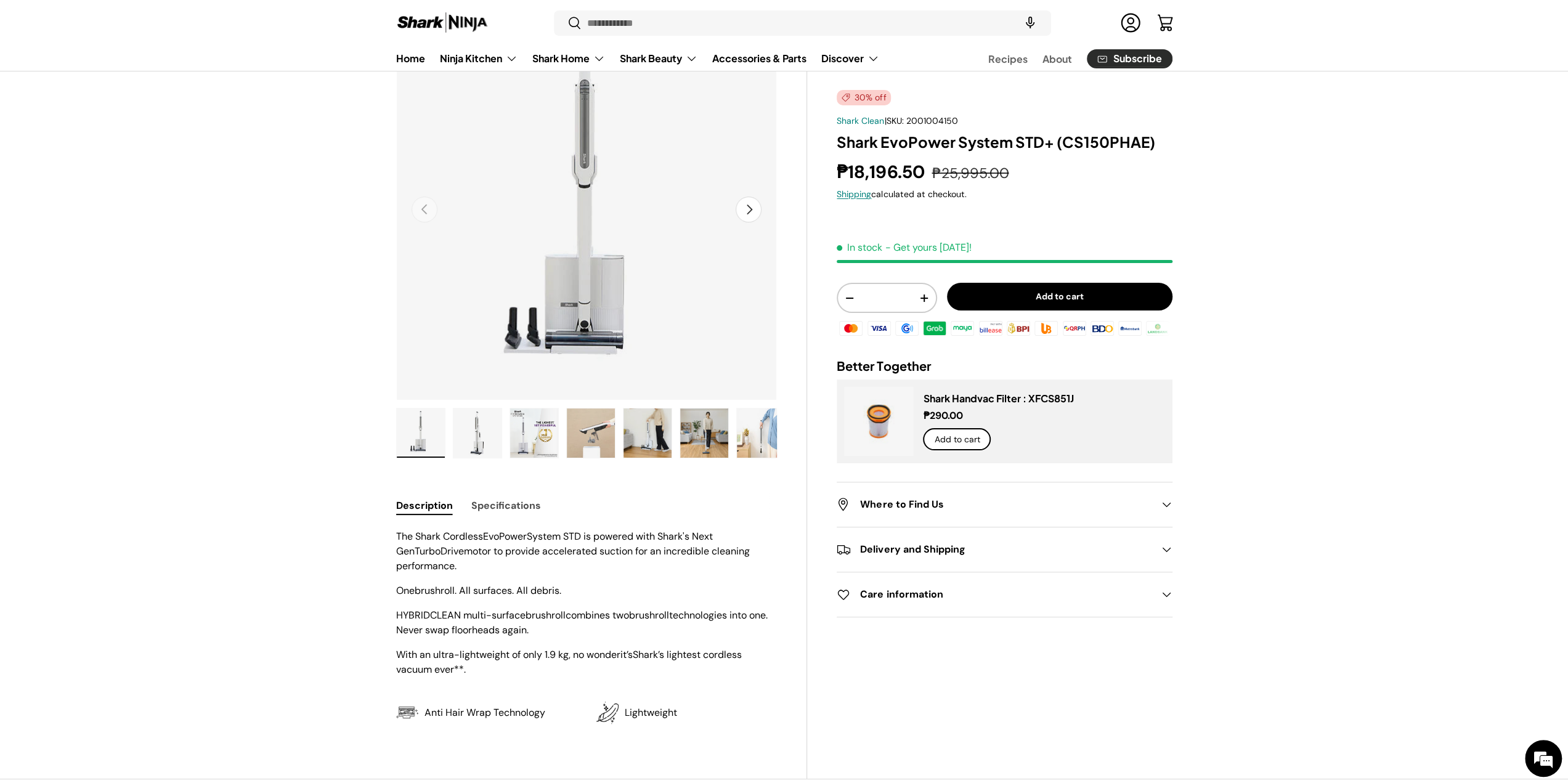
scroll to position [61, 0]
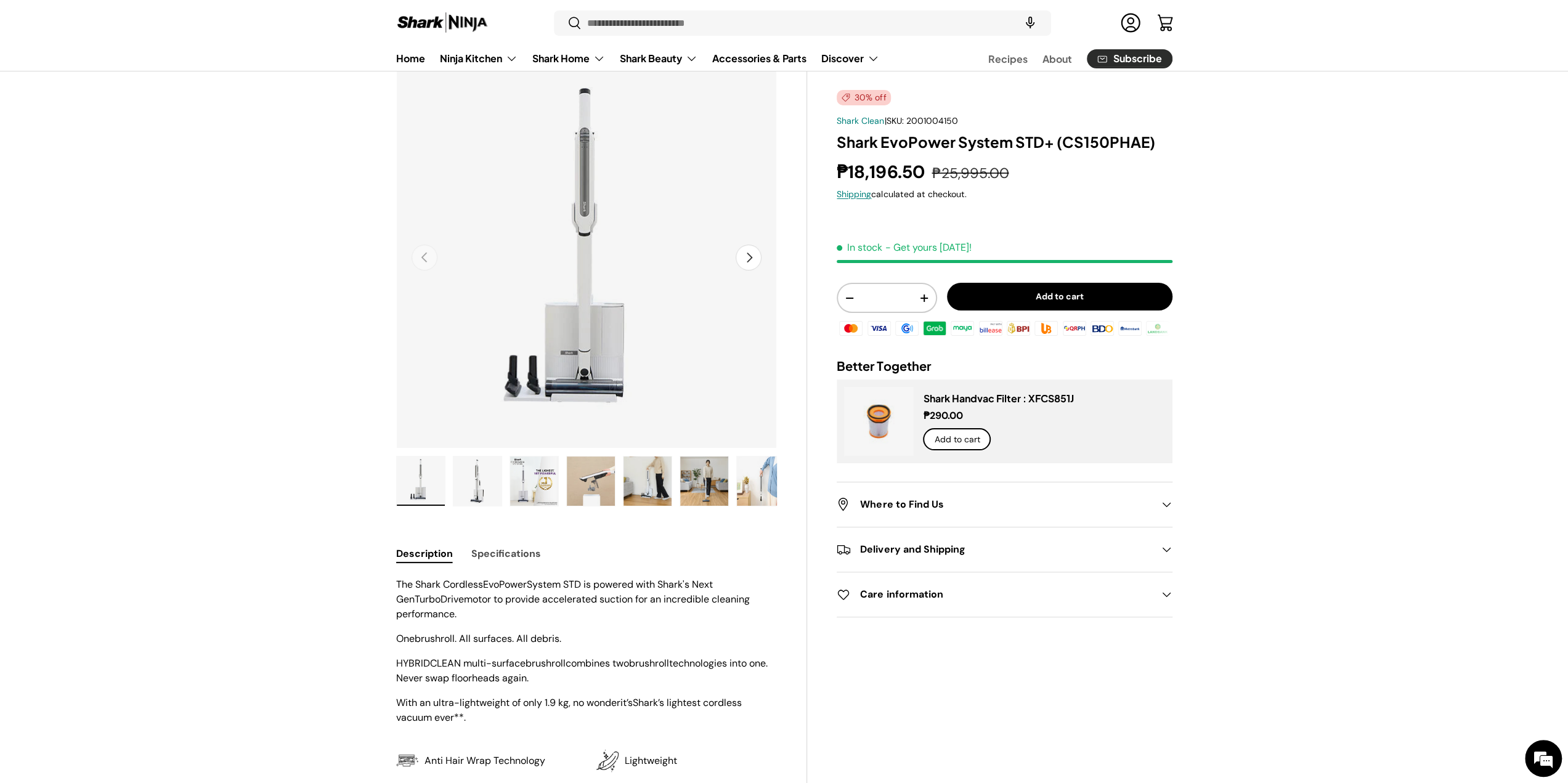
click at [482, 482] on img "Gallery Viewer" at bounding box center [477, 481] width 48 height 49
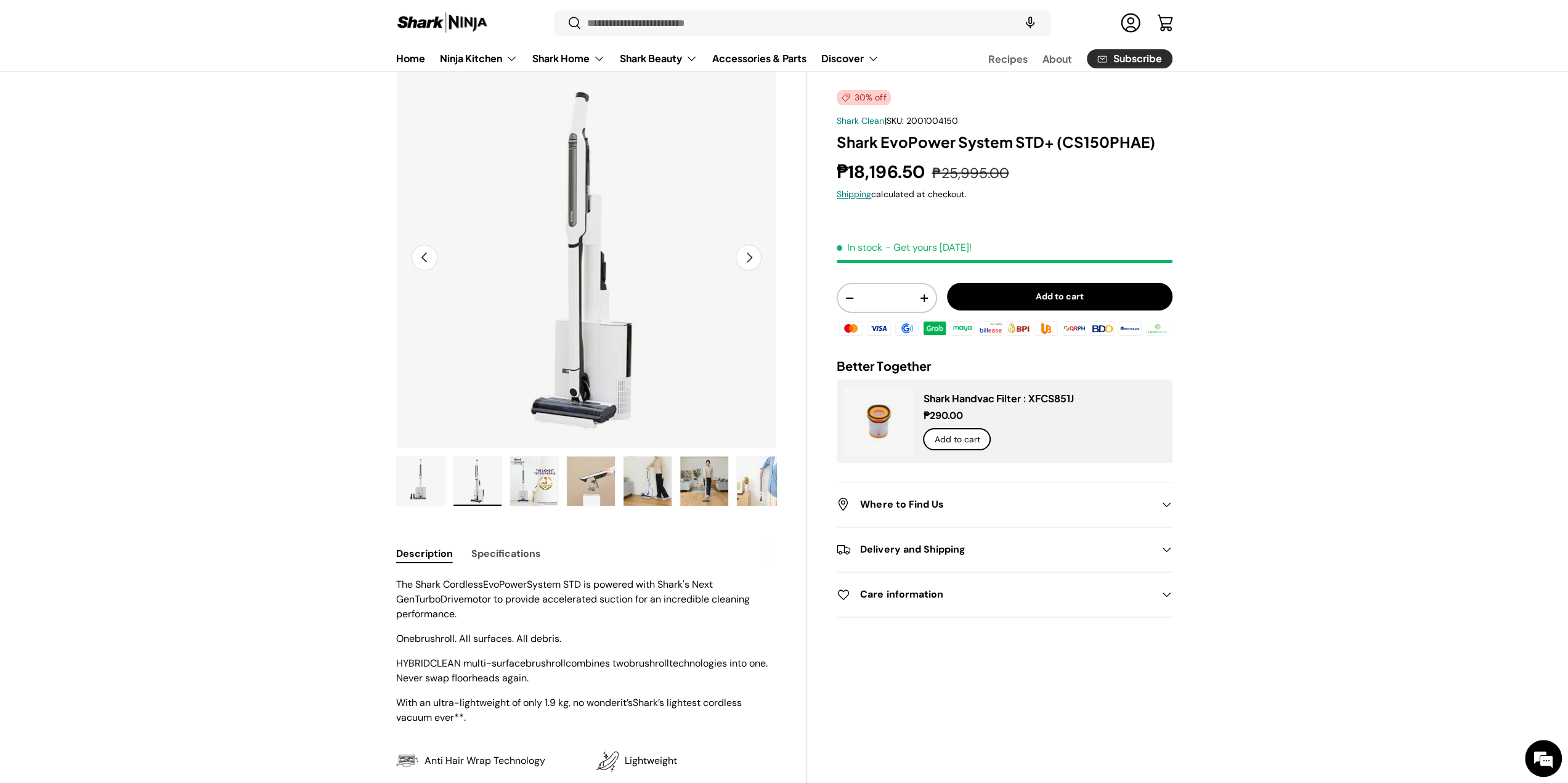
click at [536, 477] on img "Gallery Viewer" at bounding box center [534, 481] width 48 height 49
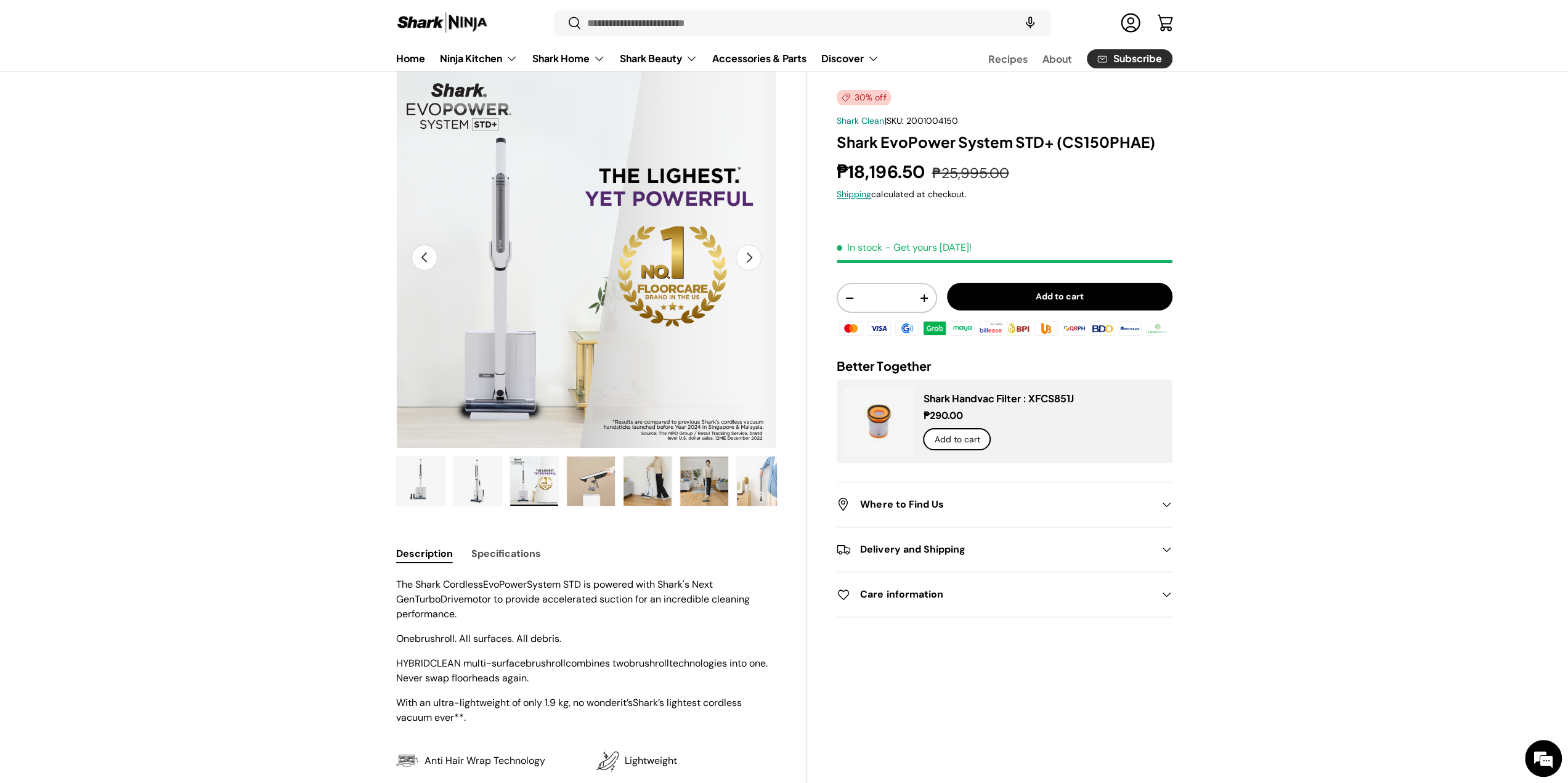
click at [598, 485] on img "Gallery Viewer" at bounding box center [590, 481] width 48 height 49
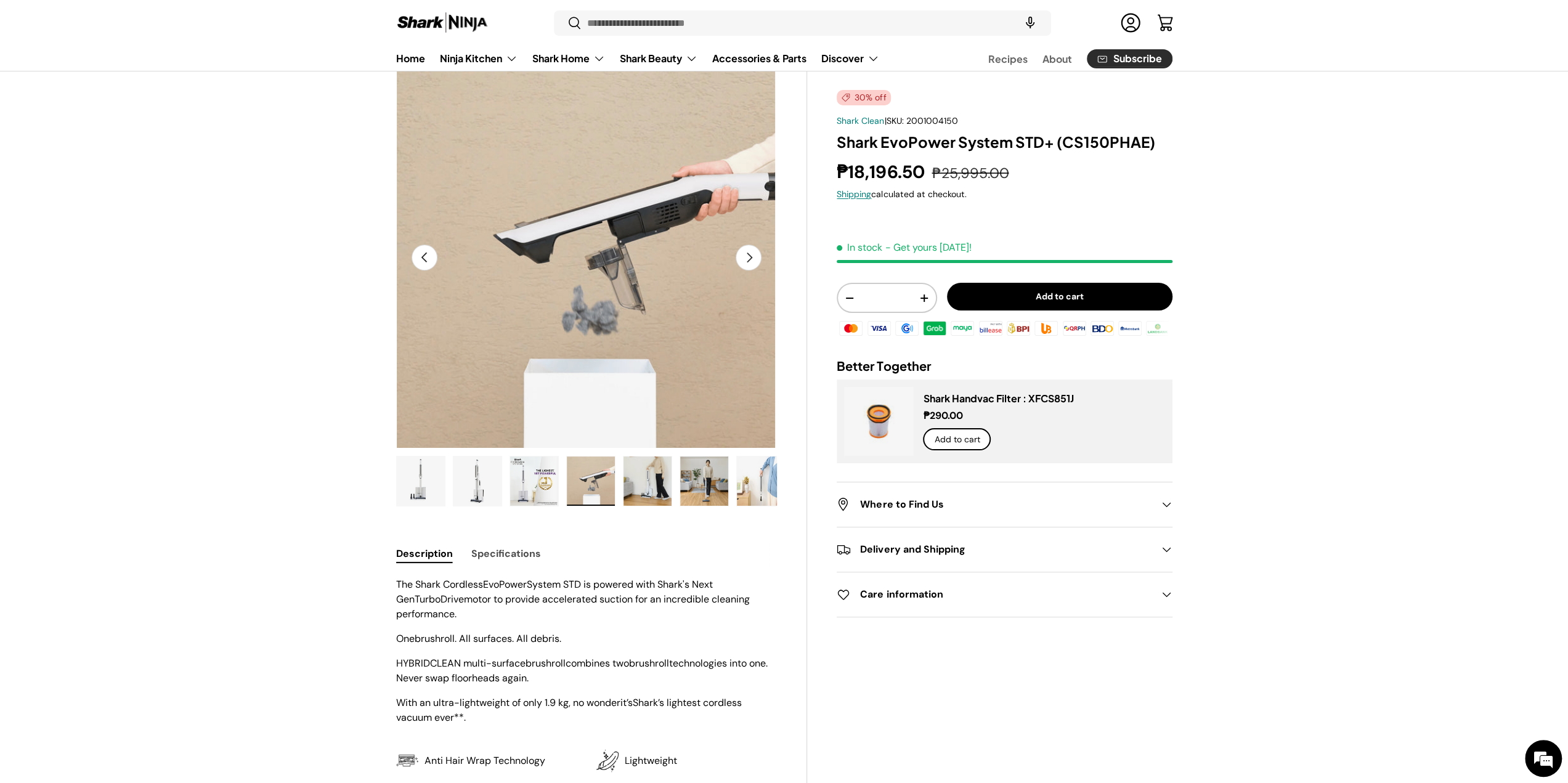
click at [654, 470] on img "Gallery Viewer" at bounding box center [647, 481] width 48 height 49
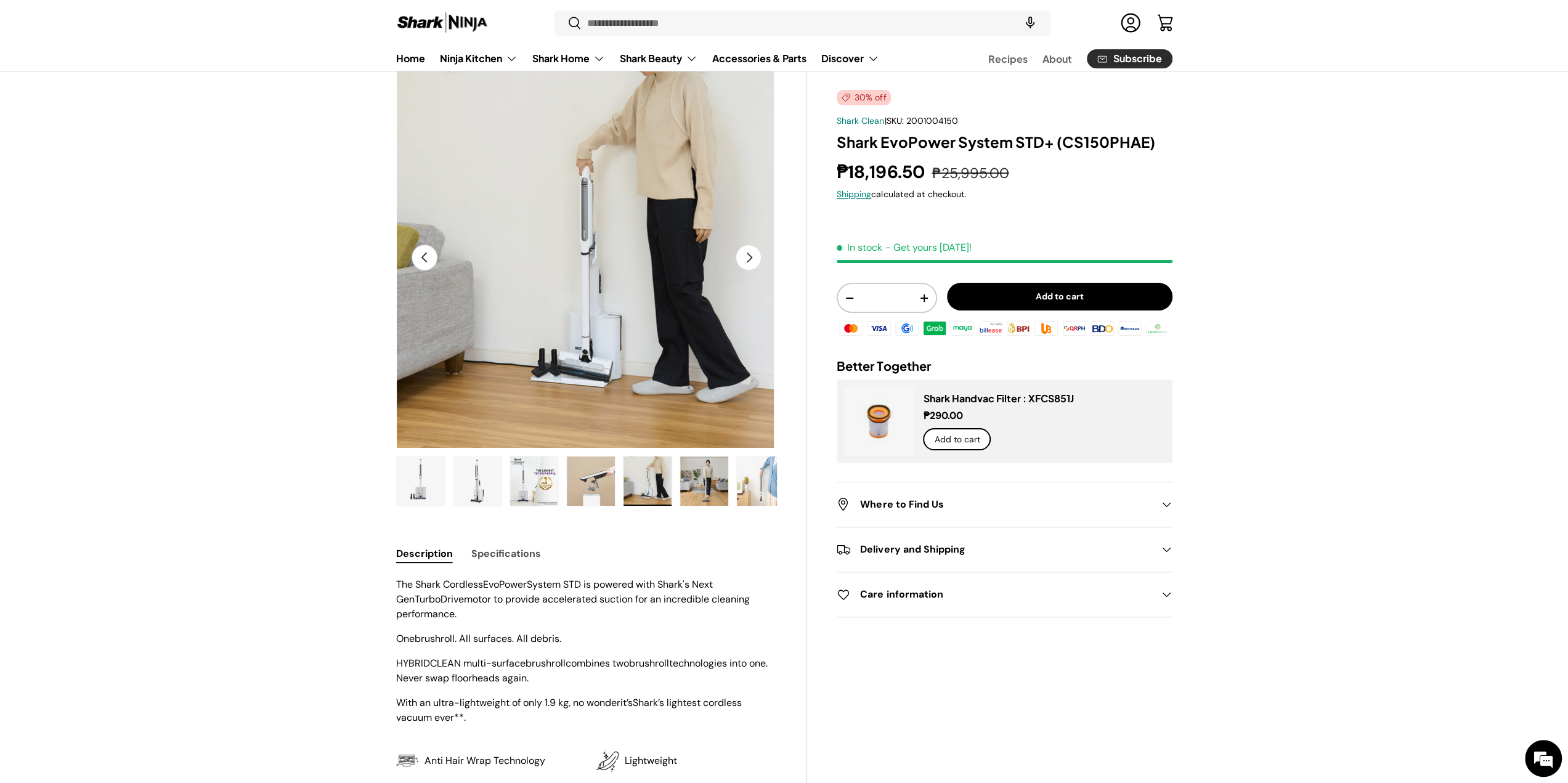
click at [607, 483] on img "Gallery Viewer" at bounding box center [590, 481] width 48 height 49
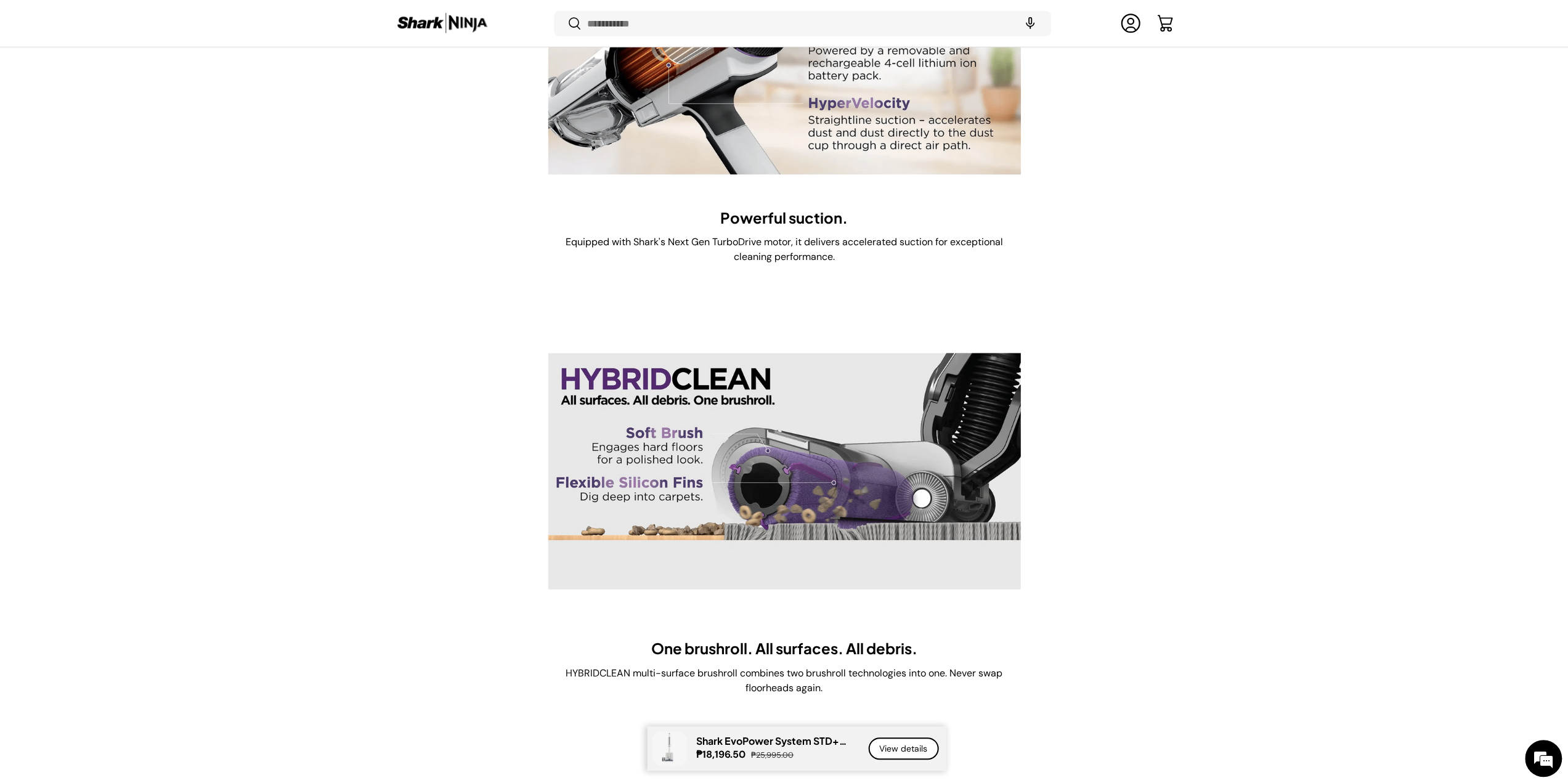
scroll to position [3817, 0]
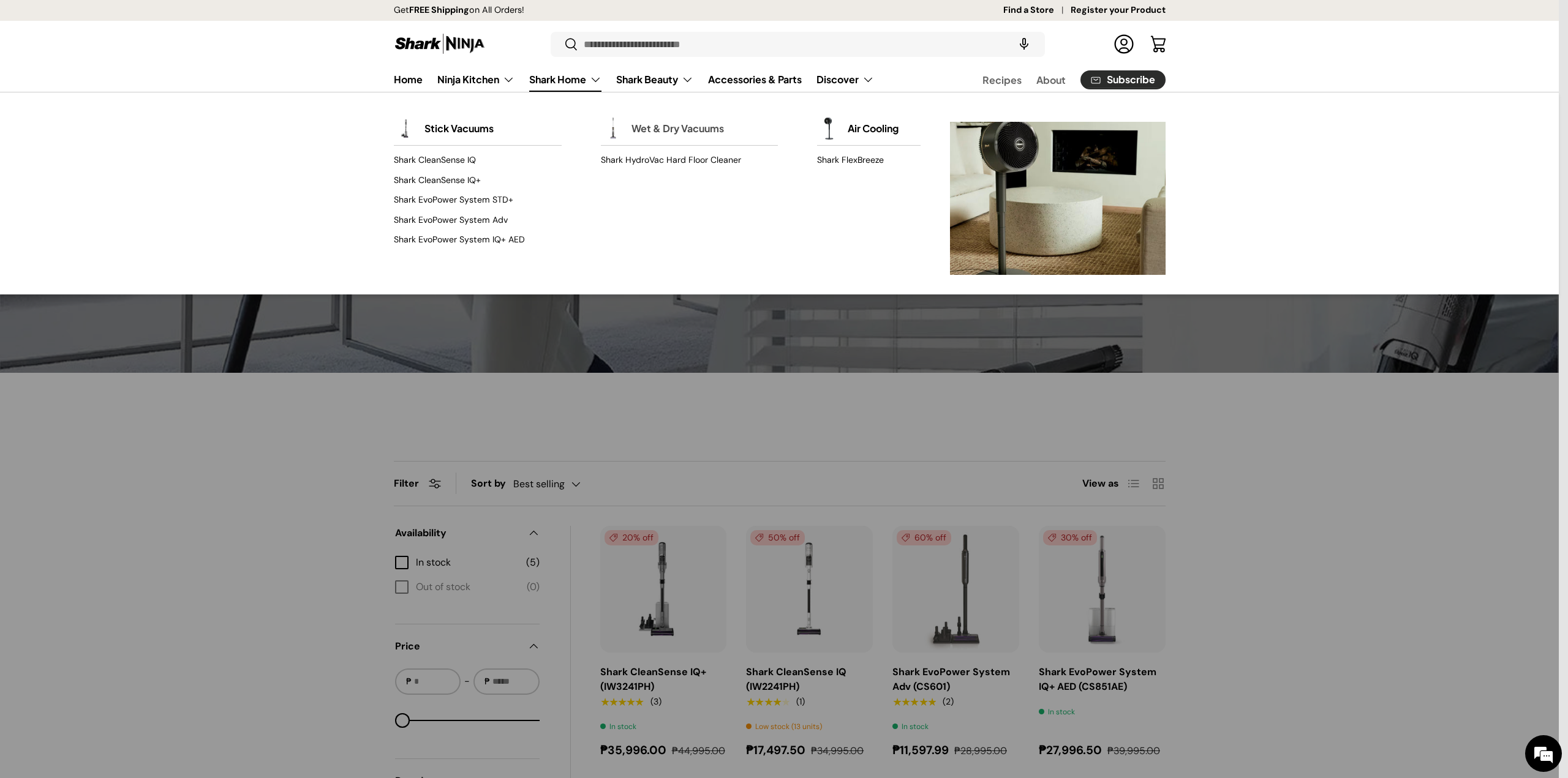
click at [631, 139] on link "Wet & Dry Vacuums" at bounding box center [677, 128] width 92 height 27
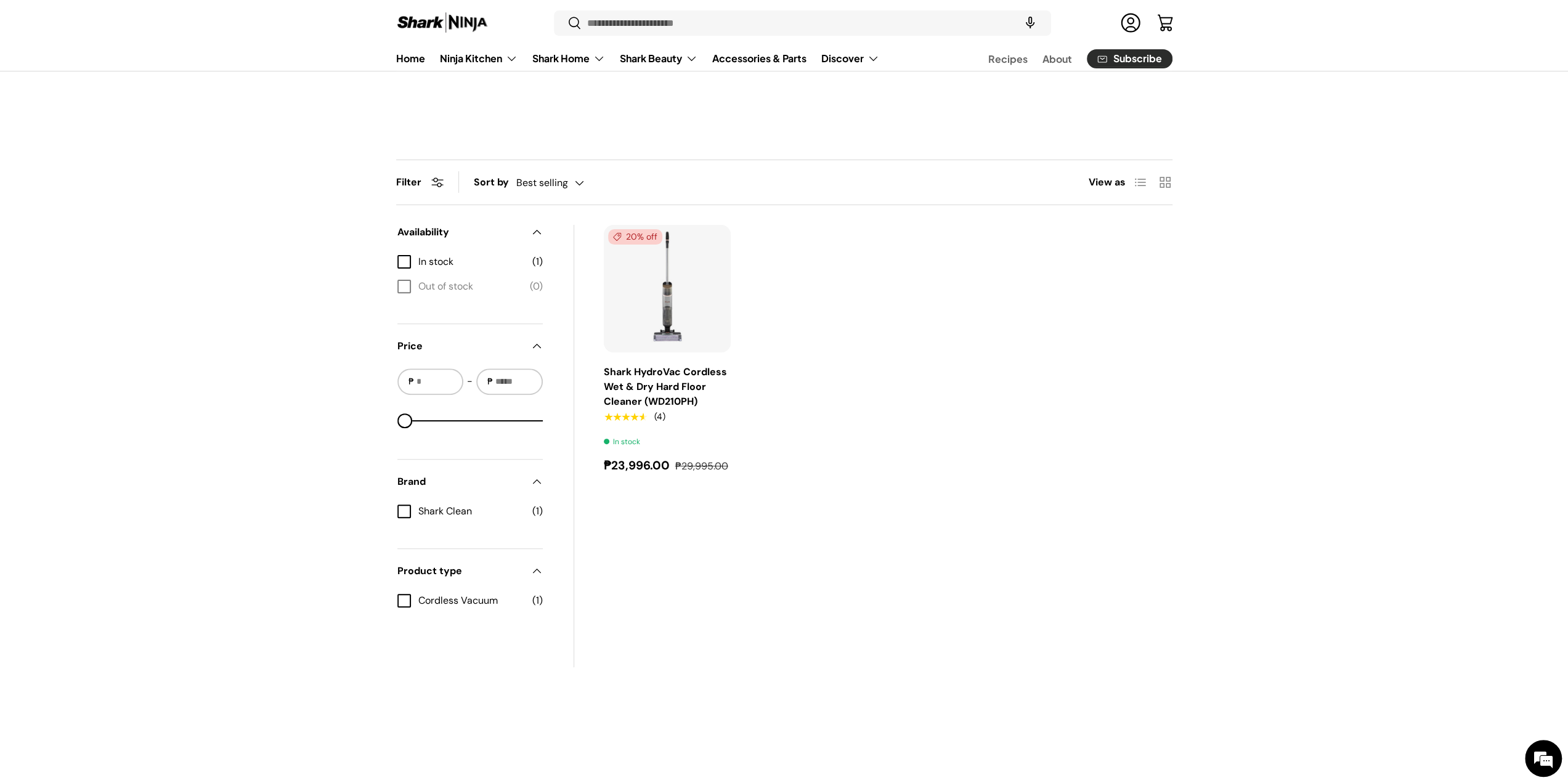
scroll to position [308, 0]
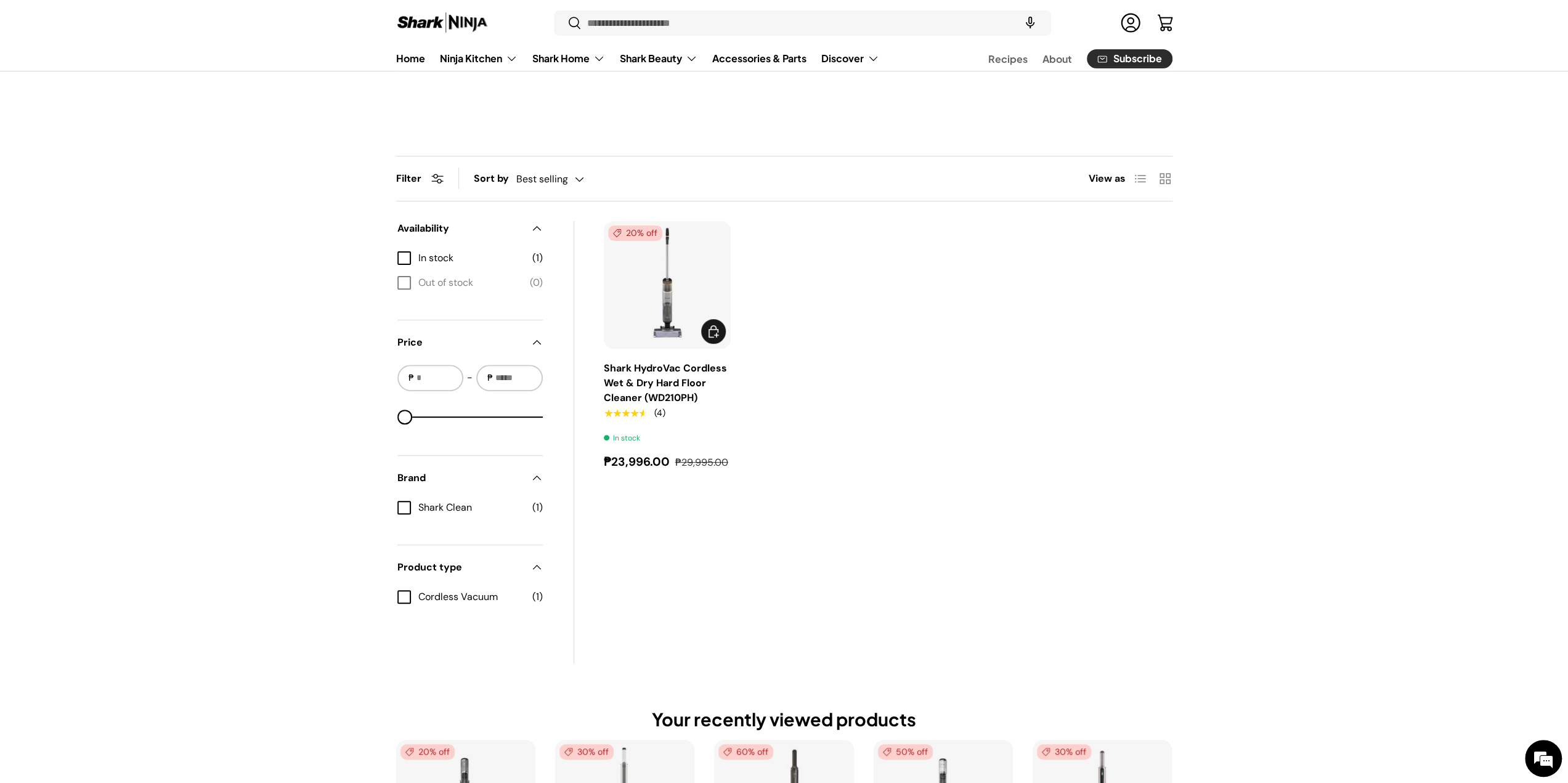
click at [0, 0] on img "Shark HydroVac Cordless Wet & Dry Hard Floor Cleaner (WD210PH)" at bounding box center [0, 0] width 0 height 0
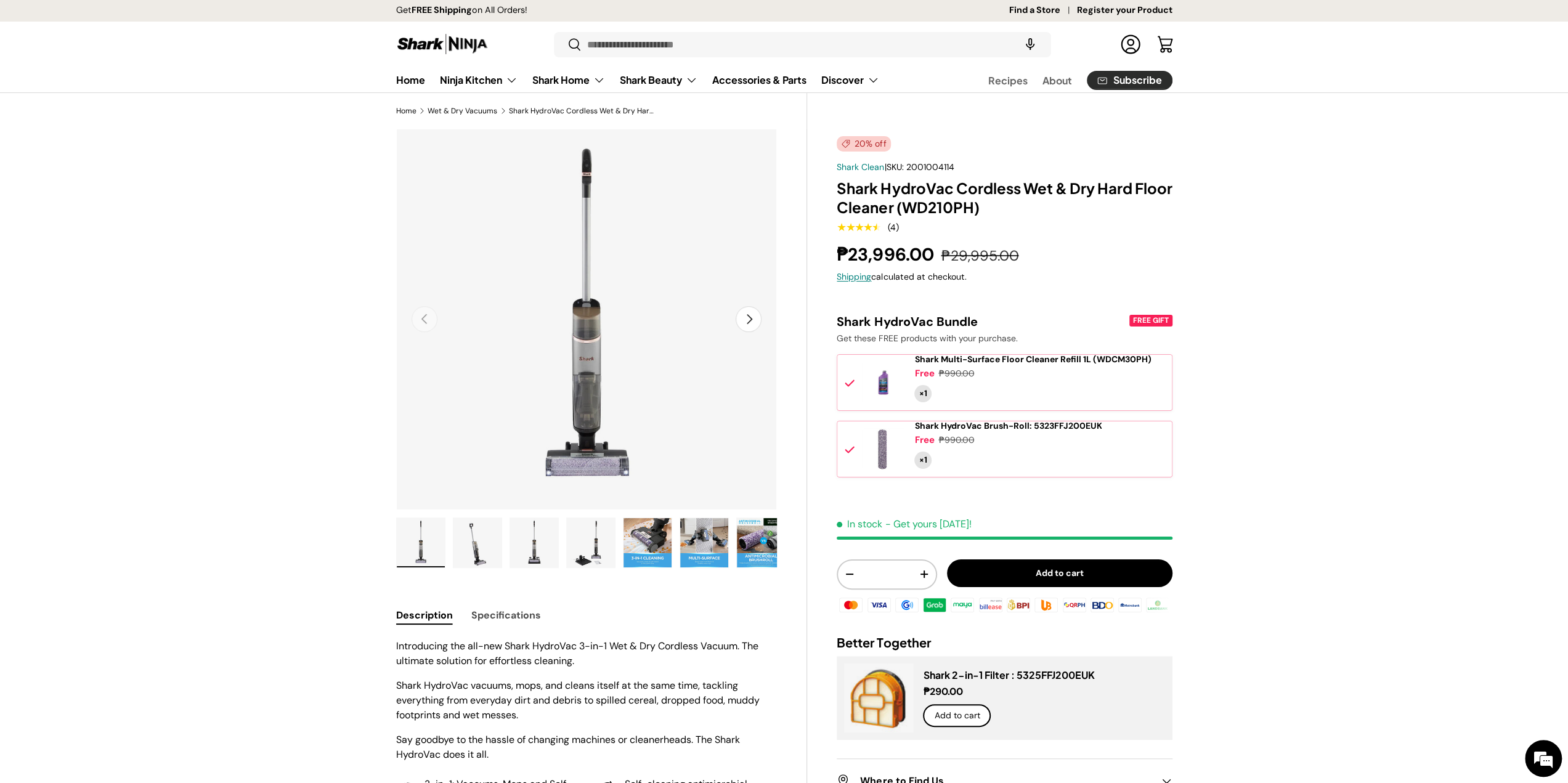
click at [706, 536] on img "Gallery Viewer" at bounding box center [704, 542] width 48 height 49
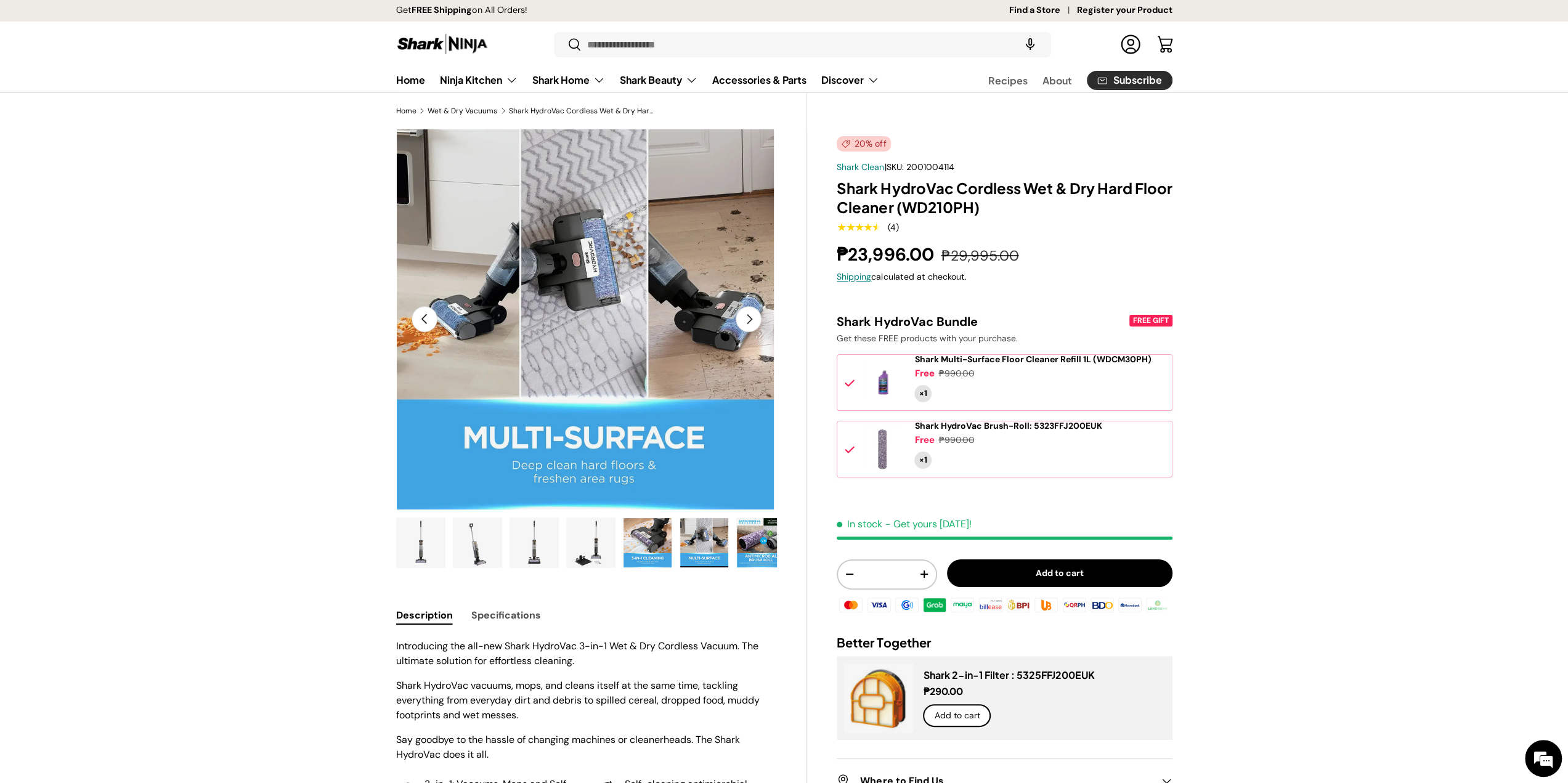
click at [634, 527] on img "Gallery Viewer" at bounding box center [647, 542] width 48 height 49
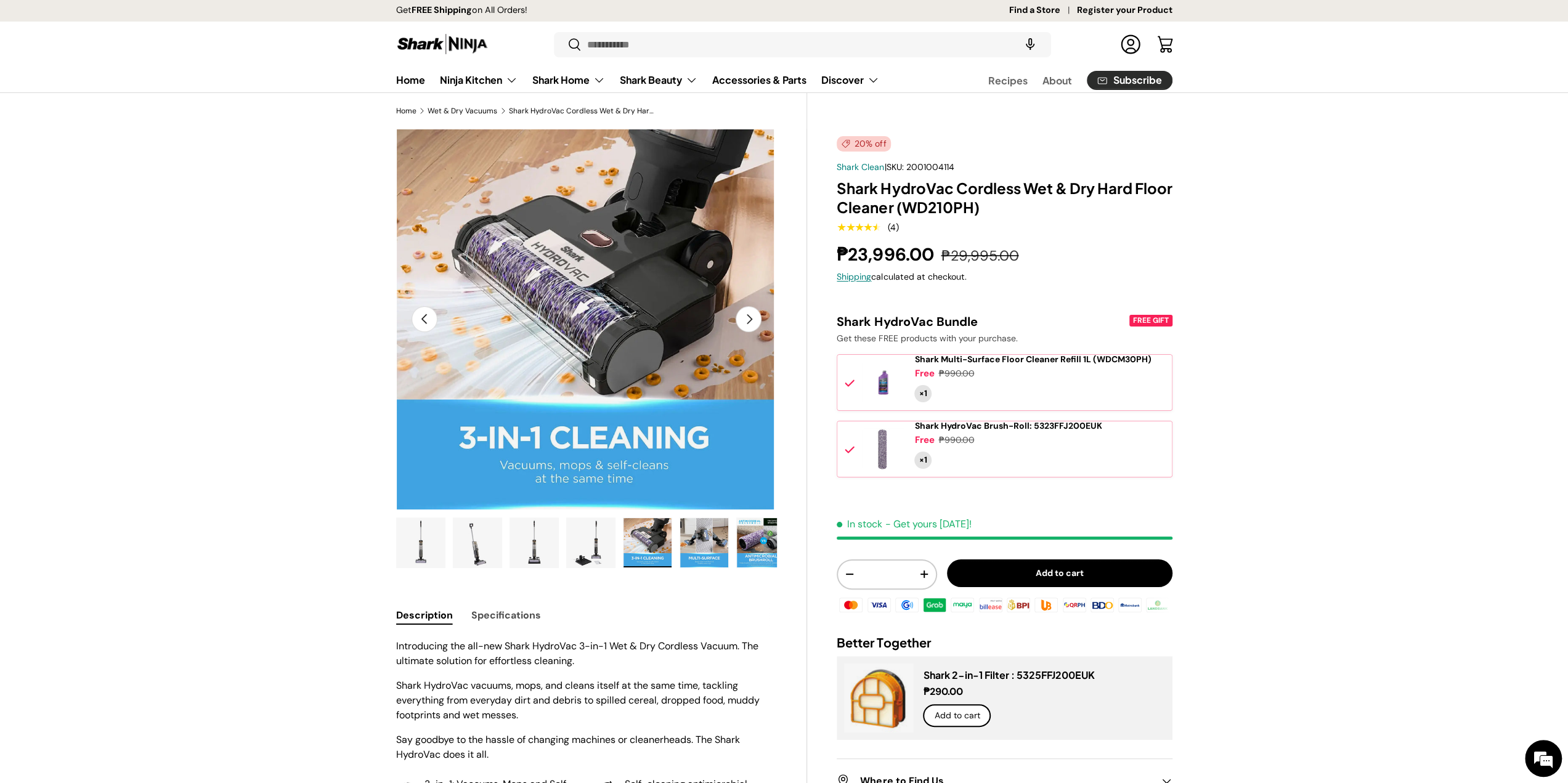
click at [556, 534] on img "Gallery Viewer" at bounding box center [534, 542] width 48 height 49
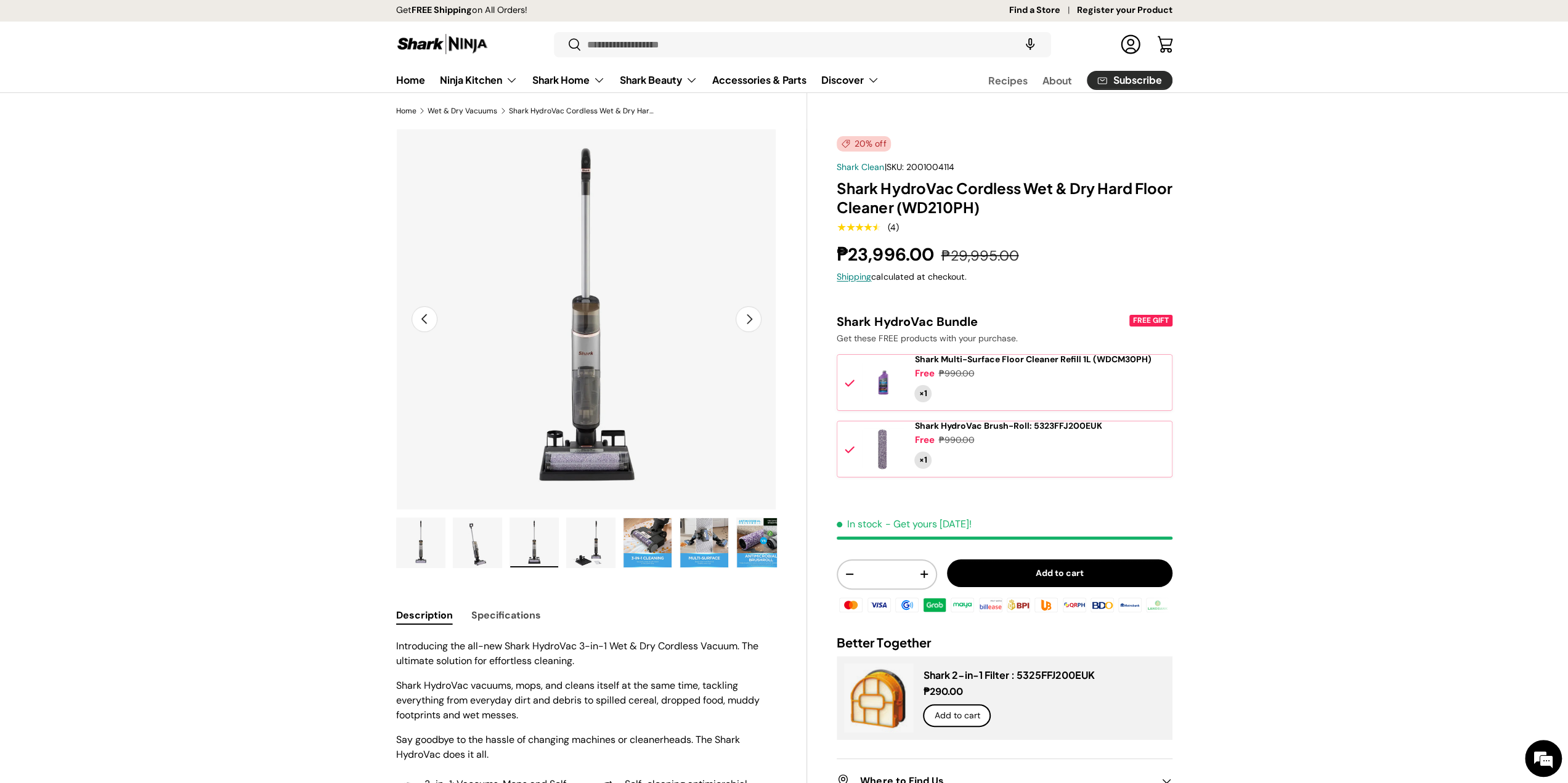
click at [586, 529] on img "Gallery Viewer" at bounding box center [590, 542] width 48 height 49
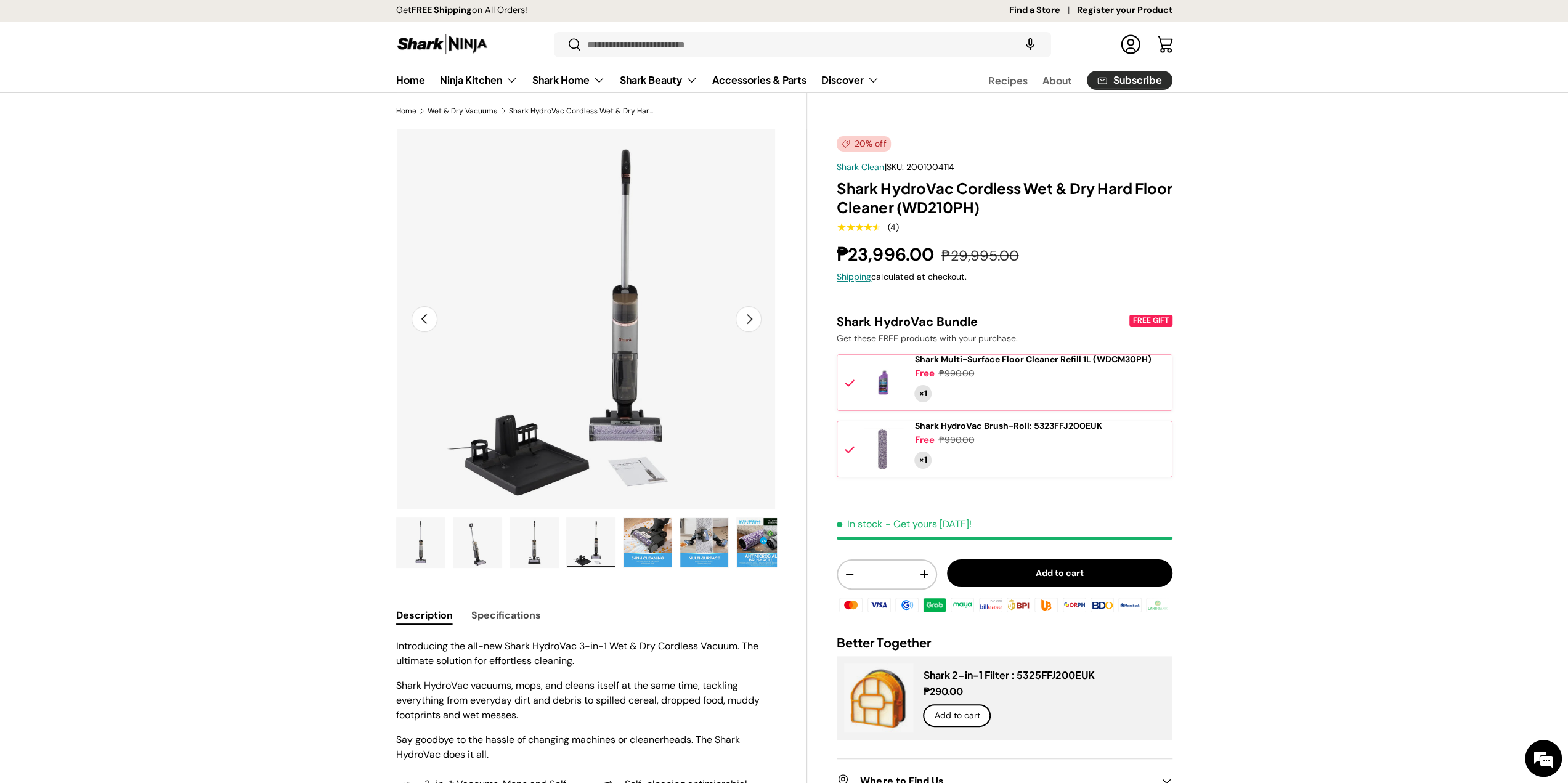
click at [522, 528] on img "Gallery Viewer" at bounding box center [534, 542] width 48 height 49
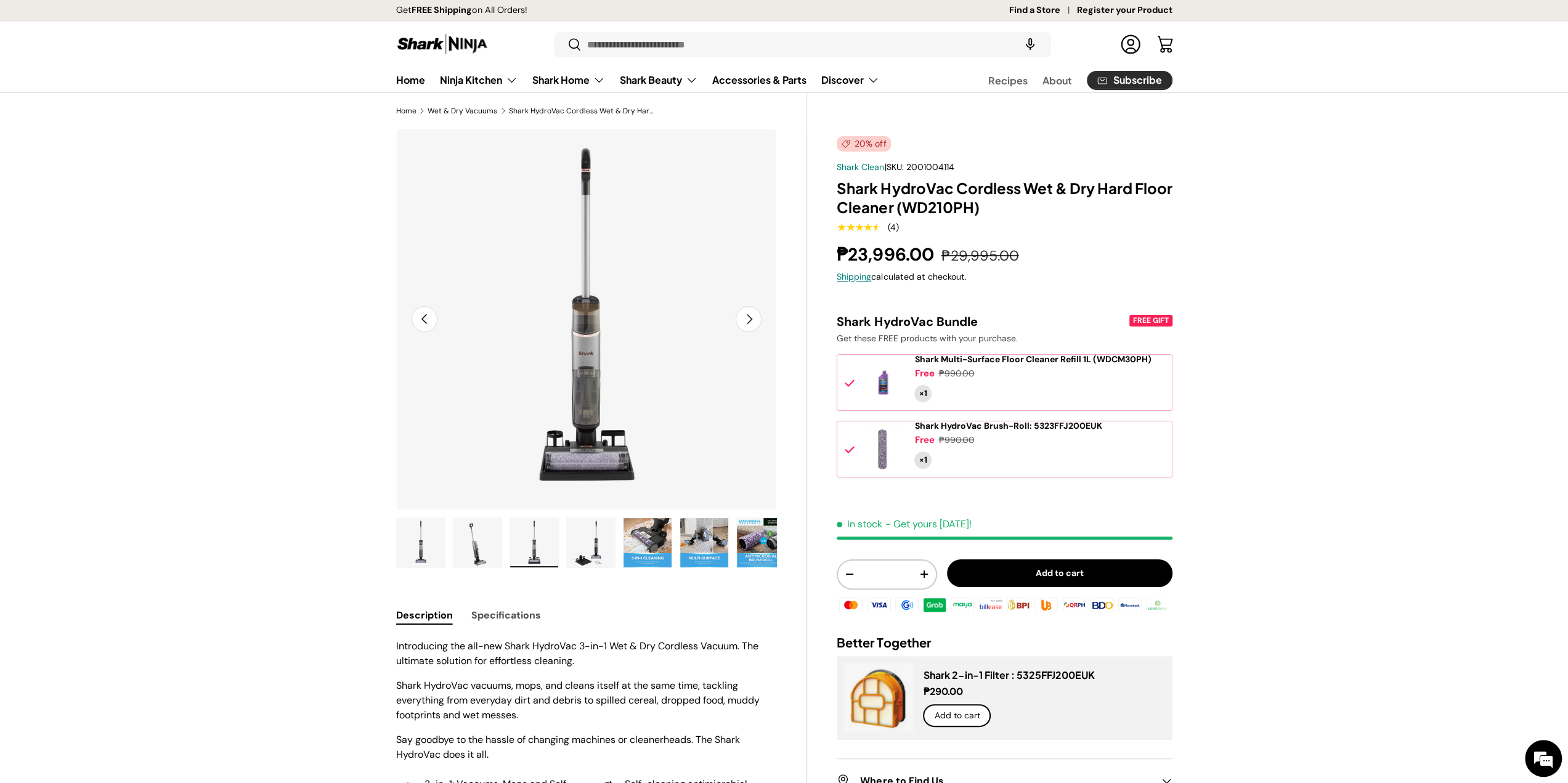
click at [454, 535] on img "Gallery Viewer" at bounding box center [477, 542] width 48 height 49
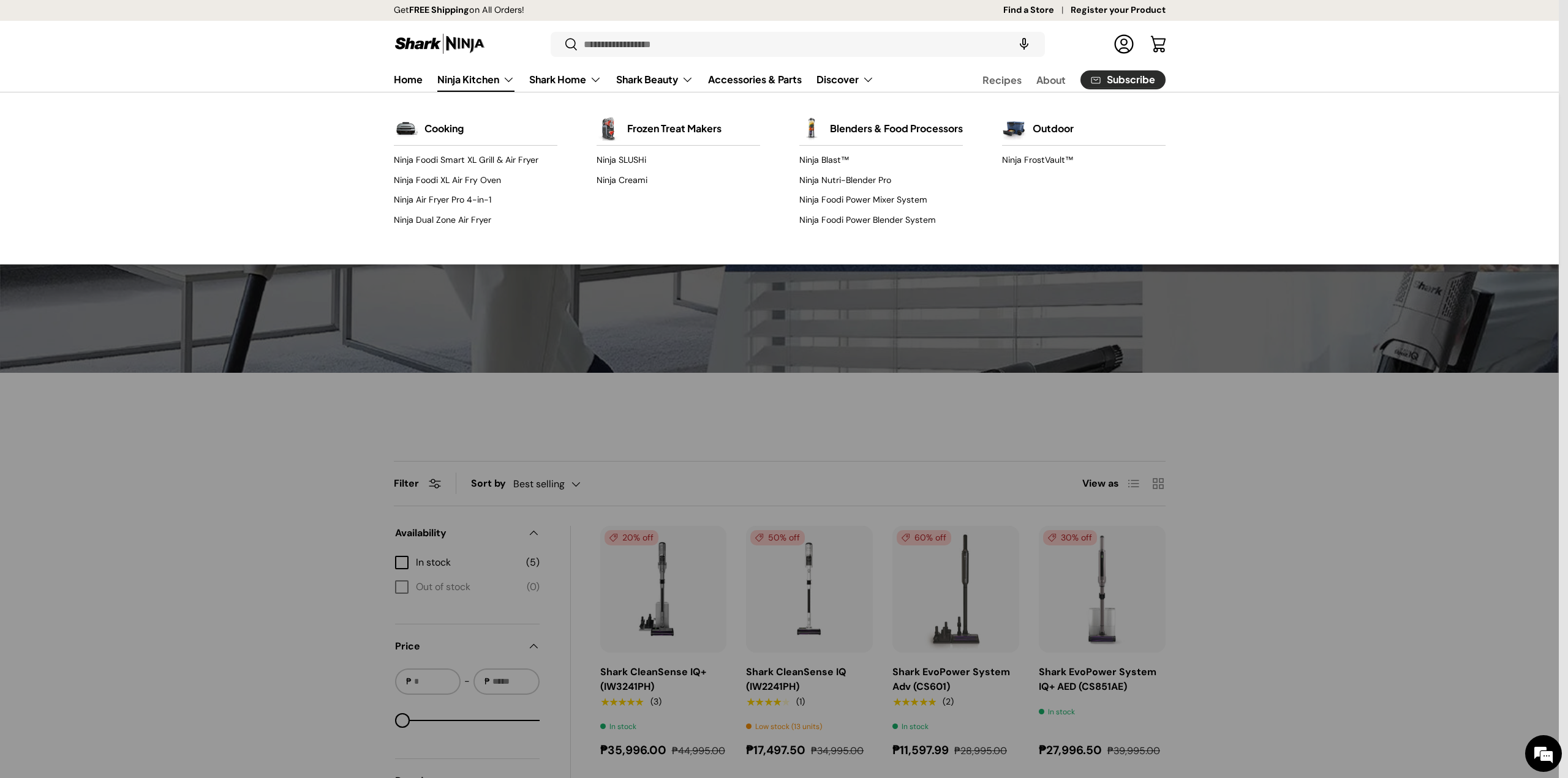
click at [469, 75] on link "Ninja Kitchen" at bounding box center [476, 80] width 77 height 24
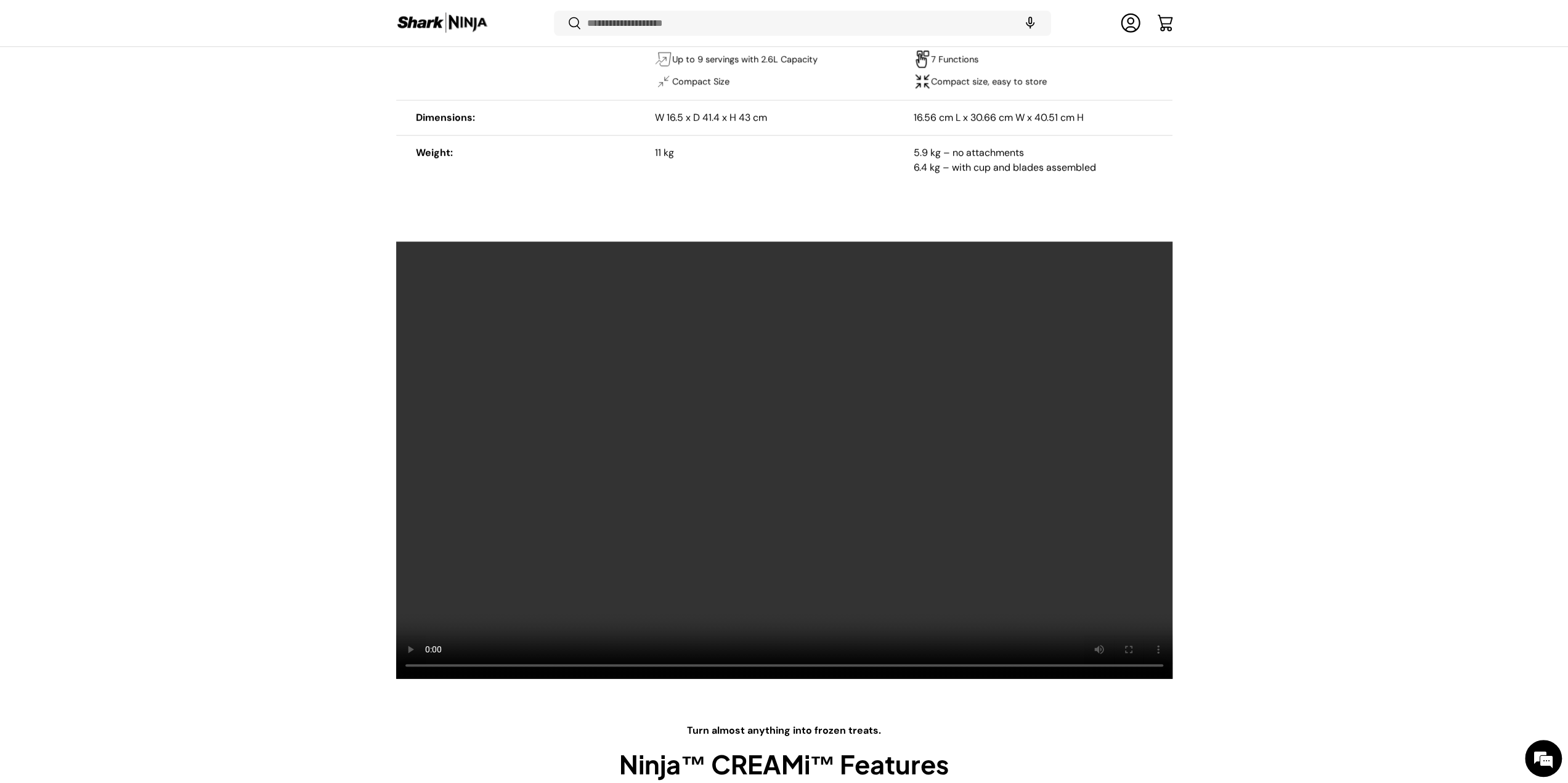
scroll to position [1168, 0]
